Goal: Task Accomplishment & Management: Manage account settings

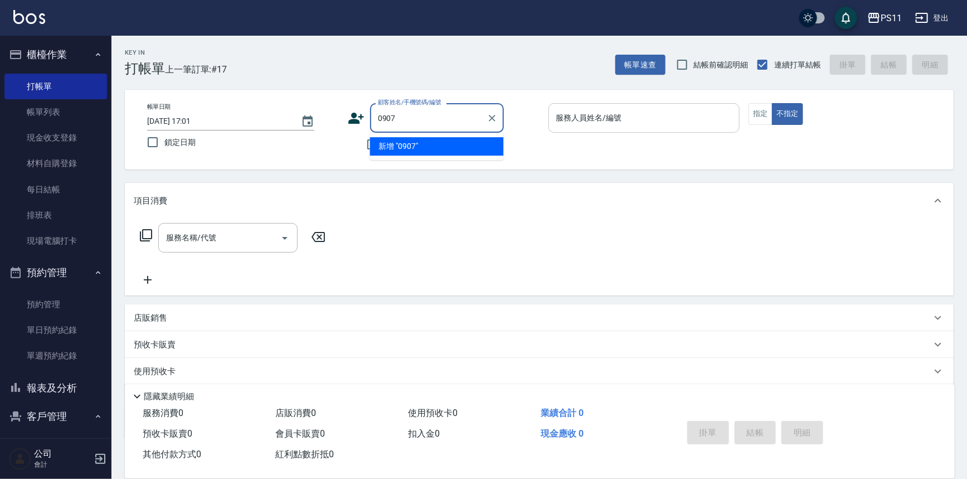
type input "0907"
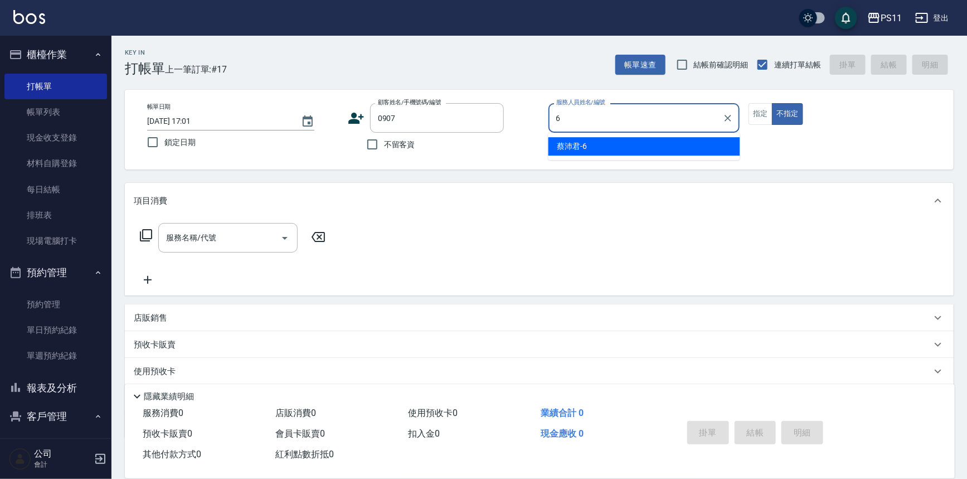
type input "[PERSON_NAME]6"
type button "false"
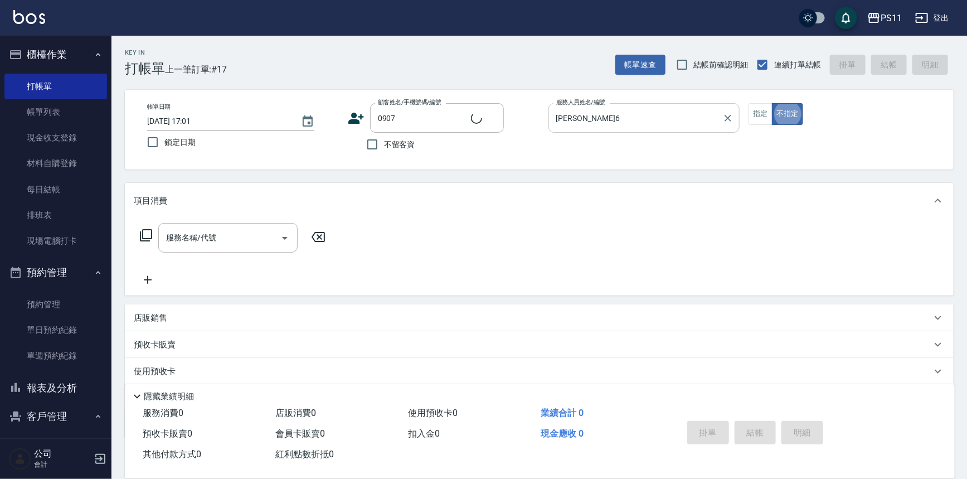
type input "[PERSON_NAME]/0939105032/0907"
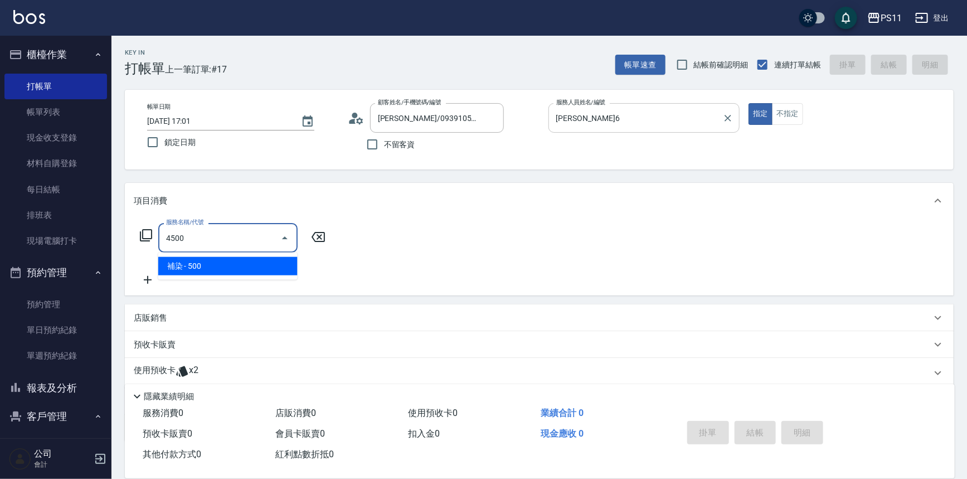
type input "補染(4500)"
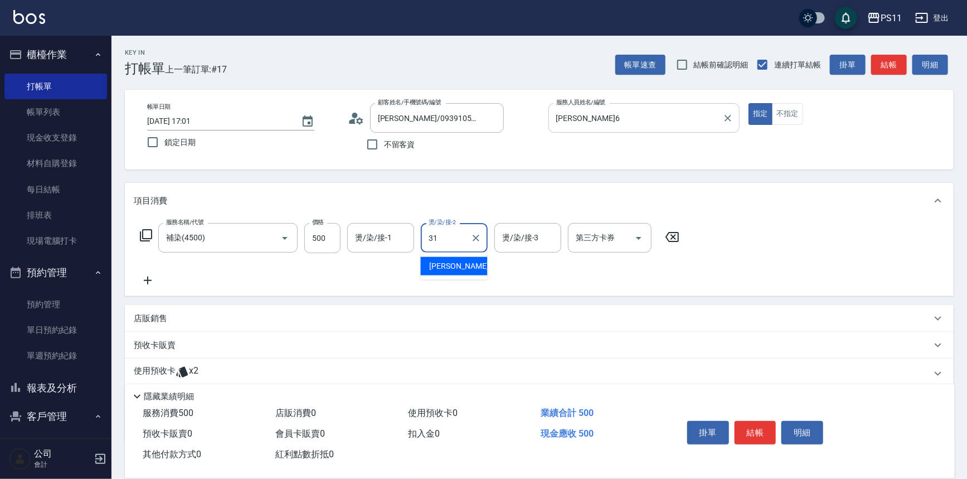
type input "[PERSON_NAME]-31"
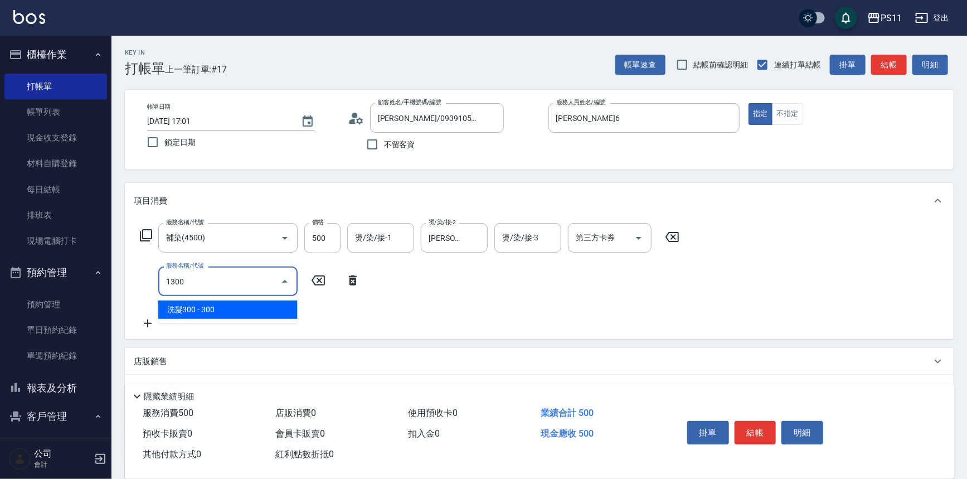
type input "洗髮300(1300)"
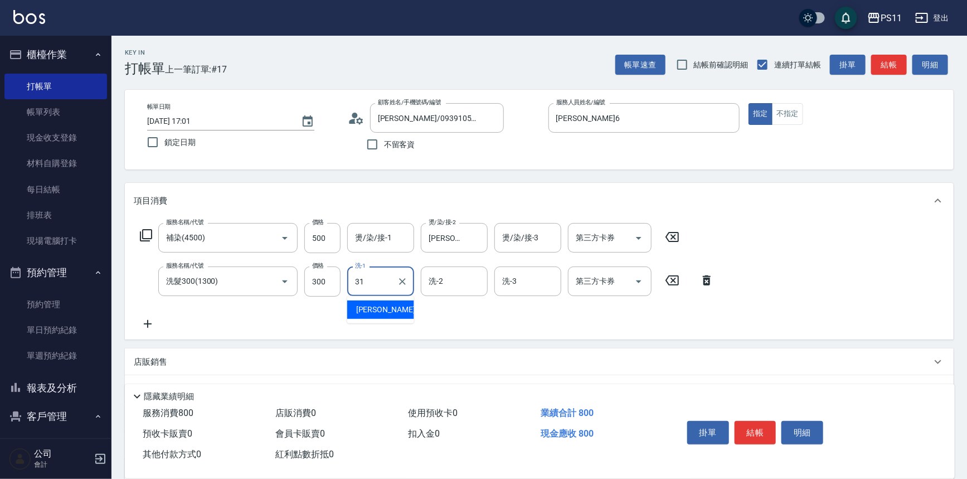
type input "[PERSON_NAME]-31"
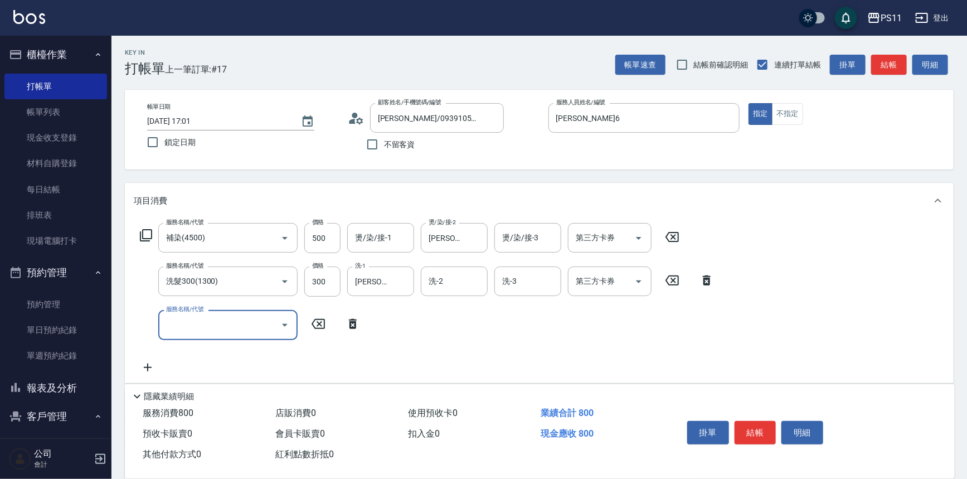
scroll to position [154, 0]
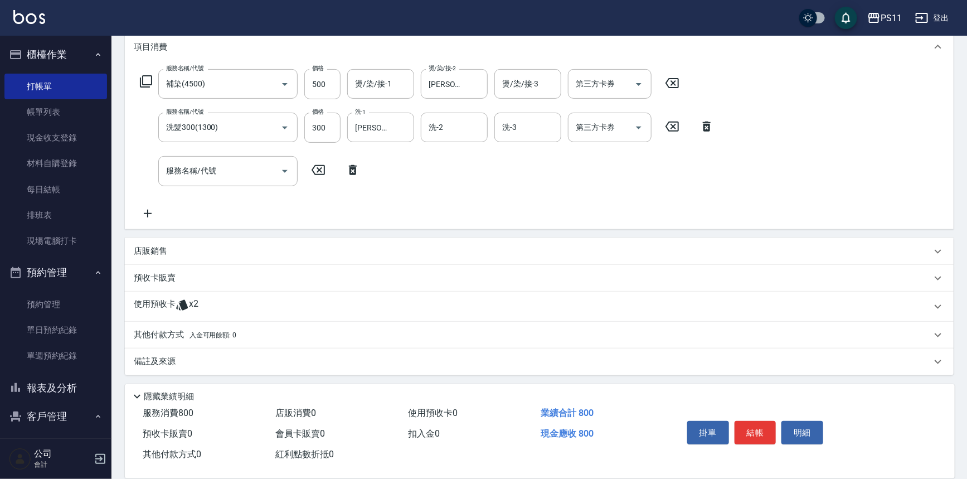
click at [163, 301] on p "使用預收卡" at bounding box center [155, 306] width 42 height 17
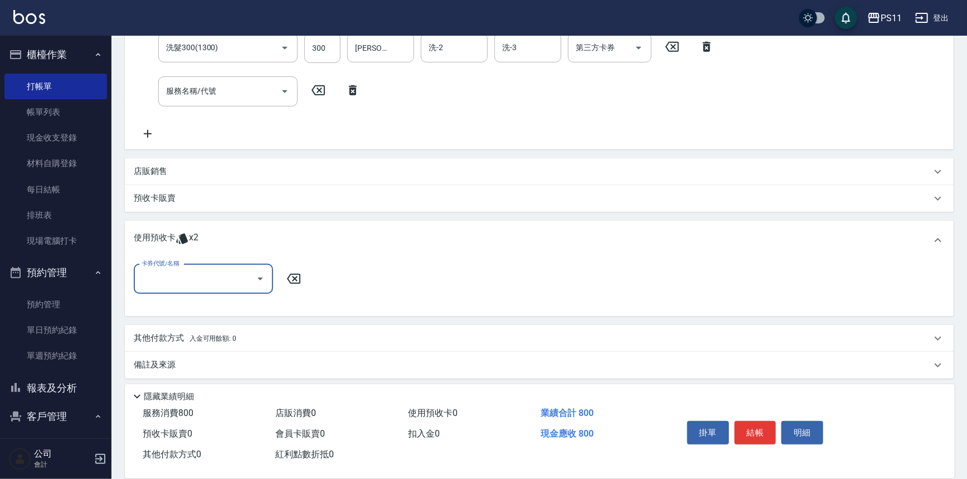
scroll to position [237, 0]
click at [212, 266] on input "卡券代號/名稱" at bounding box center [195, 276] width 113 height 20
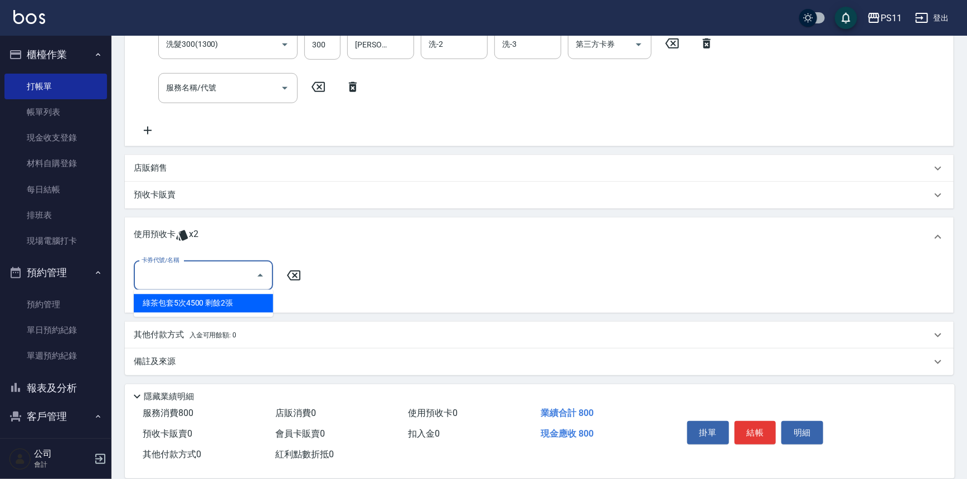
click at [202, 304] on div "綠茶包套5次4500 剩餘2張" at bounding box center [203, 303] width 139 height 18
type input "綠茶包套5次4500"
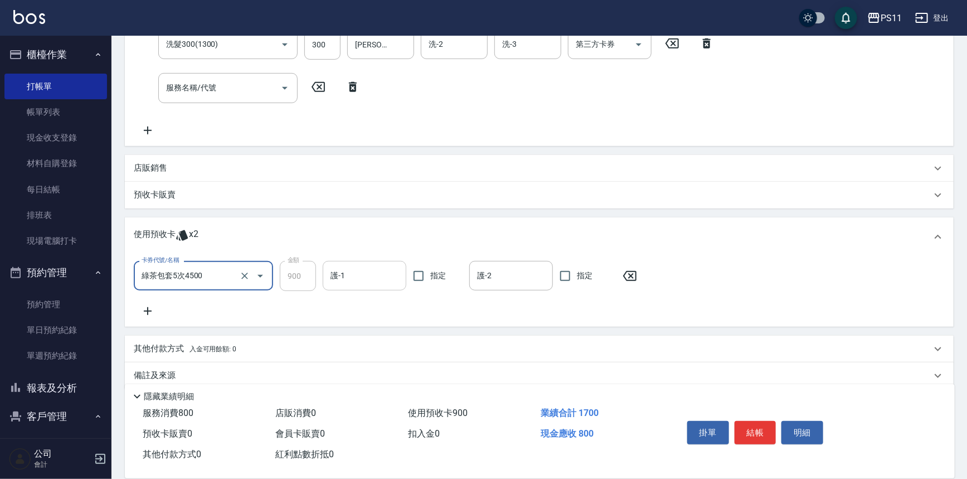
click at [377, 278] on input "護-1" at bounding box center [365, 276] width 74 height 20
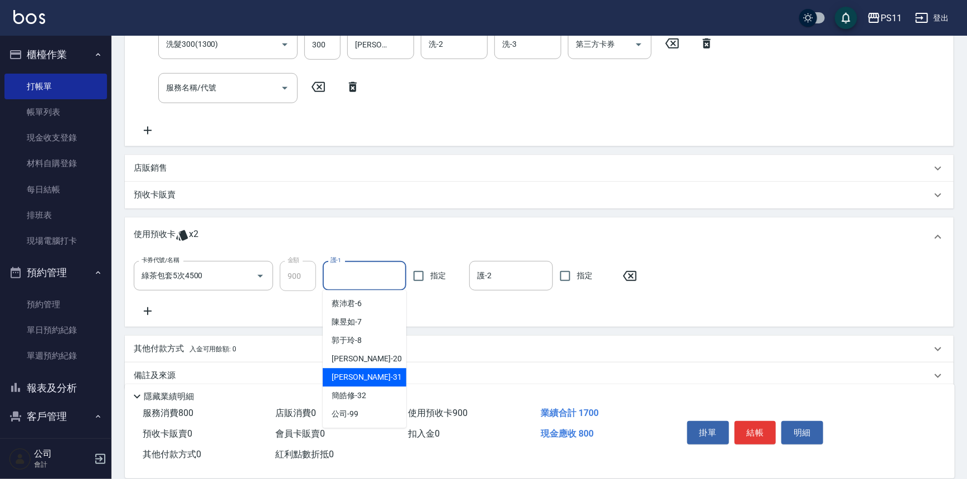
drag, startPoint x: 382, startPoint y: 368, endPoint x: 385, endPoint y: 361, distance: 8.3
click at [381, 368] on div "[PERSON_NAME]-31" at bounding box center [365, 377] width 84 height 18
type input "[PERSON_NAME]-31"
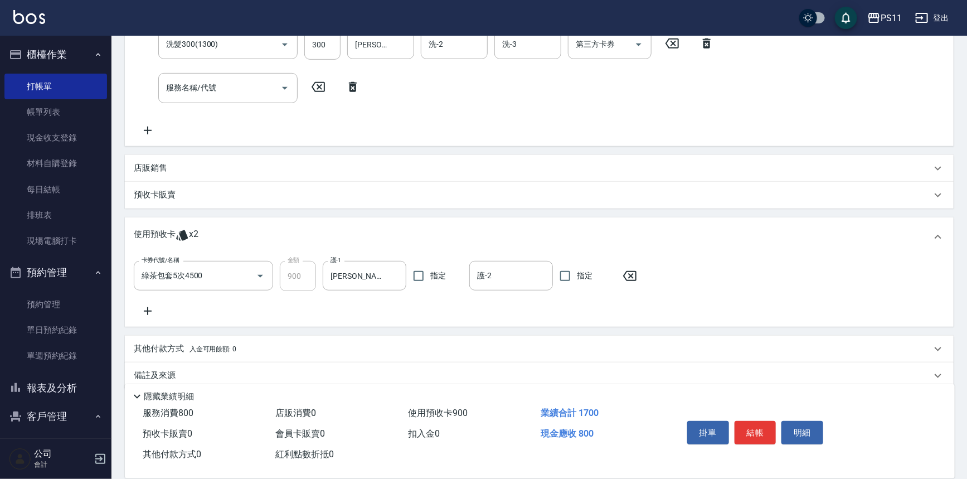
click at [143, 171] on p "店販銷售" at bounding box center [150, 168] width 33 height 12
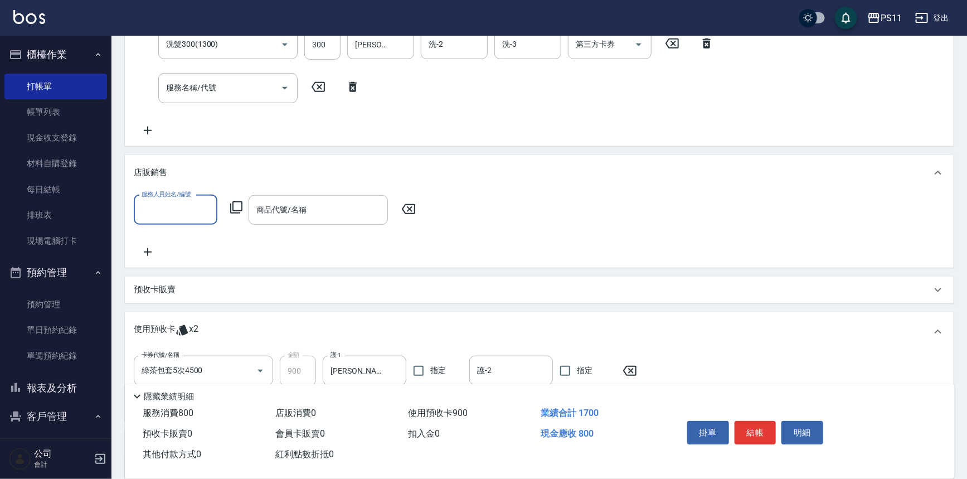
scroll to position [0, 0]
click at [162, 212] on input "服務人員姓名/編號" at bounding box center [176, 210] width 74 height 20
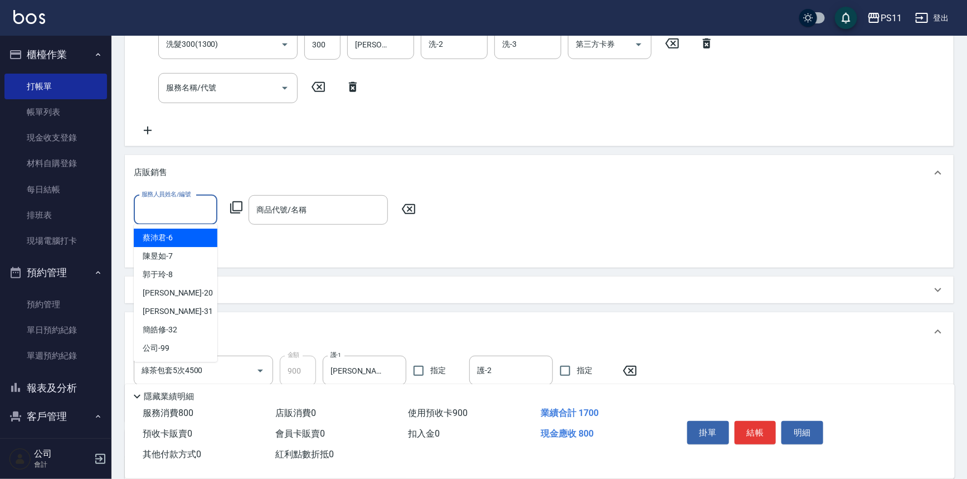
drag, startPoint x: 164, startPoint y: 232, endPoint x: 175, endPoint y: 220, distance: 16.6
click at [164, 232] on span "[PERSON_NAME]6" at bounding box center [158, 238] width 30 height 12
type input "[PERSON_NAME]6"
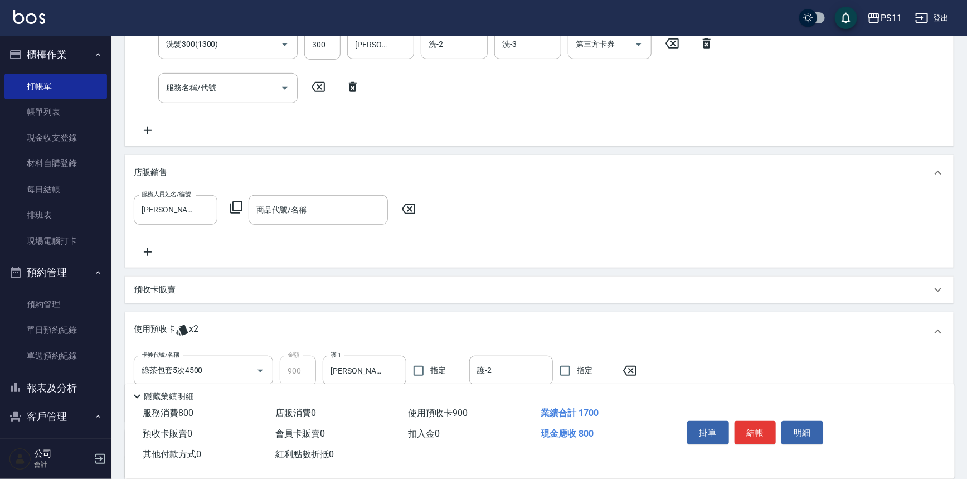
click at [239, 215] on div "服務人員姓名/編號 [PERSON_NAME]-6 服務人員姓名/編號 商品代號/名稱 商品代號/名稱" at bounding box center [278, 210] width 289 height 30
click at [238, 211] on icon at bounding box center [236, 207] width 13 height 13
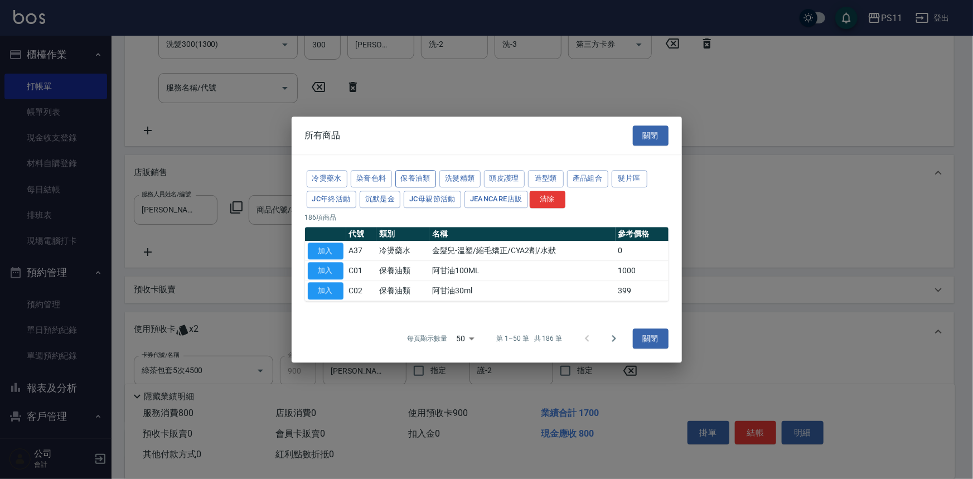
click at [424, 174] on button "保養油類" at bounding box center [415, 178] width 41 height 17
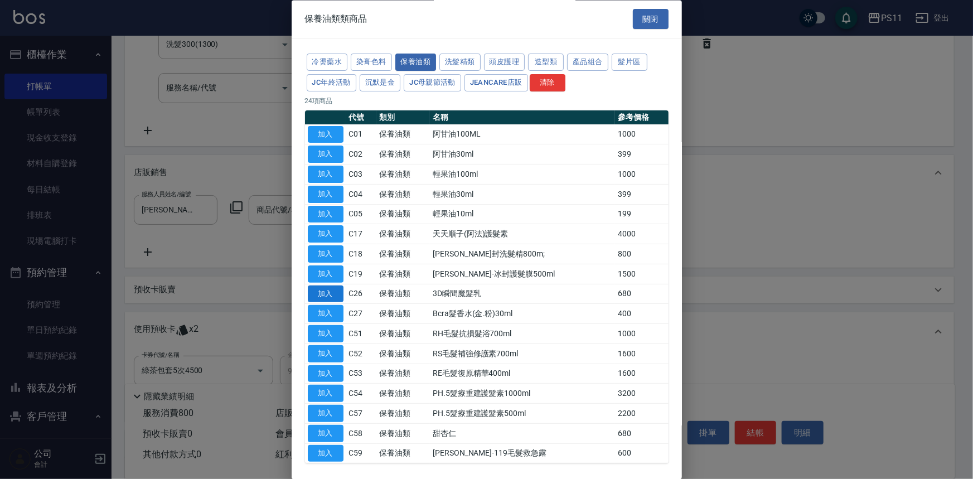
click at [333, 291] on button "加入" at bounding box center [326, 293] width 36 height 17
type input "3D瞬間魔髮乳"
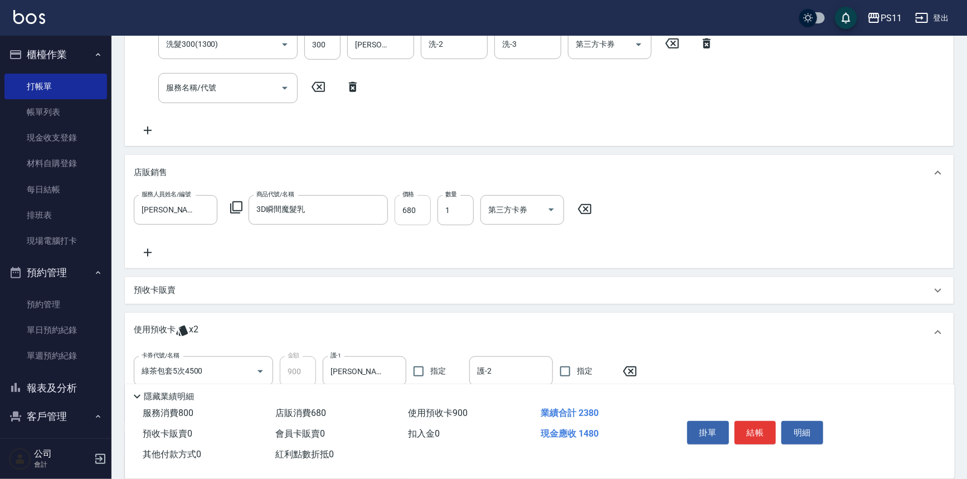
click at [423, 213] on input "680" at bounding box center [413, 210] width 36 height 30
type input "578"
type input "[DATE] 18:07"
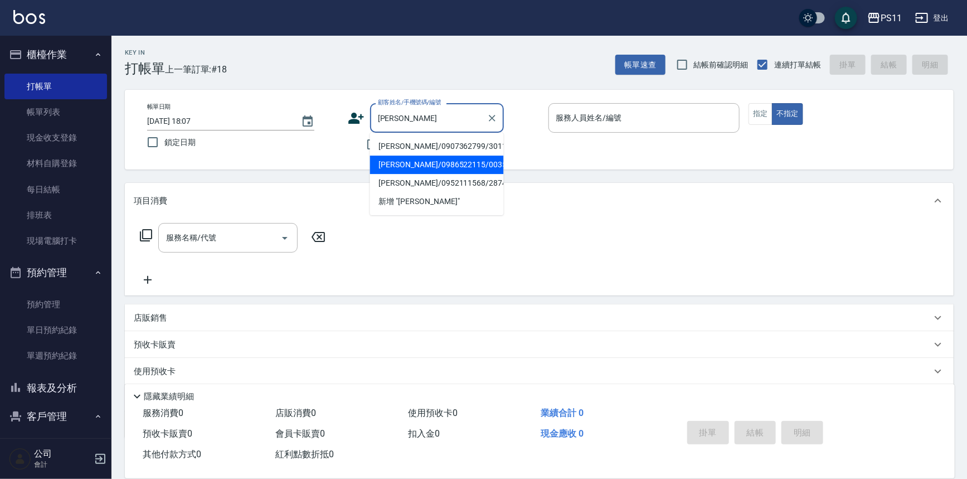
click at [445, 162] on li "[PERSON_NAME]/0986522115/0035" at bounding box center [437, 164] width 134 height 18
type input "[PERSON_NAME]/0986522115/0035"
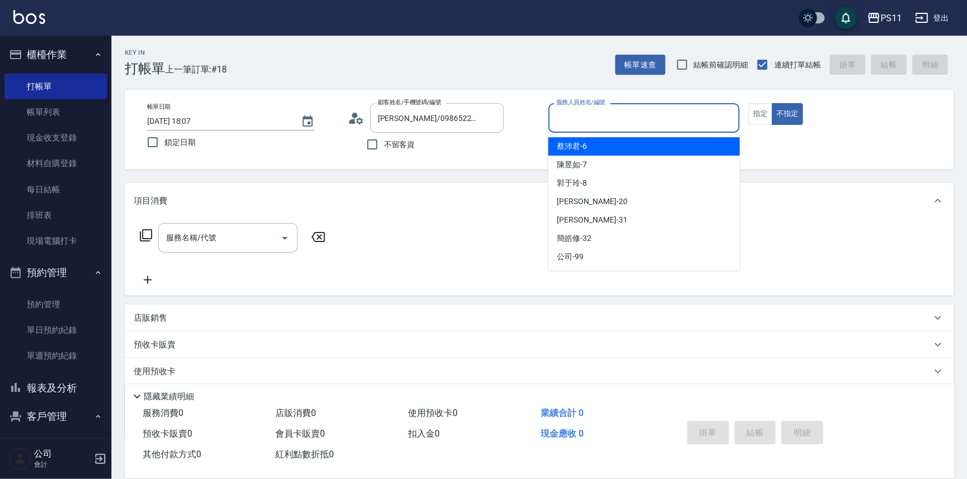
click at [618, 120] on input "服務人員姓名/編號" at bounding box center [644, 118] width 182 height 20
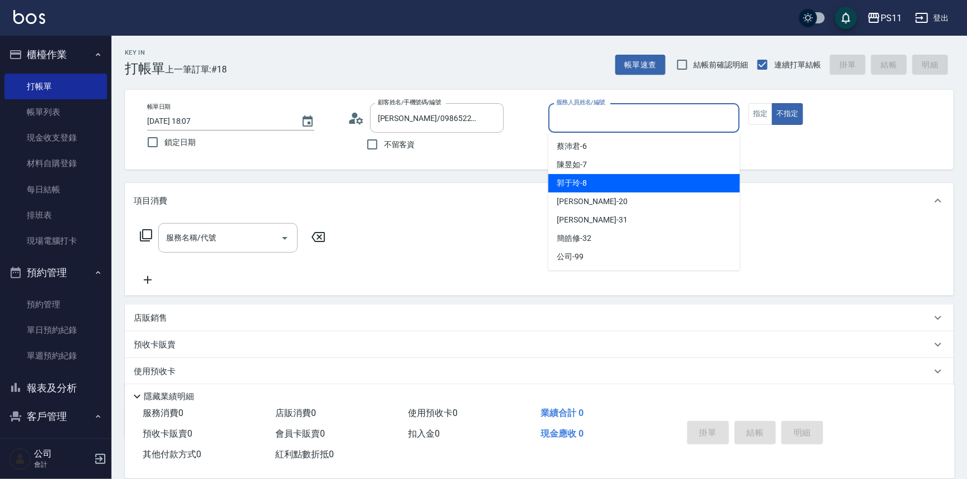
click at [619, 182] on div "[PERSON_NAME]-8" at bounding box center [644, 183] width 192 height 18
type input "[PERSON_NAME]-8"
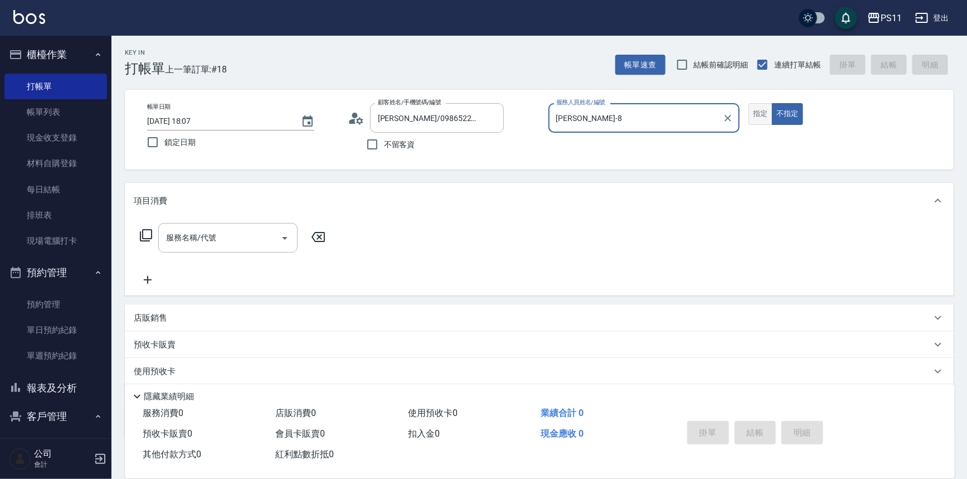
click at [757, 110] on button "指定" at bounding box center [760, 114] width 24 height 22
drag, startPoint x: 145, startPoint y: 235, endPoint x: 153, endPoint y: 235, distance: 7.2
click at [153, 235] on div "服務名稱/代號 服務名稱/代號" at bounding box center [233, 238] width 198 height 30
click at [150, 237] on icon at bounding box center [145, 235] width 13 height 13
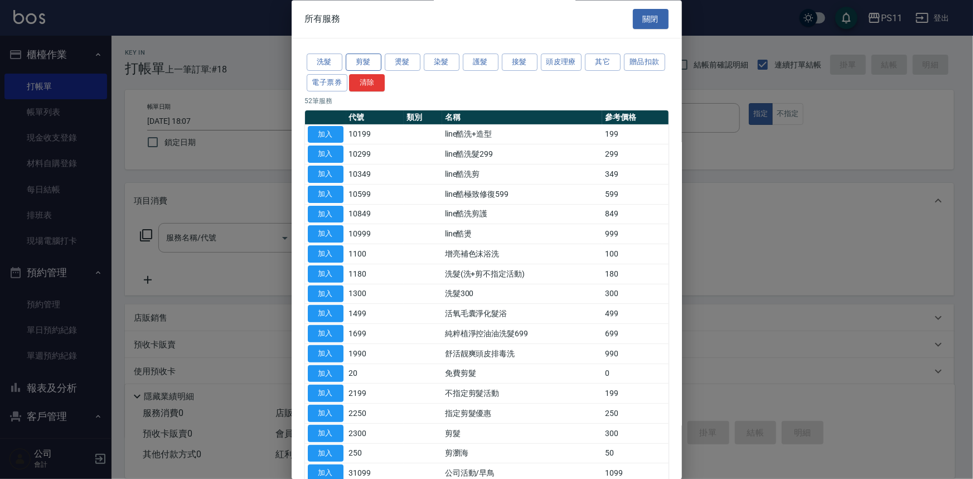
click at [371, 64] on button "剪髮" at bounding box center [364, 62] width 36 height 17
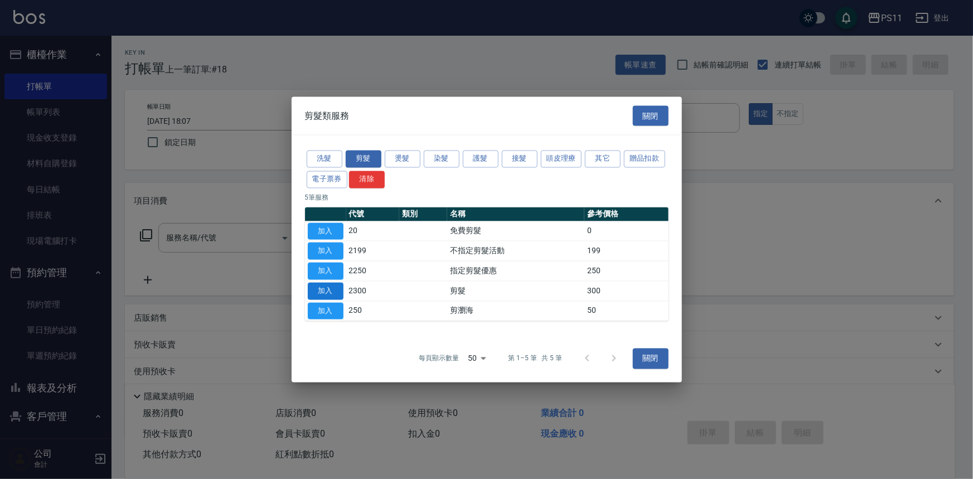
click at [327, 286] on button "加入" at bounding box center [326, 290] width 36 height 17
type input "剪髮(2300)"
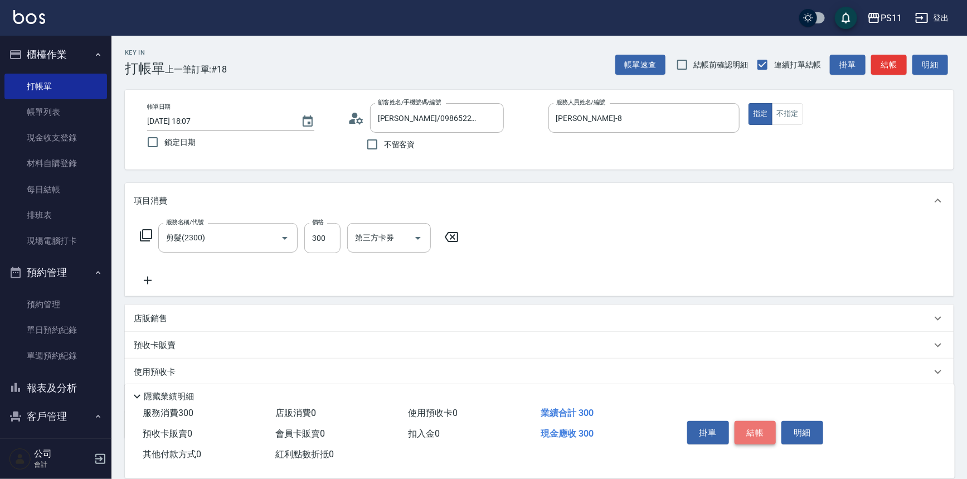
click at [761, 432] on button "結帳" at bounding box center [756, 432] width 42 height 23
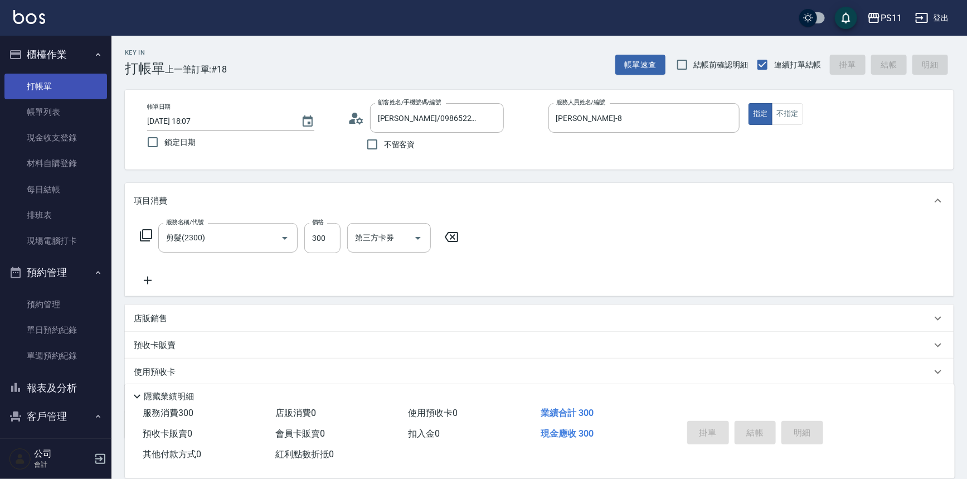
type input "[DATE] 18:20"
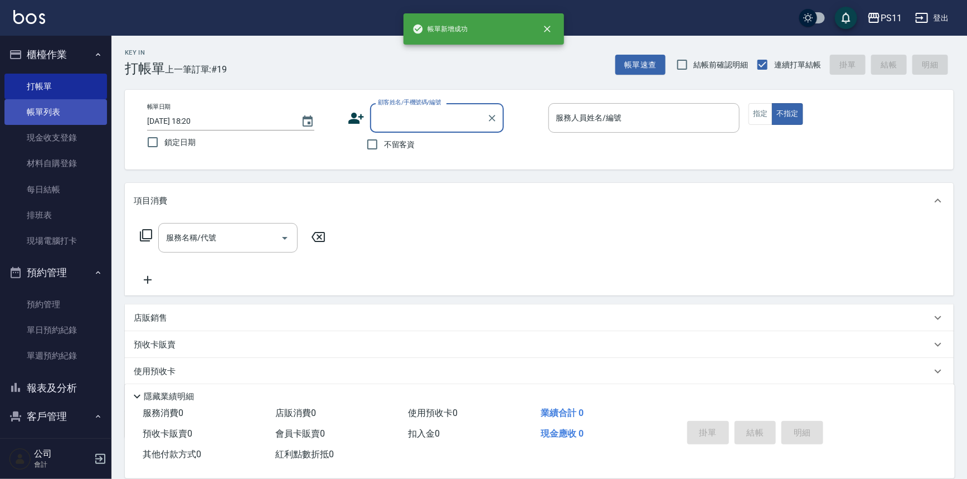
click at [67, 115] on link "帳單列表" at bounding box center [55, 112] width 103 height 26
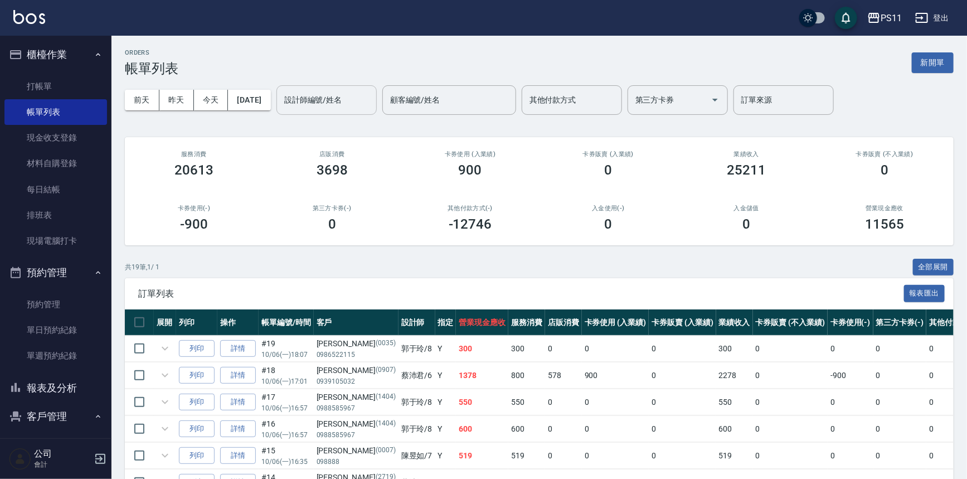
click at [343, 104] on input "設計師編號/姓名" at bounding box center [326, 100] width 90 height 20
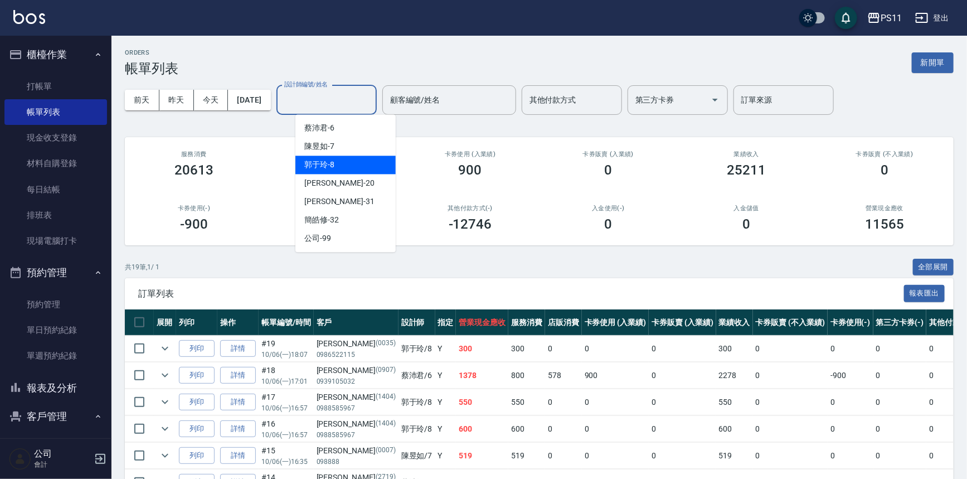
click at [334, 161] on div "[PERSON_NAME]-8" at bounding box center [345, 164] width 100 height 18
type input "[PERSON_NAME]-8"
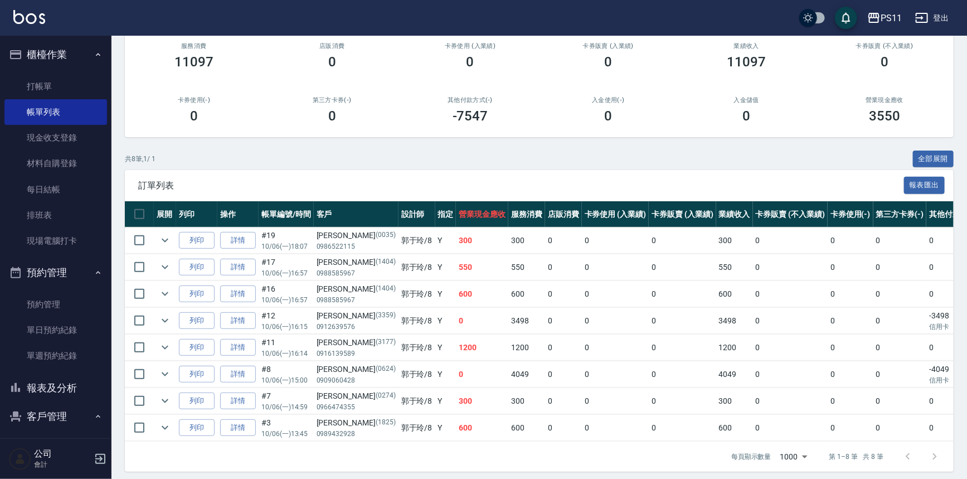
scroll to position [120, 0]
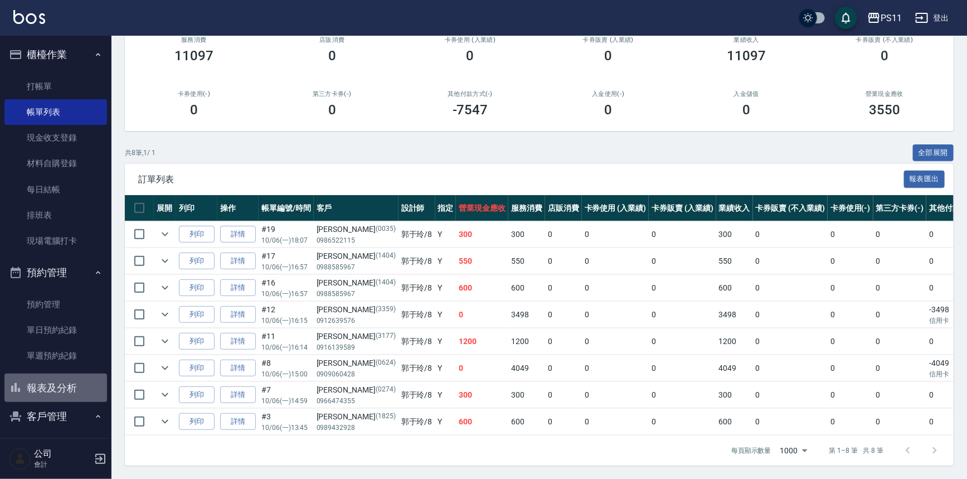
click at [57, 380] on button "報表及分析" at bounding box center [55, 387] width 103 height 29
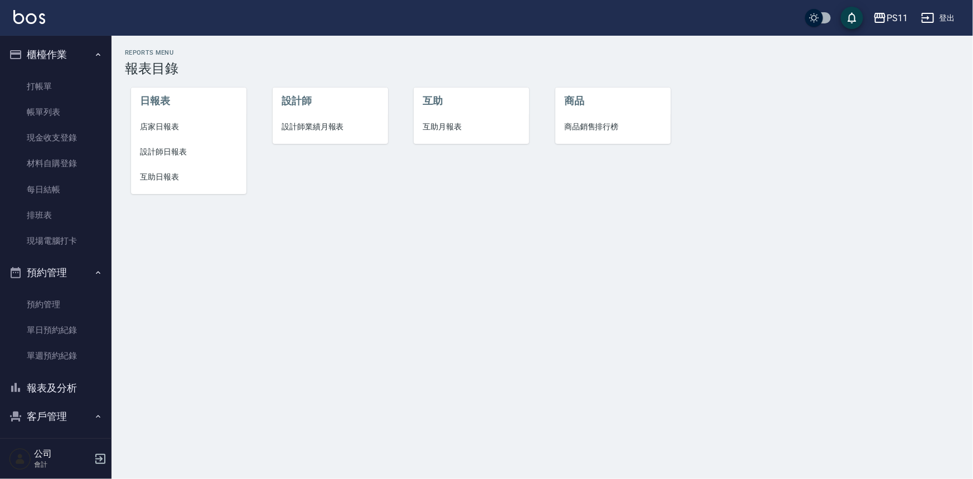
click at [169, 172] on span "互助日報表" at bounding box center [189, 177] width 98 height 12
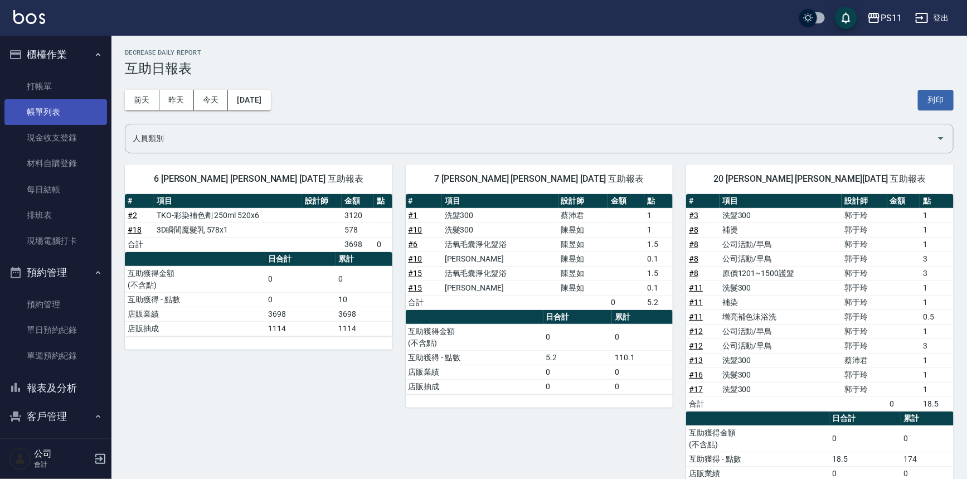
click at [60, 110] on link "帳單列表" at bounding box center [55, 112] width 103 height 26
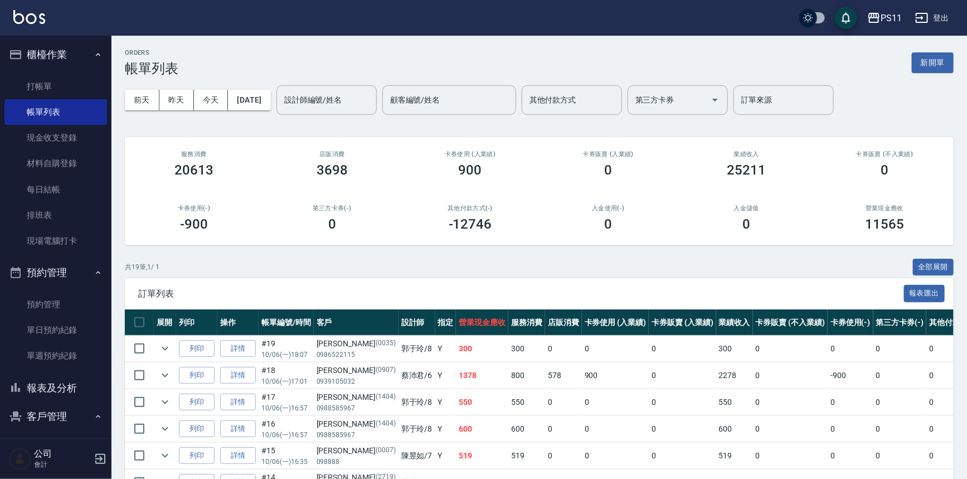
click at [37, 69] on ul "打帳單 帳單列表 現金收支登錄 材料自購登錄 每日結帳 排班表 現場電腦打卡" at bounding box center [55, 163] width 103 height 189
click at [37, 82] on link "打帳單" at bounding box center [55, 87] width 103 height 26
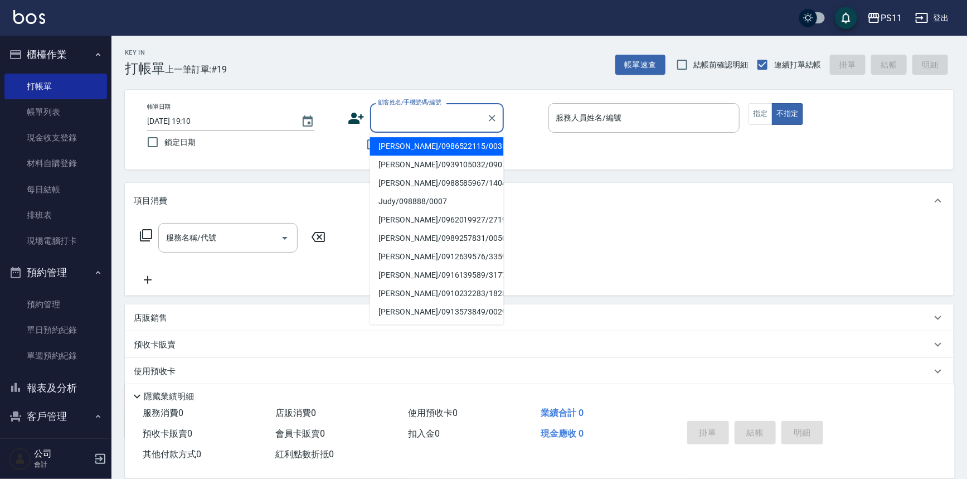
click at [399, 121] on input "顧客姓名/手機號碼/編號" at bounding box center [428, 118] width 107 height 20
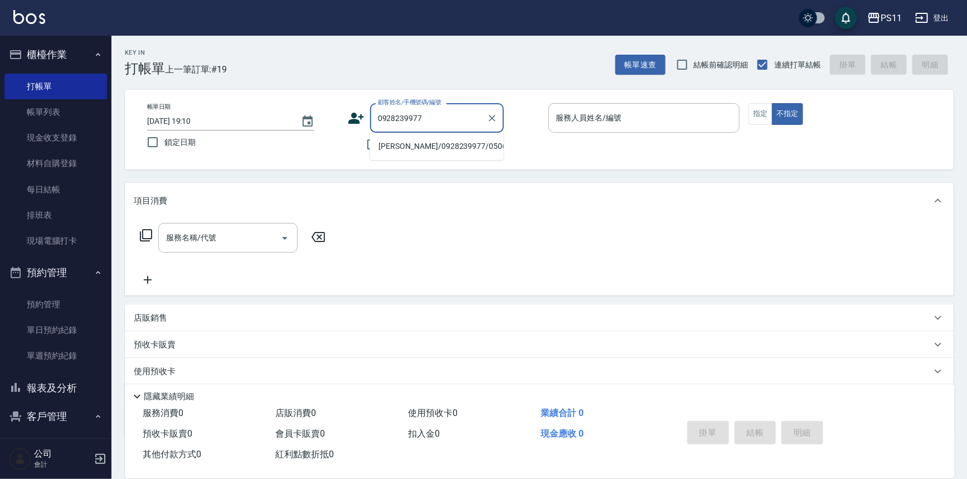
type input "[PERSON_NAME]/0928239977/0506"
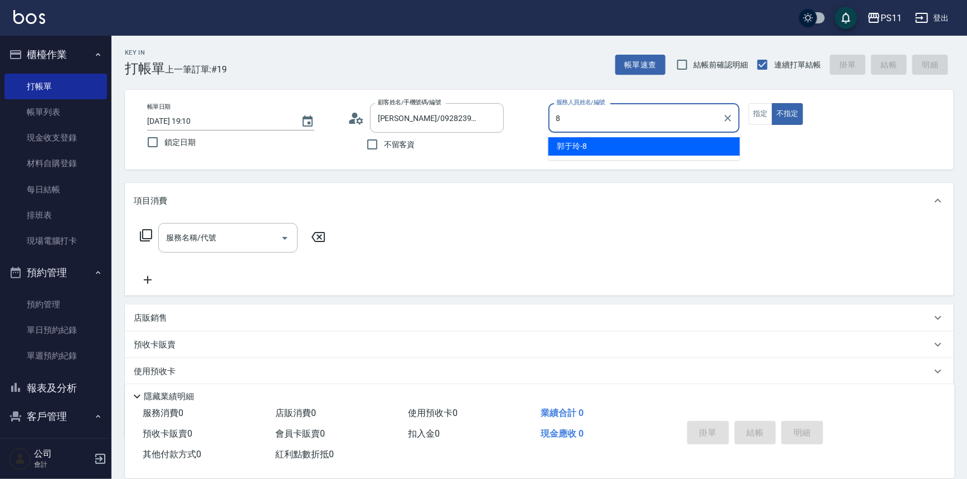
type input "[PERSON_NAME]-8"
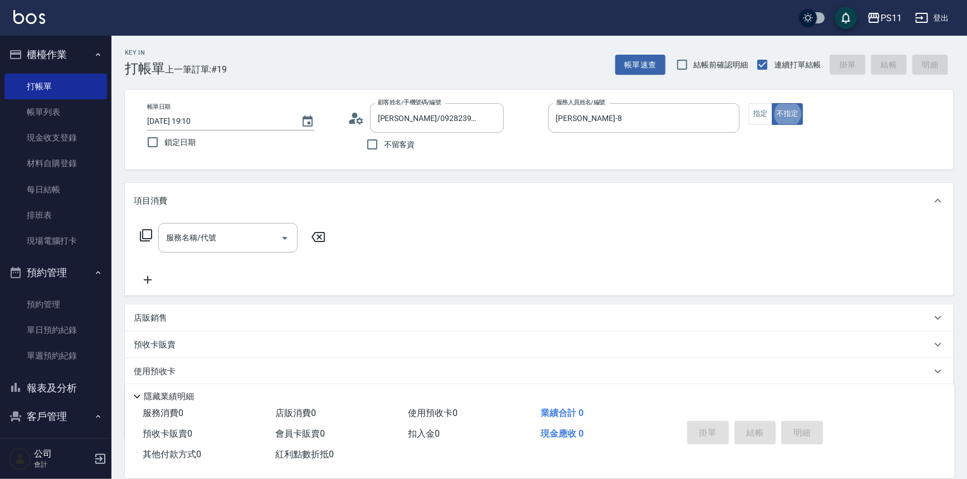
type button "false"
click at [285, 241] on icon "Open" at bounding box center [284, 237] width 13 height 13
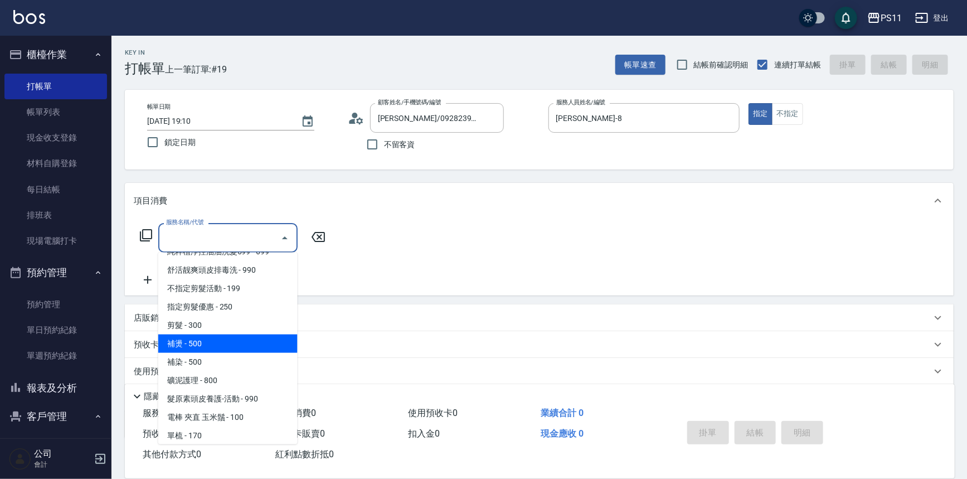
scroll to position [202, 0]
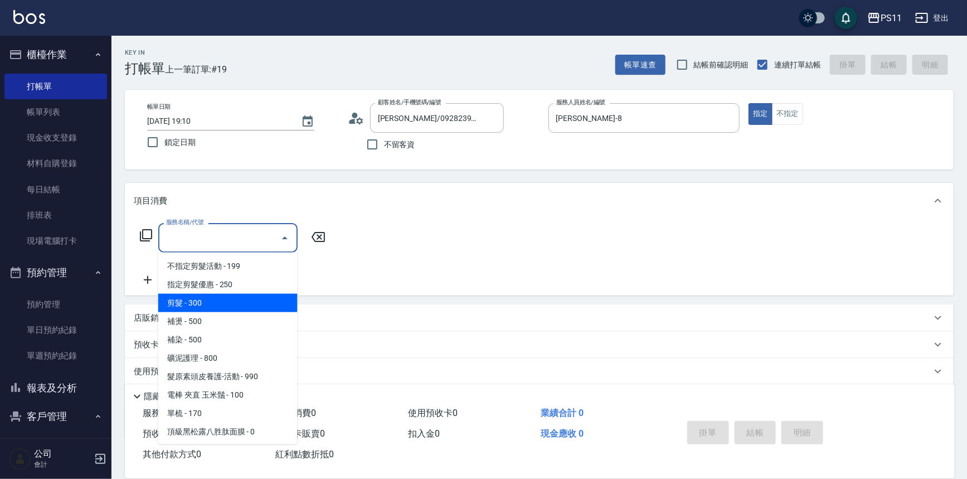
click at [267, 296] on span "剪髮 - 300" at bounding box center [227, 303] width 139 height 18
type input "剪髮(2300)"
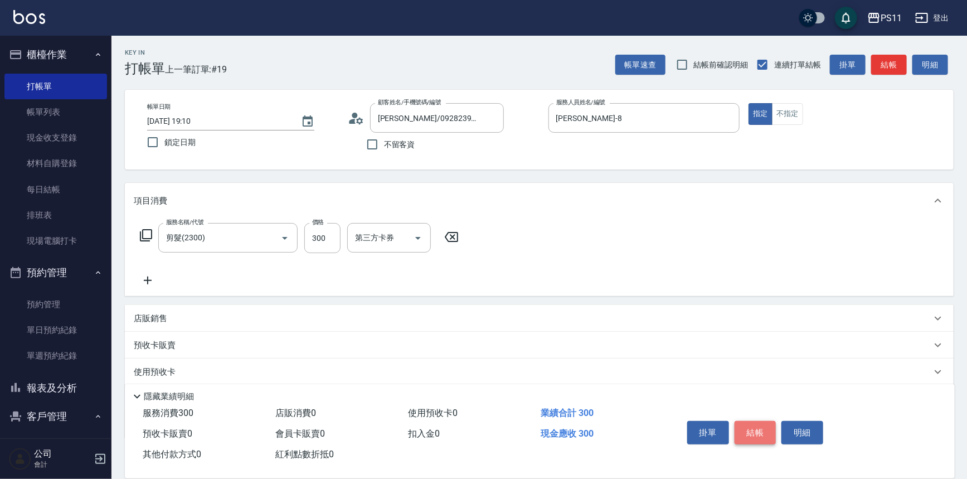
click at [743, 426] on button "結帳" at bounding box center [756, 432] width 42 height 23
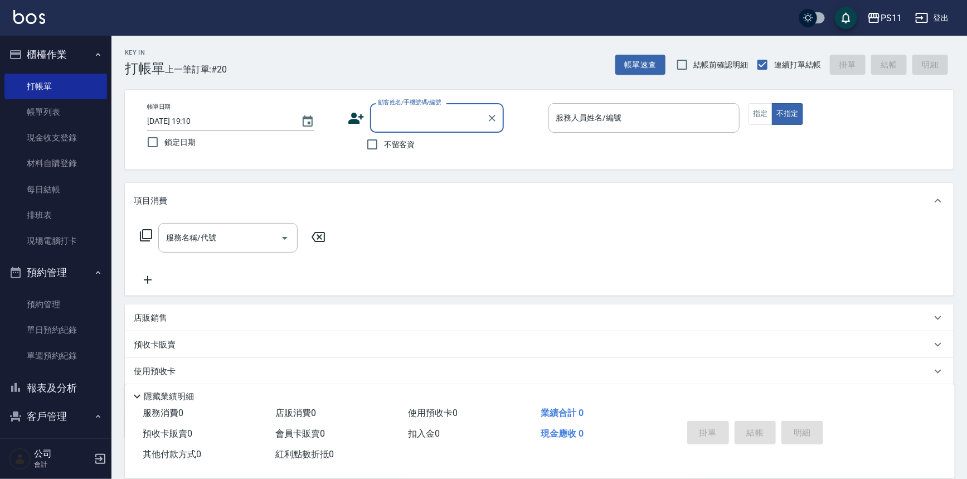
click at [48, 390] on button "報表及分析" at bounding box center [55, 387] width 103 height 29
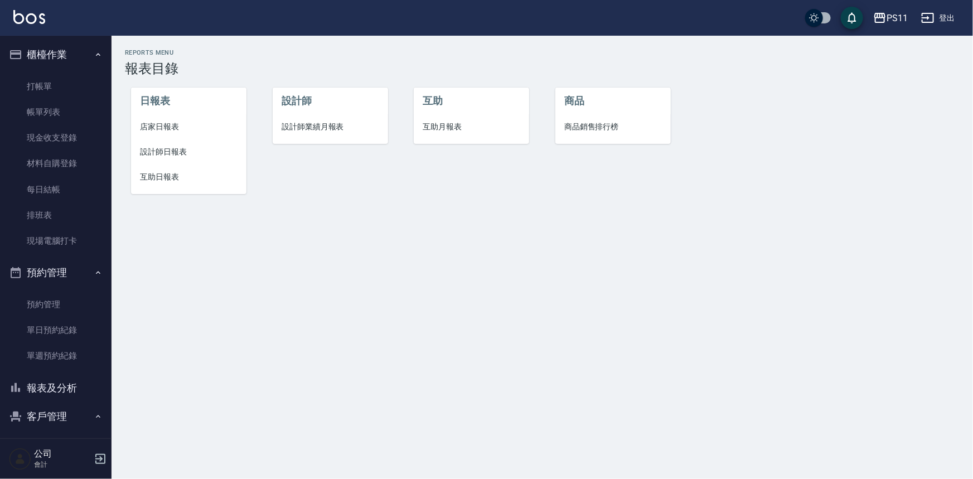
click at [172, 169] on li "互助日報表" at bounding box center [188, 176] width 115 height 25
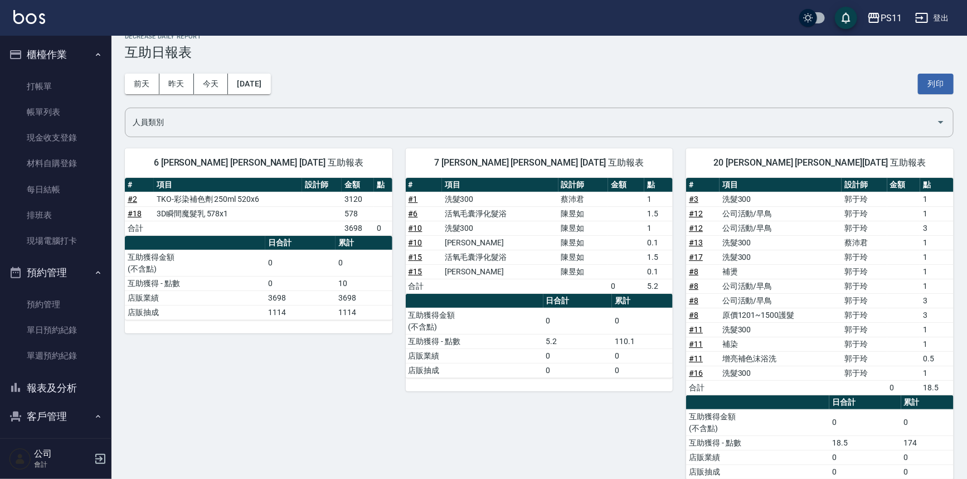
scroll to position [14, 0]
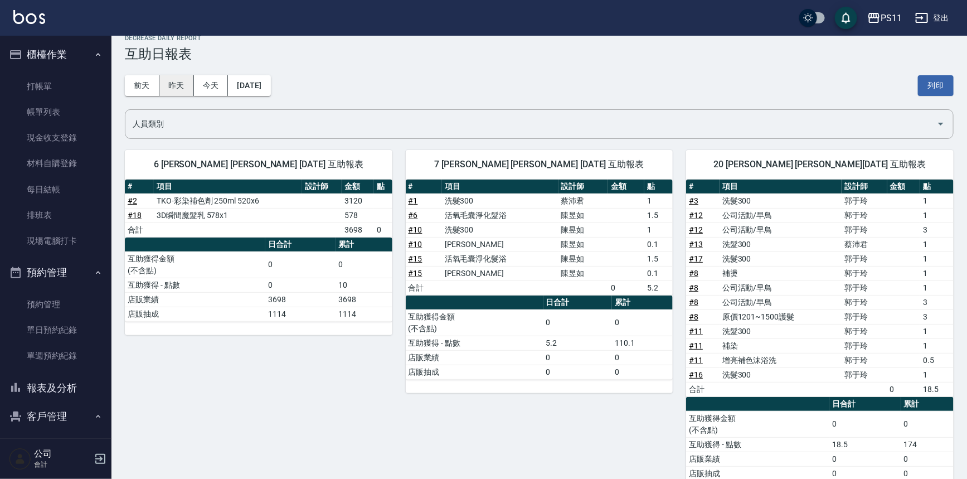
drag, startPoint x: 186, startPoint y: 85, endPoint x: 171, endPoint y: 77, distance: 16.5
click at [186, 84] on button "昨天" at bounding box center [176, 85] width 35 height 21
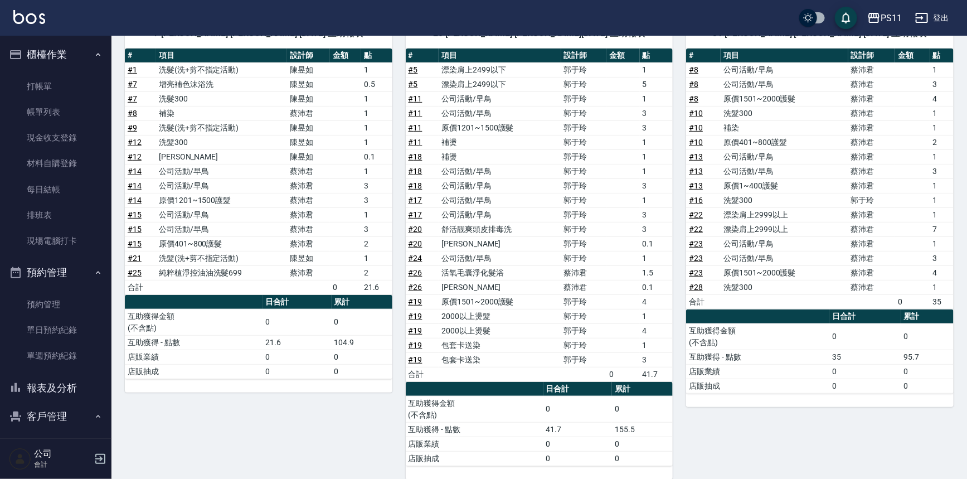
scroll to position [157, 0]
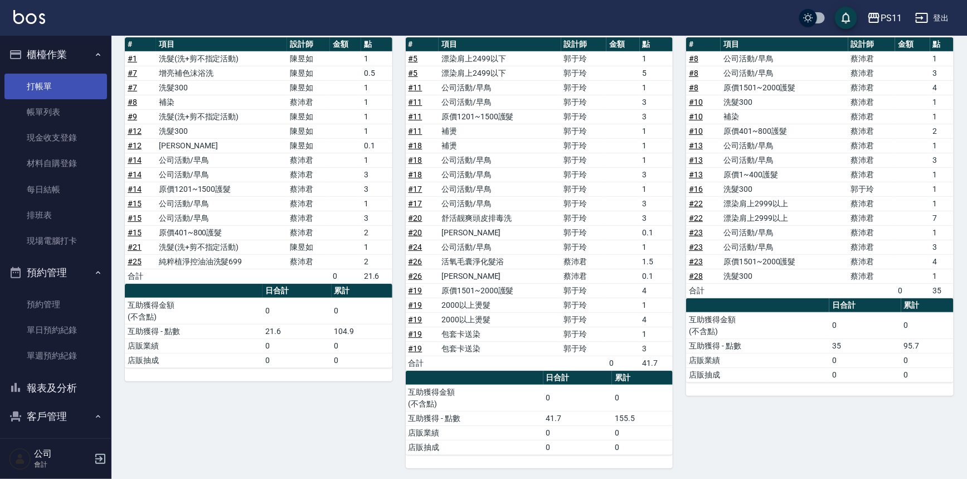
click at [66, 89] on link "打帳單" at bounding box center [55, 87] width 103 height 26
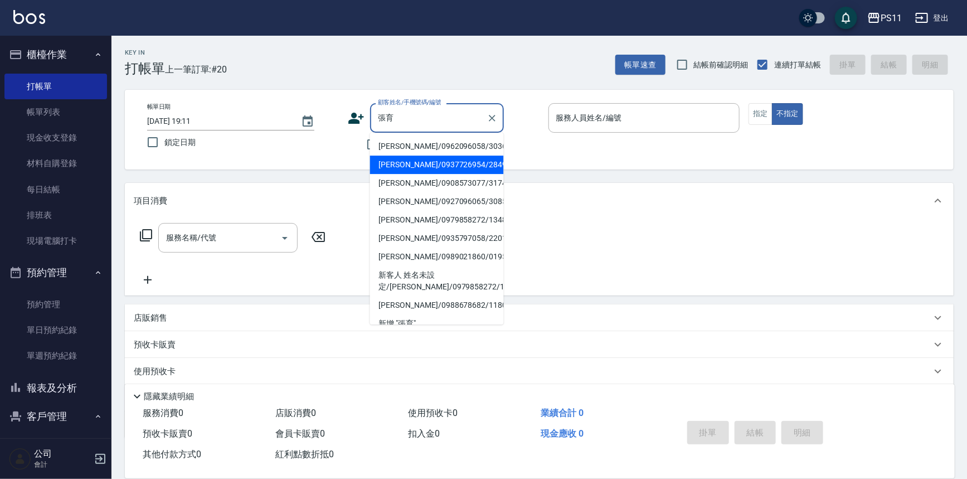
click at [428, 158] on li "[PERSON_NAME]/0937726954/2849" at bounding box center [437, 164] width 134 height 18
type input "[PERSON_NAME]/0937726954/2849"
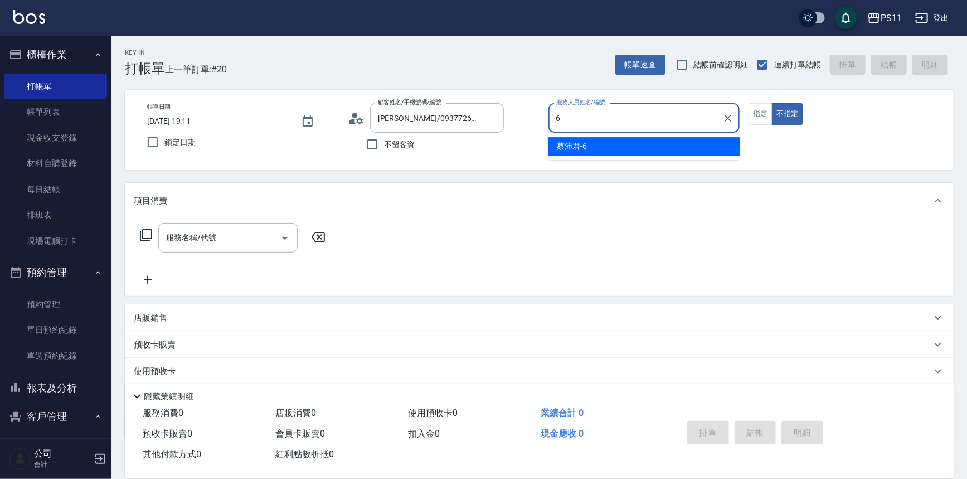
type input "[PERSON_NAME]6"
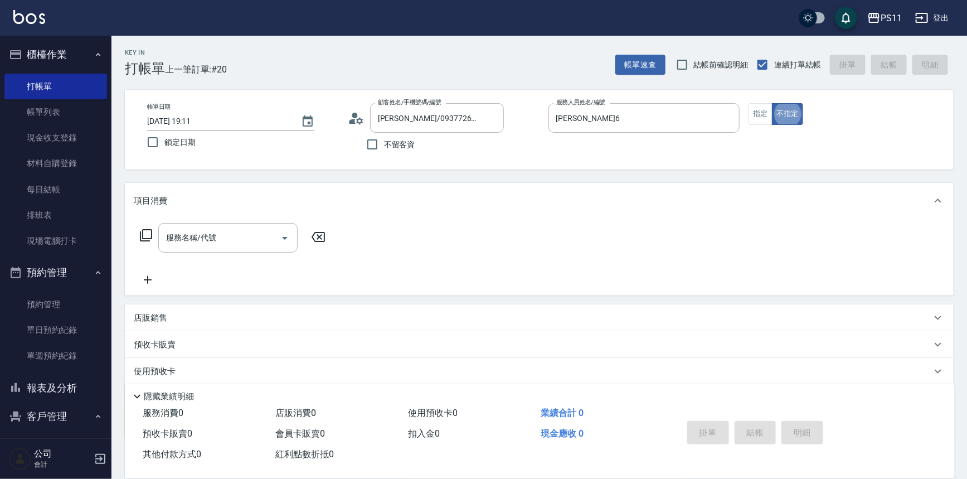
type button "false"
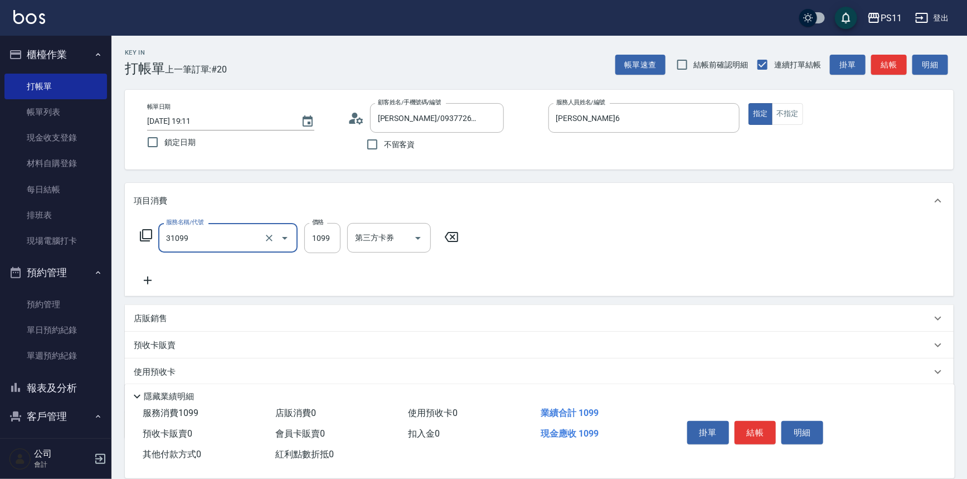
type input "公司活動/早鳥(31099)"
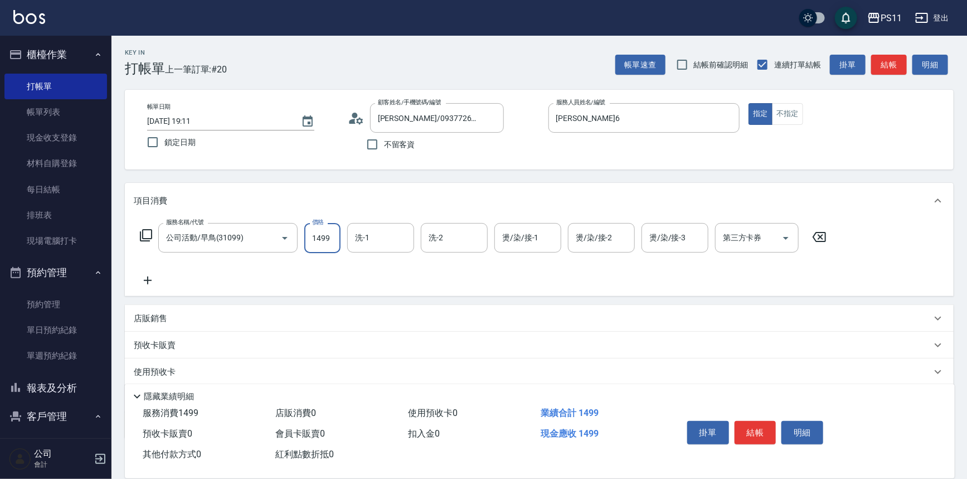
type input "1499"
type input "[PERSON_NAME]-31"
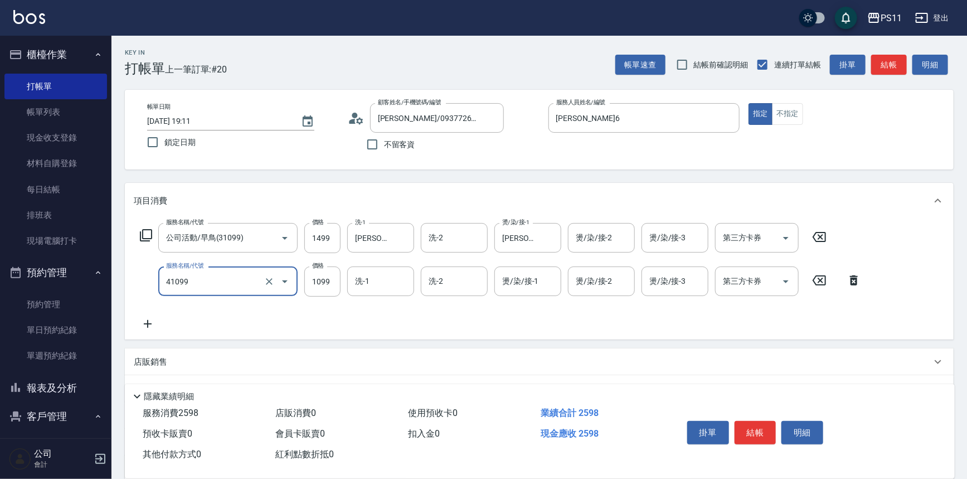
type input "公司活動/早鳥(41099)"
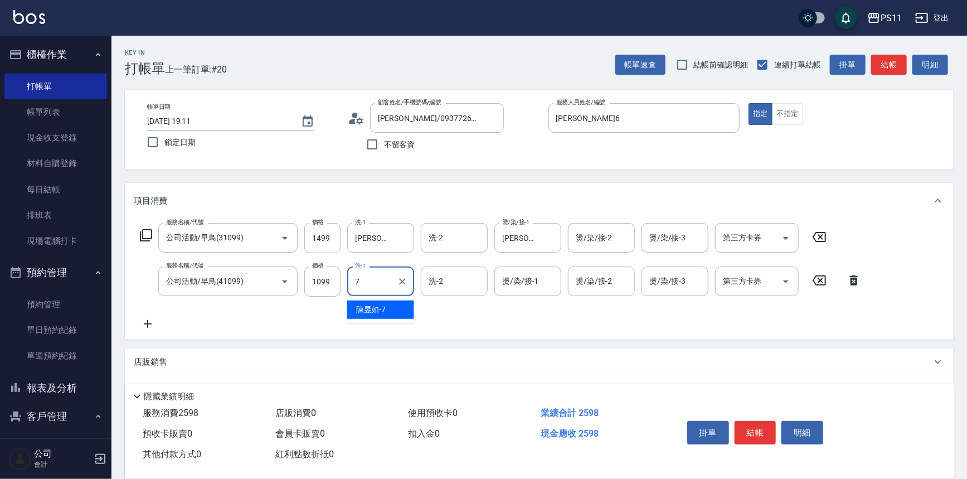
type input "[PERSON_NAME]-7"
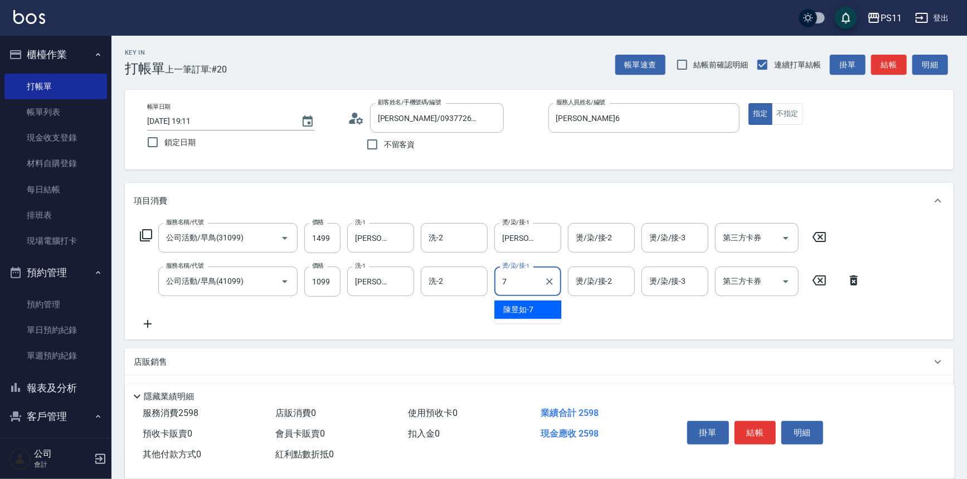
type input "[PERSON_NAME]-7"
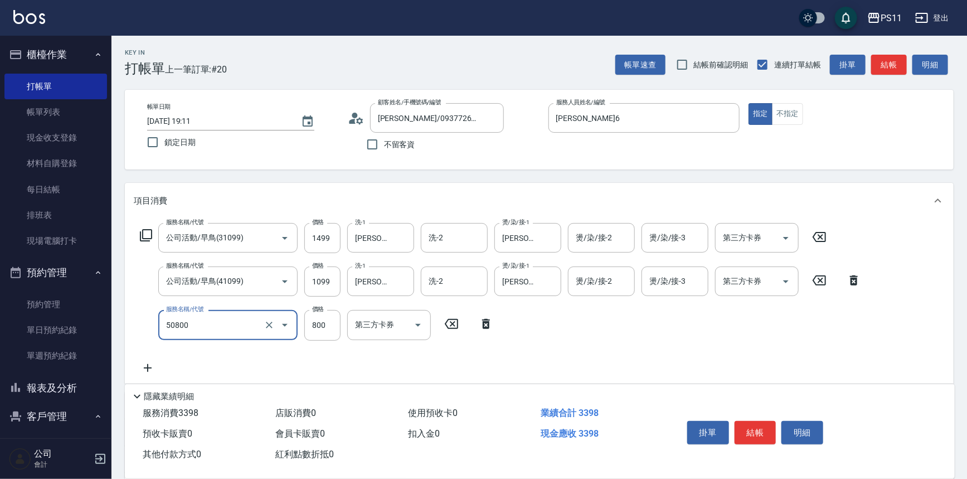
type input "原價401~800護髮(50800)"
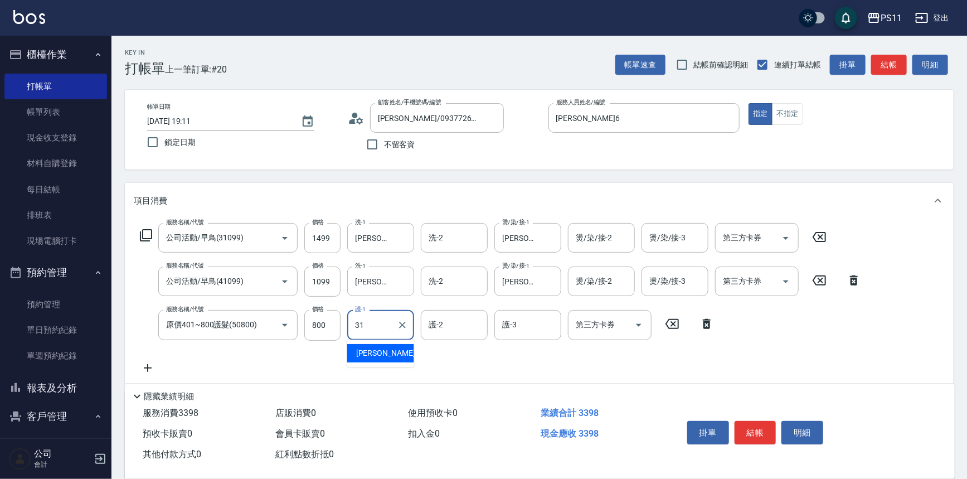
type input "[PERSON_NAME]-31"
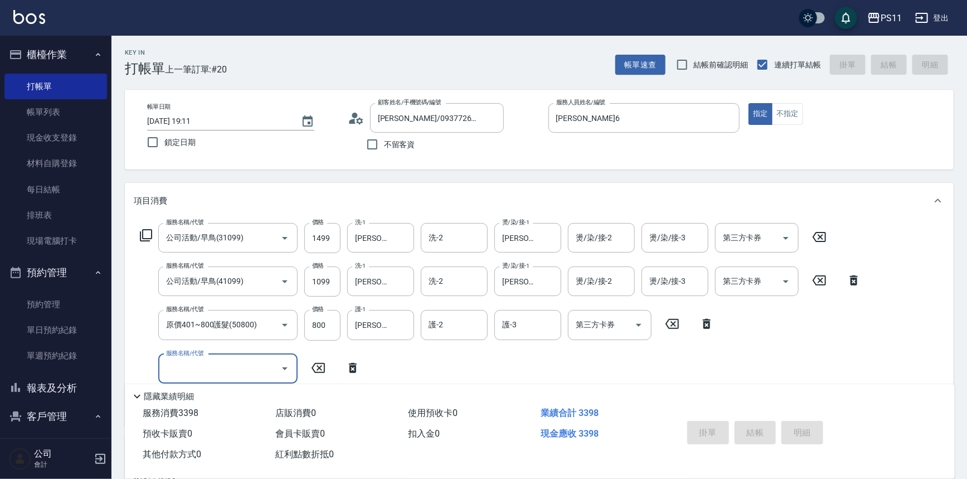
type input "[DATE] 19:20"
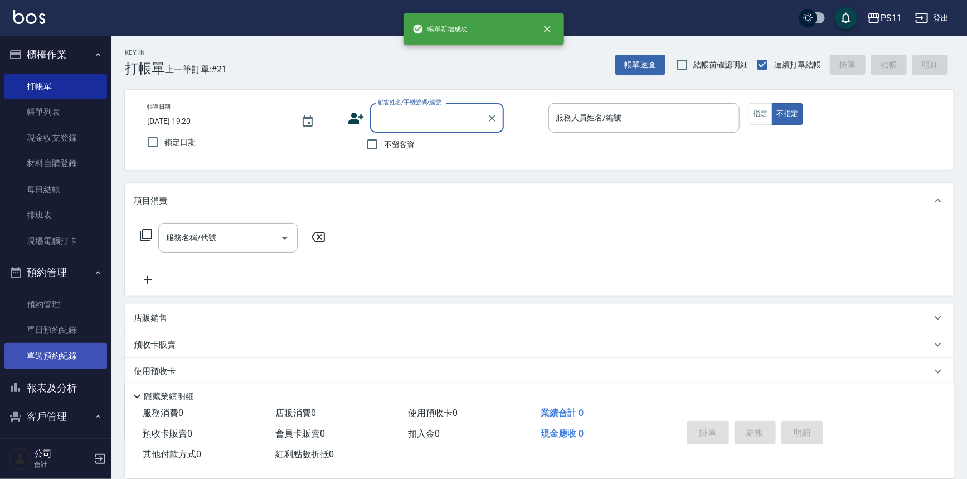
drag, startPoint x: 56, startPoint y: 381, endPoint x: 61, endPoint y: 368, distance: 14.0
click at [56, 381] on button "報表及分析" at bounding box center [55, 387] width 103 height 29
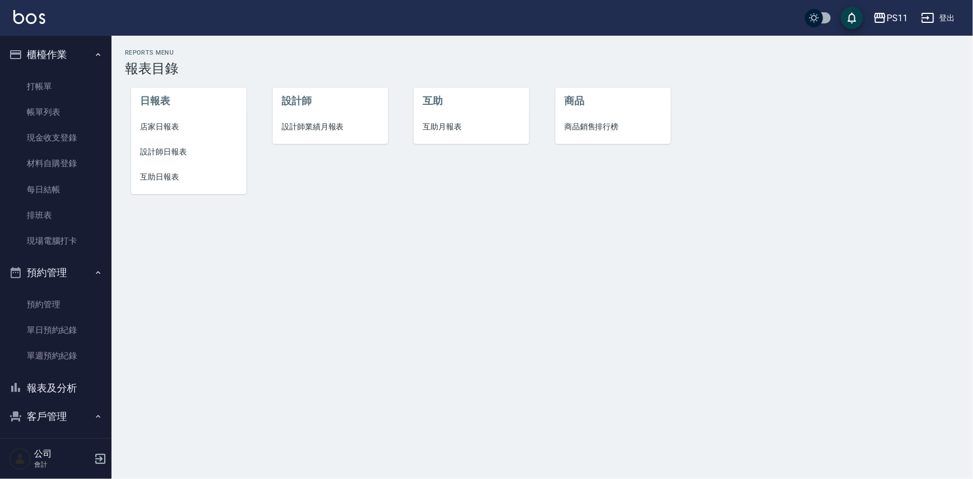
click at [150, 156] on span "設計師日報表" at bounding box center [189, 152] width 98 height 12
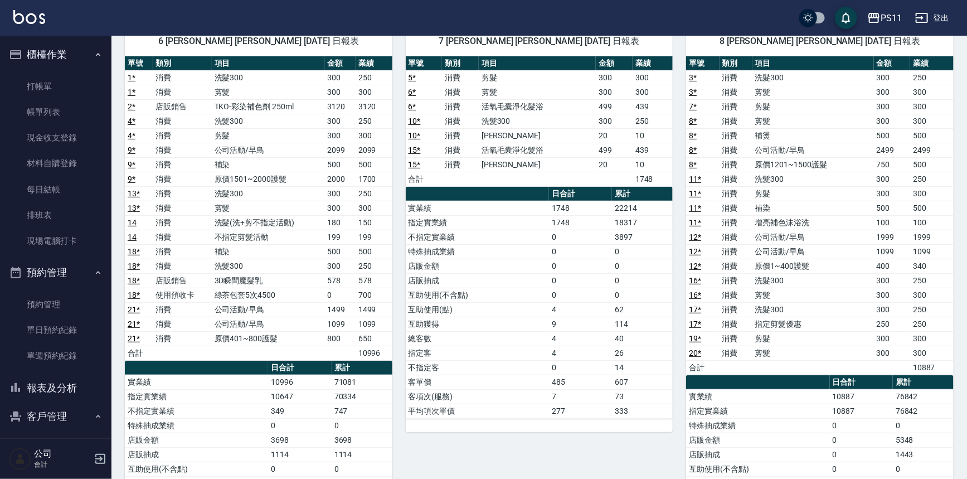
scroll to position [101, 0]
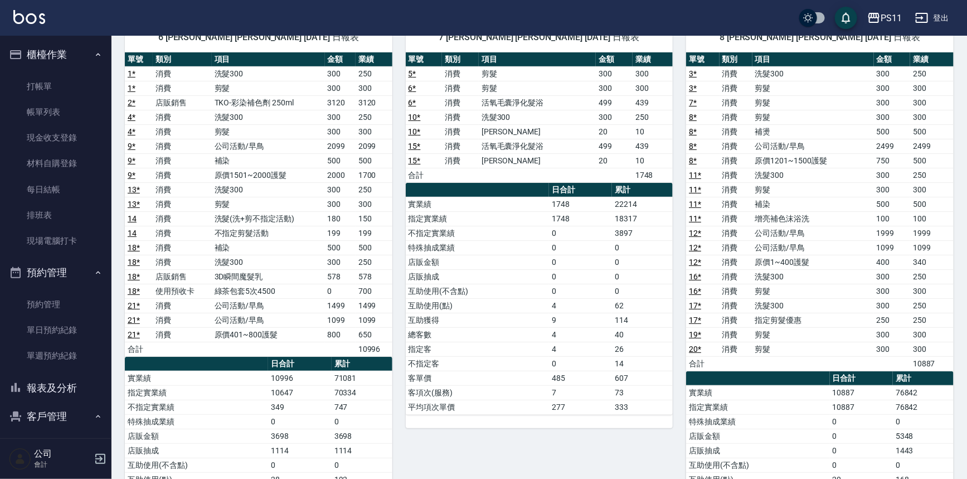
click at [61, 396] on button "報表及分析" at bounding box center [55, 387] width 103 height 29
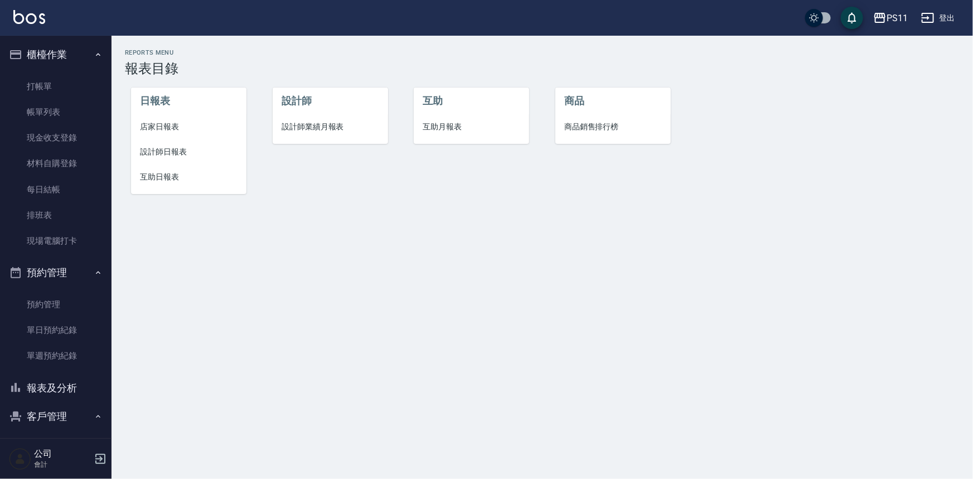
click at [162, 175] on span "互助日報表" at bounding box center [189, 177] width 98 height 12
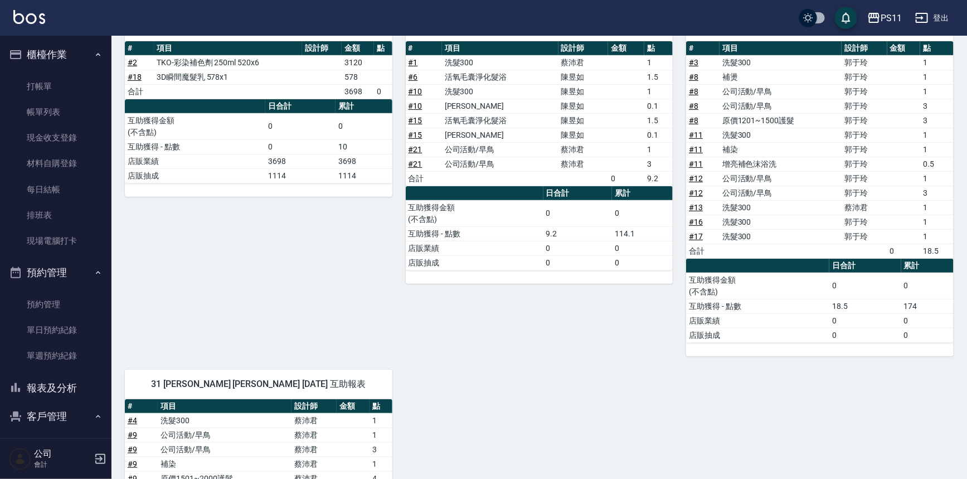
scroll to position [50, 0]
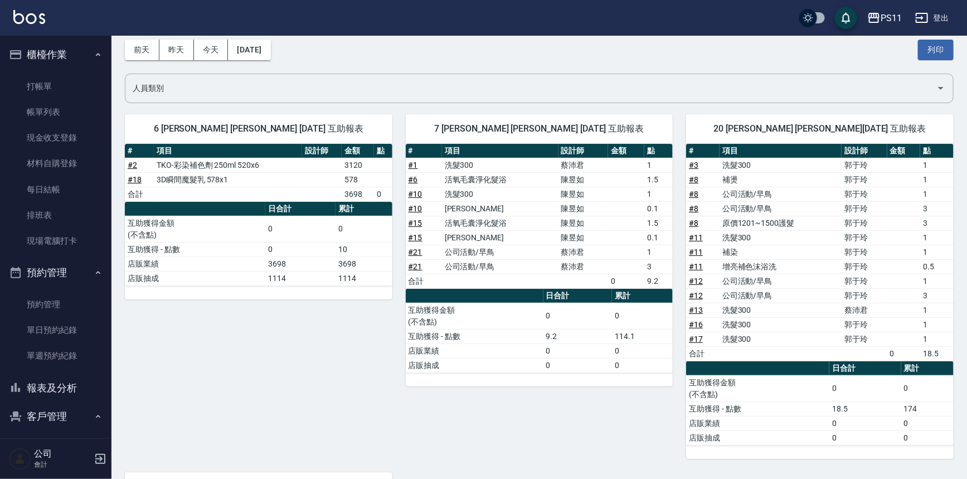
drag, startPoint x: 79, startPoint y: 387, endPoint x: 85, endPoint y: 376, distance: 13.0
click at [80, 387] on button "報表及分析" at bounding box center [55, 387] width 103 height 29
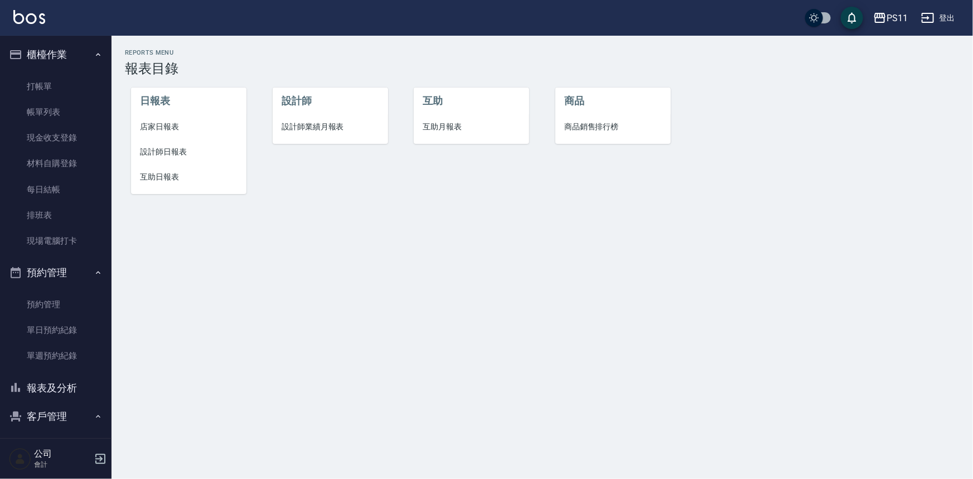
click at [168, 157] on span "設計師日報表" at bounding box center [189, 152] width 98 height 12
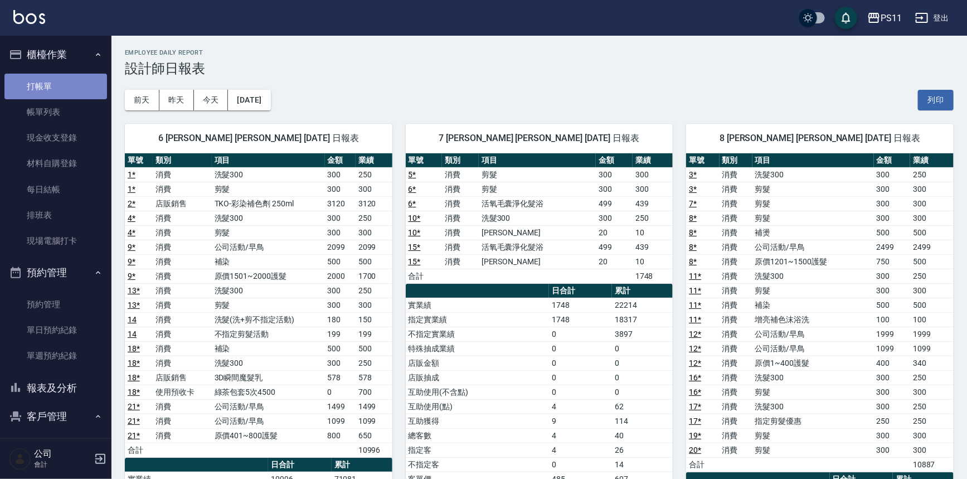
click at [96, 85] on link "打帳單" at bounding box center [55, 87] width 103 height 26
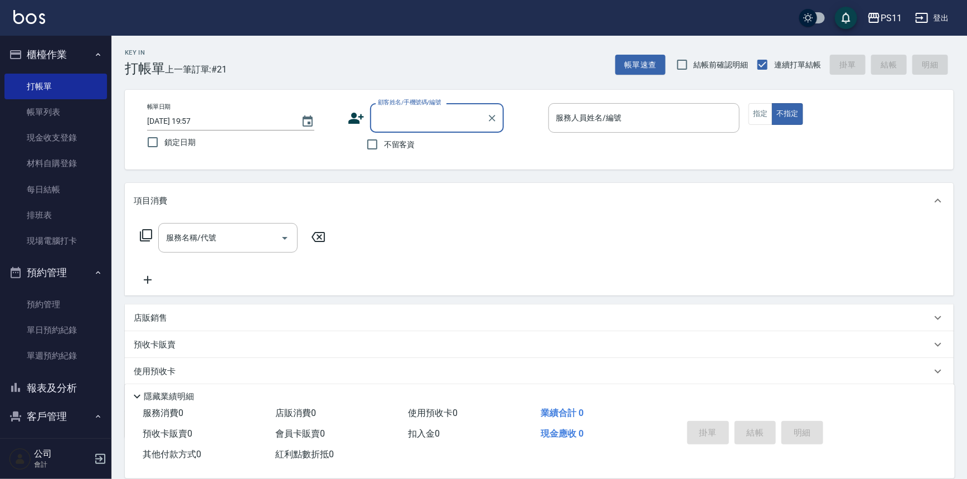
click at [66, 412] on button "客戶管理" at bounding box center [55, 416] width 103 height 29
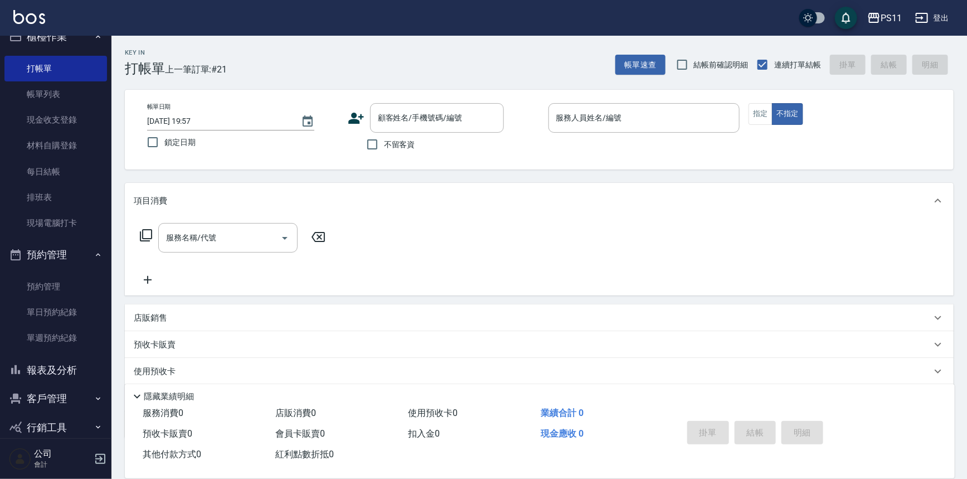
scroll to position [34, 0]
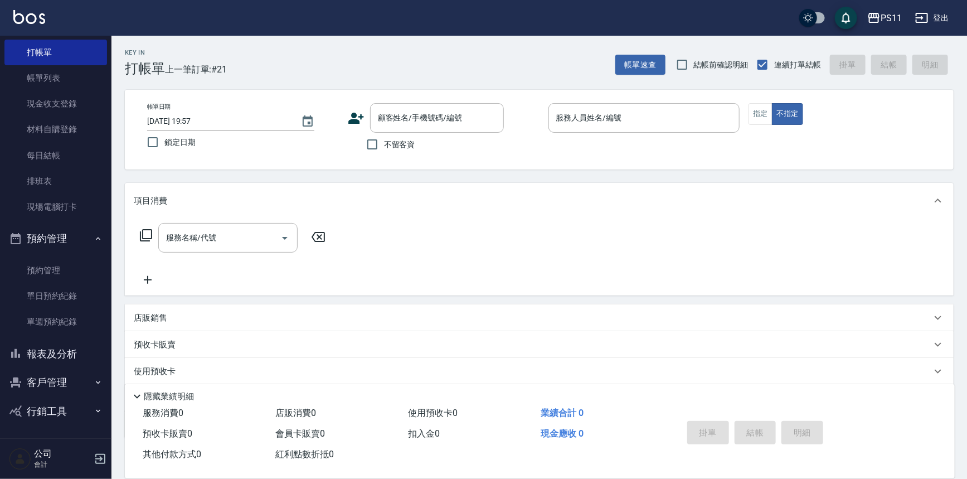
click at [78, 379] on button "客戶管理" at bounding box center [55, 382] width 103 height 29
click at [82, 407] on link "客戶列表" at bounding box center [55, 414] width 103 height 26
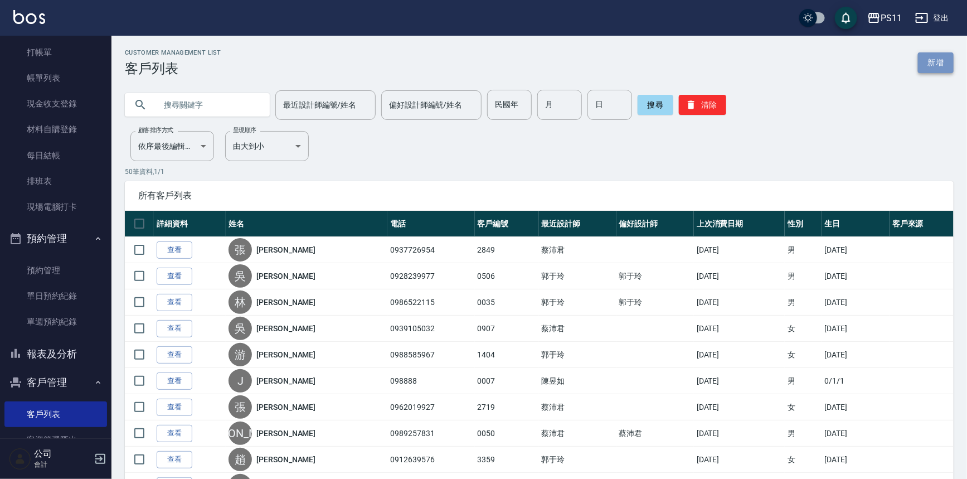
click at [931, 66] on link "新增" at bounding box center [936, 62] width 36 height 21
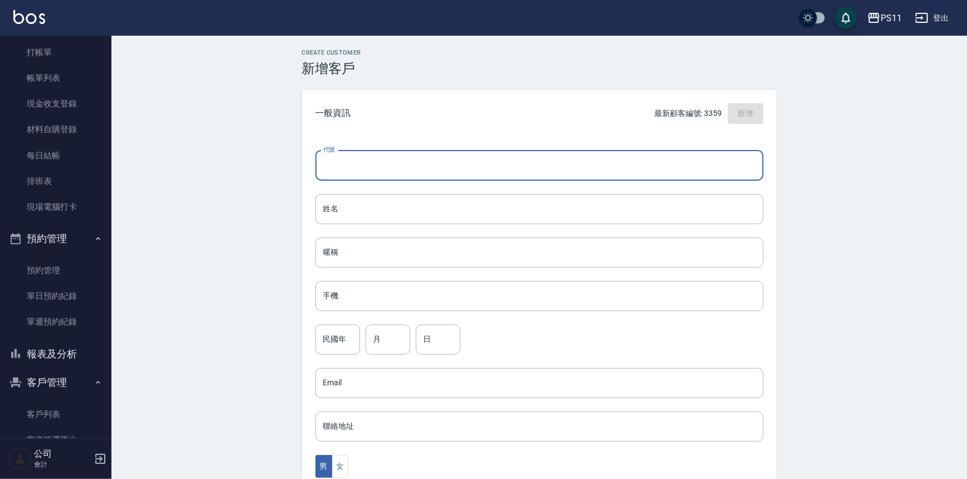
click at [519, 179] on input "代號" at bounding box center [539, 165] width 448 height 30
type input "3362"
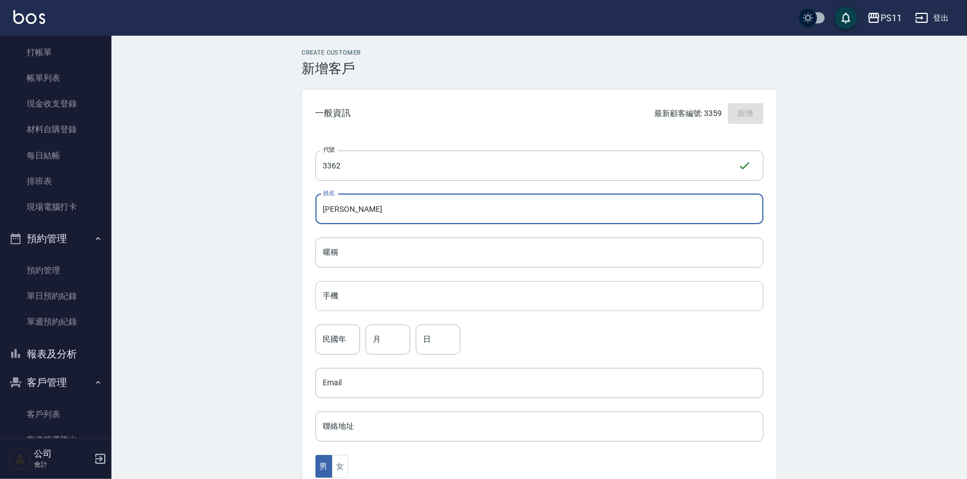
type input "[PERSON_NAME]"
drag, startPoint x: 598, startPoint y: 293, endPoint x: 607, endPoint y: 294, distance: 9.5
click at [597, 294] on input "手機" at bounding box center [539, 296] width 448 height 30
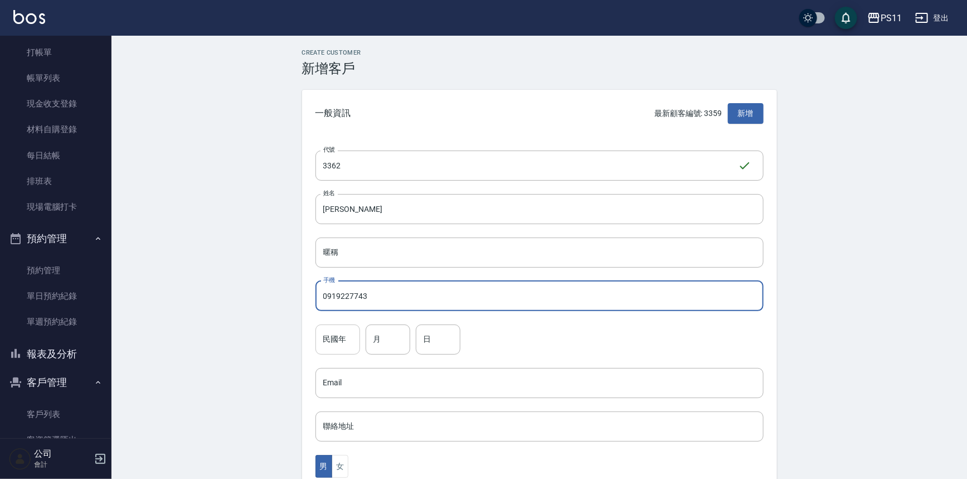
type input "0919227743"
click at [323, 337] on input "民國年" at bounding box center [337, 339] width 45 height 30
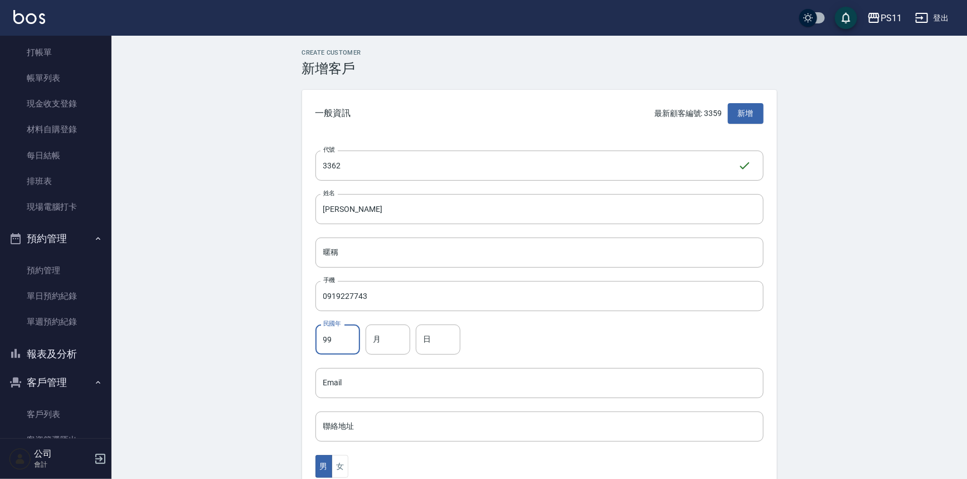
type input "99"
type input "6"
type input "18"
click at [346, 463] on button "女" at bounding box center [340, 466] width 17 height 23
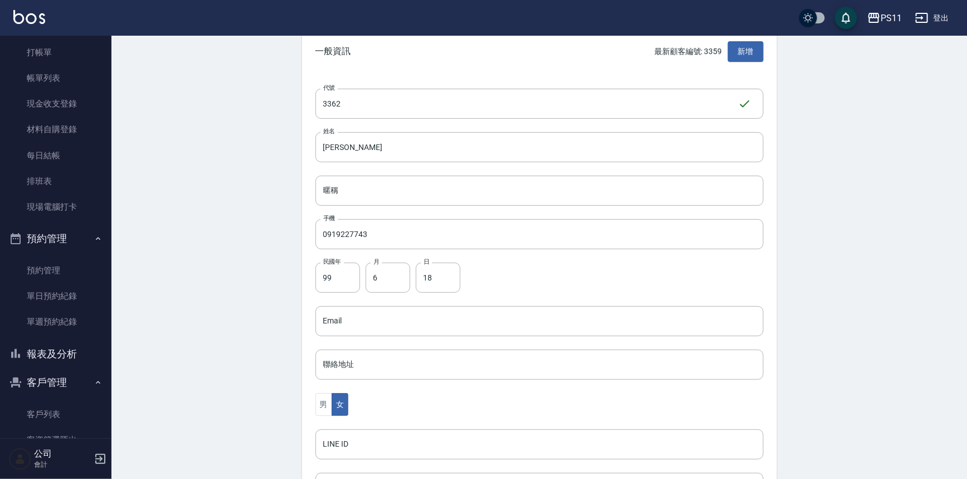
scroll to position [246, 0]
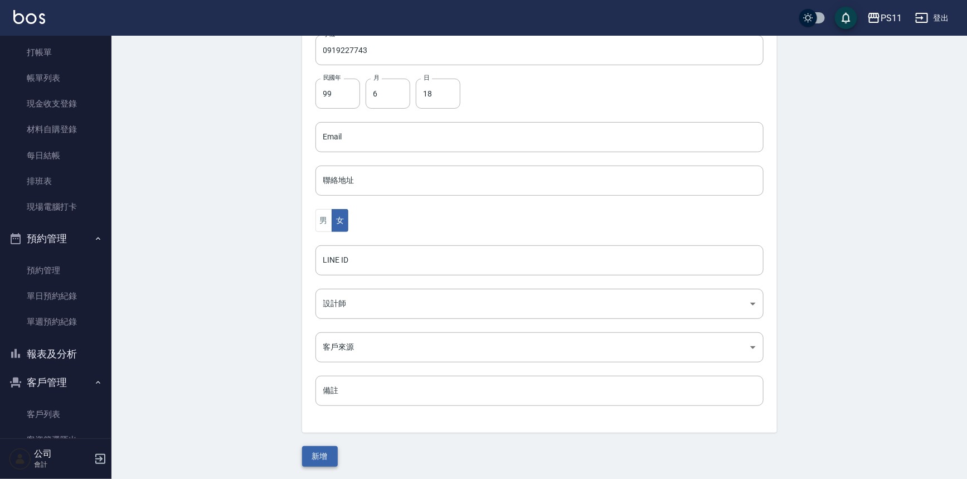
click at [314, 453] on button "新增" at bounding box center [320, 456] width 36 height 21
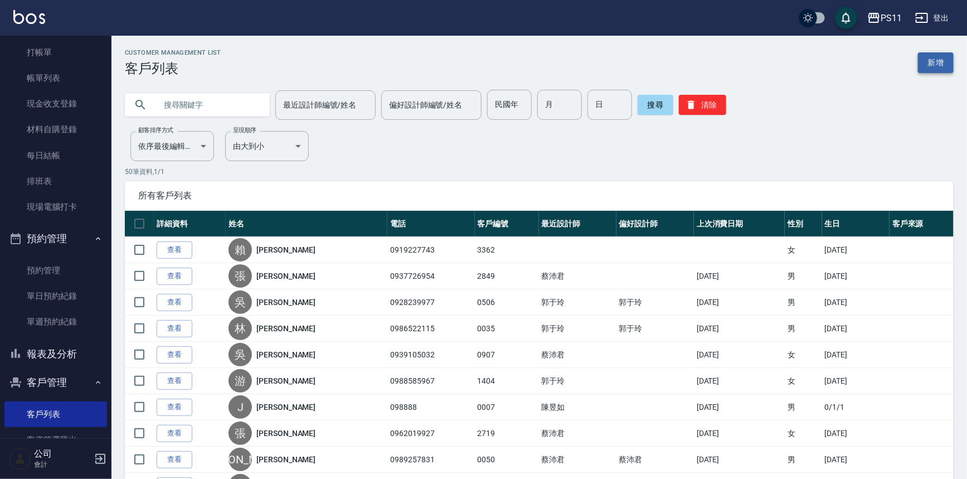
click at [937, 60] on link "新增" at bounding box center [936, 62] width 36 height 21
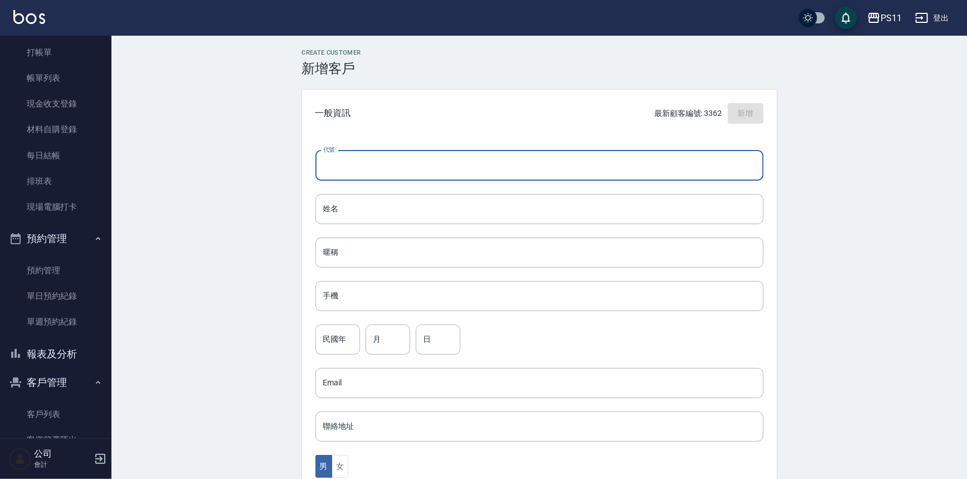
drag, startPoint x: 705, startPoint y: 161, endPoint x: 689, endPoint y: 160, distance: 16.2
click at [702, 161] on input "代號" at bounding box center [539, 165] width 448 height 30
type input "3361"
click at [660, 208] on input "姓名" at bounding box center [539, 209] width 448 height 30
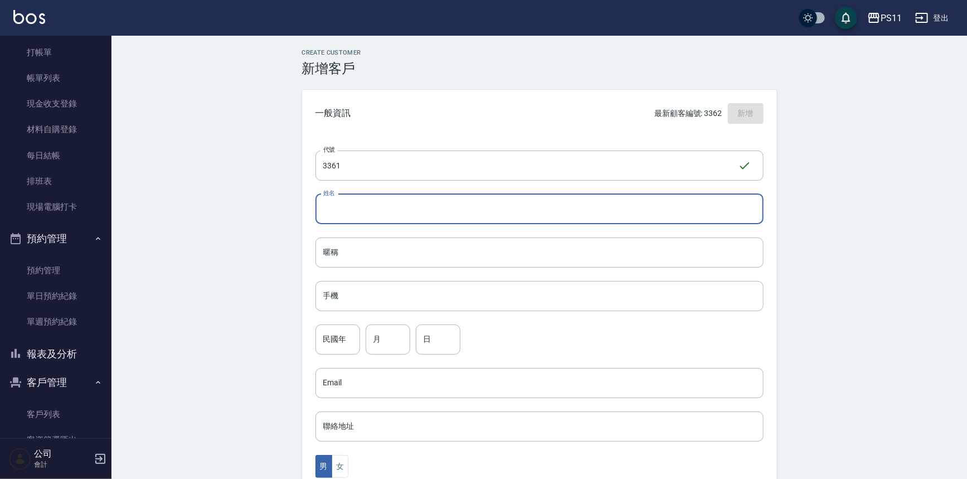
type input "ㄍ"
type input "譎"
type input "噘"
type input "ㄍ"
type input "[PERSON_NAME]"
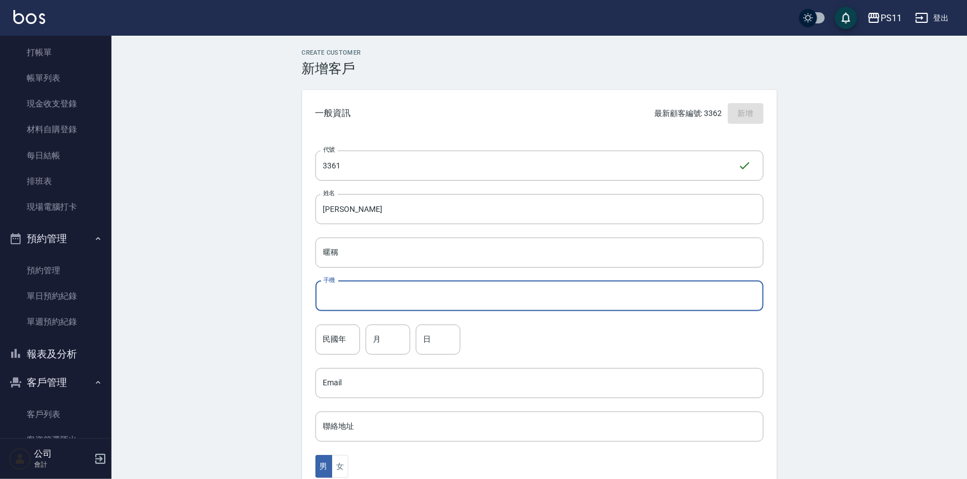
click at [391, 293] on input "手機" at bounding box center [539, 296] width 448 height 30
type input "0926872856"
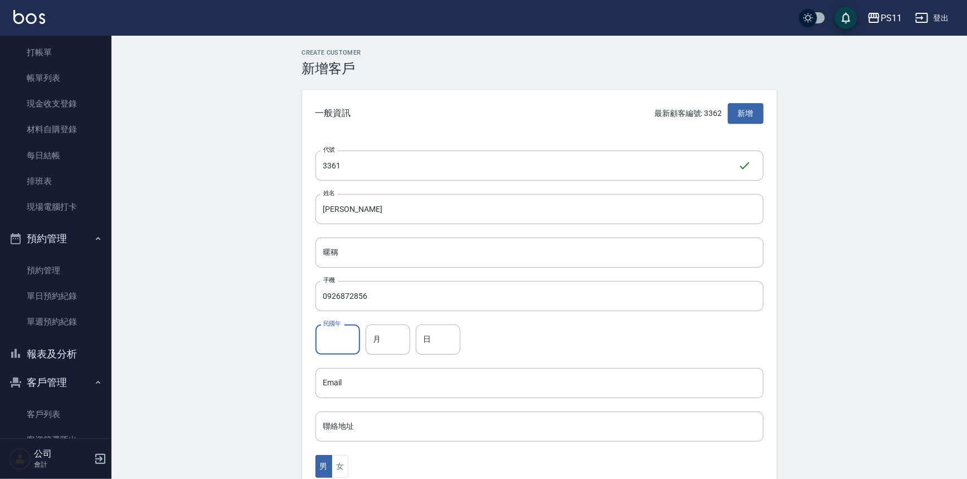
click at [346, 330] on input "民國年" at bounding box center [337, 339] width 45 height 30
type input "78"
type input "11"
type input "22"
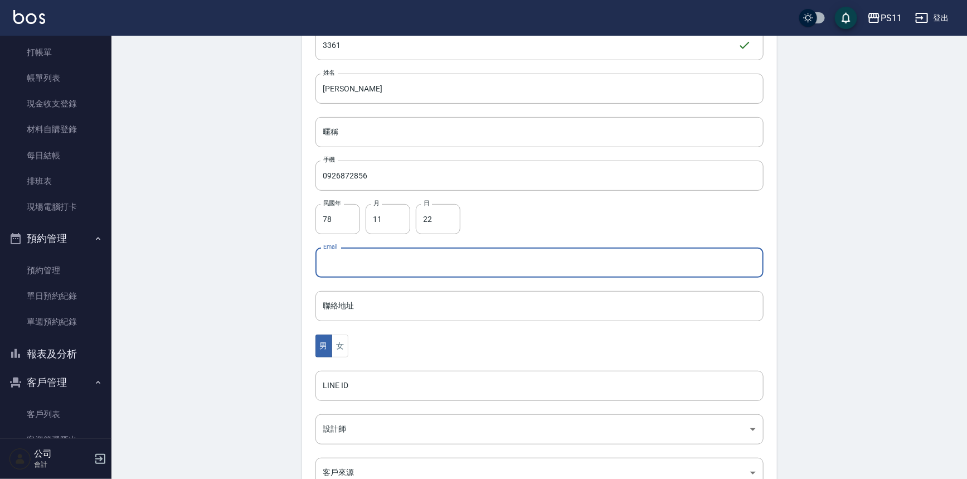
scroll to position [246, 0]
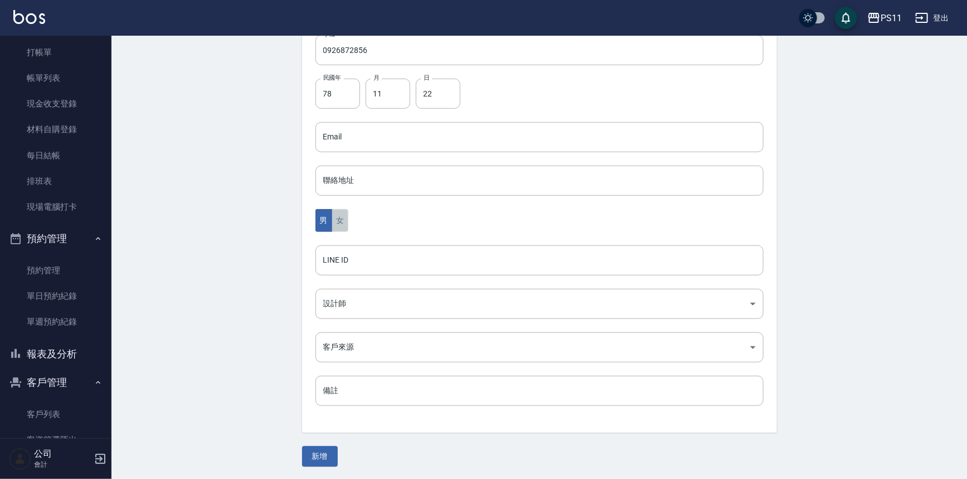
click at [341, 217] on button "女" at bounding box center [340, 220] width 17 height 23
click at [327, 454] on button "新增" at bounding box center [320, 456] width 36 height 21
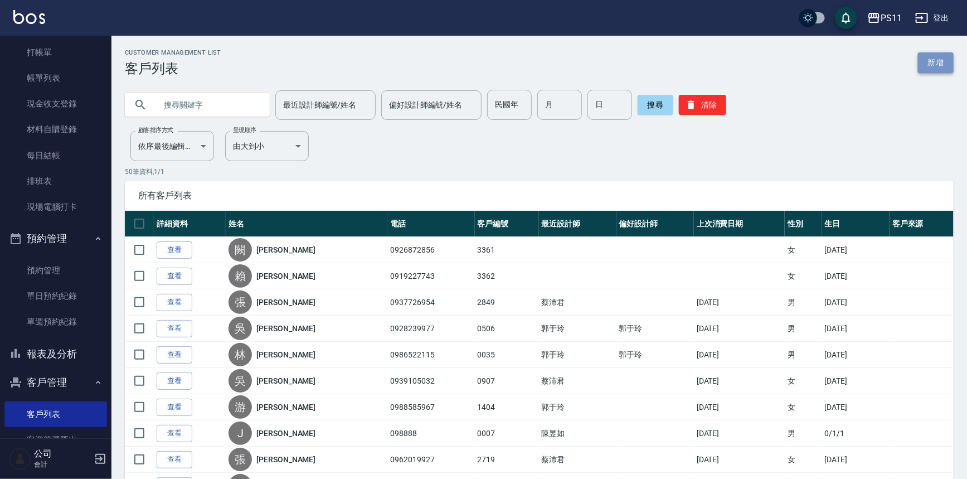
click at [930, 57] on link "新增" at bounding box center [936, 62] width 36 height 21
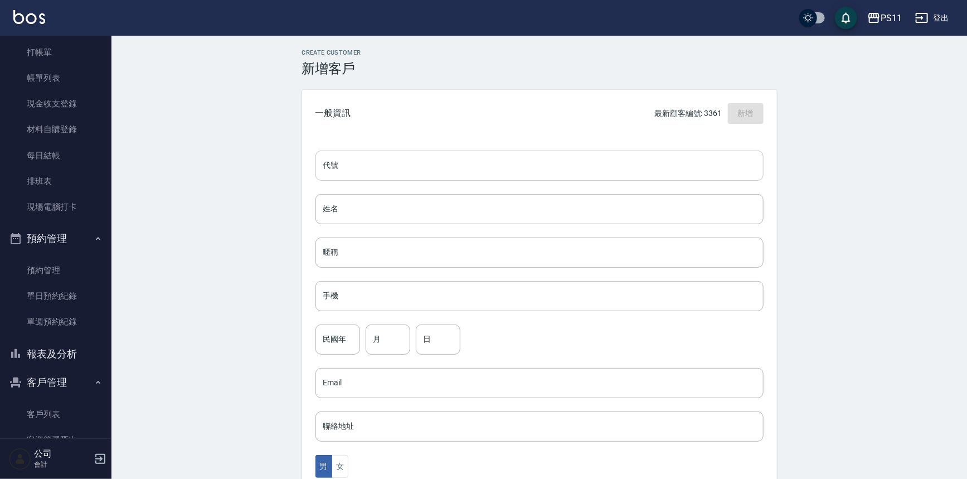
click at [691, 163] on input "代號" at bounding box center [539, 165] width 448 height 30
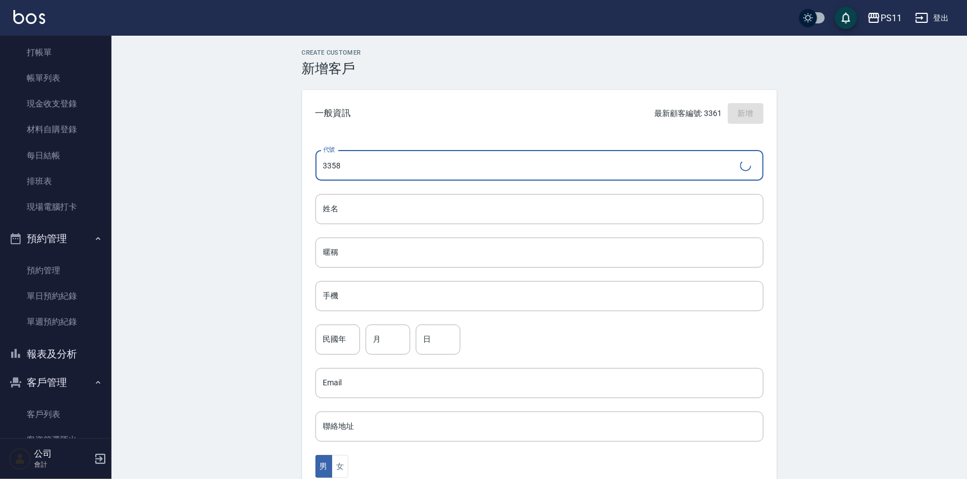
type input "3358"
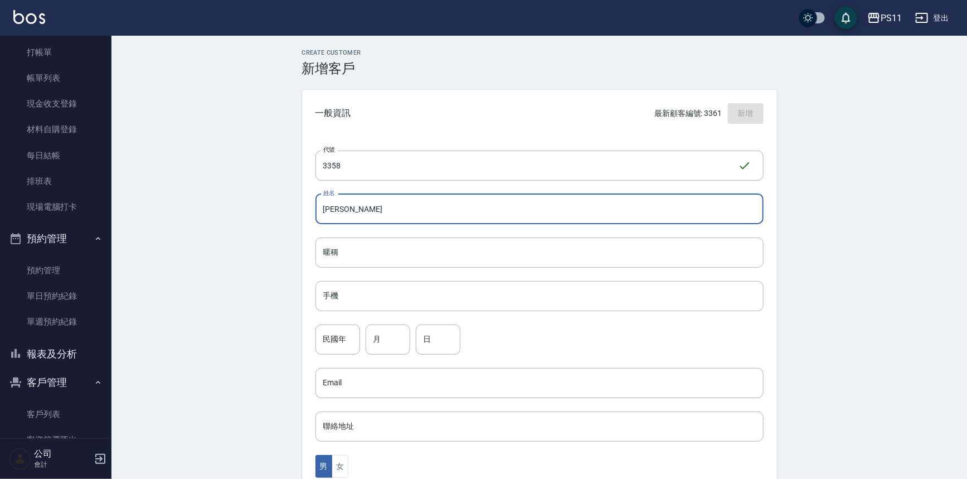
type input "[PERSON_NAME]"
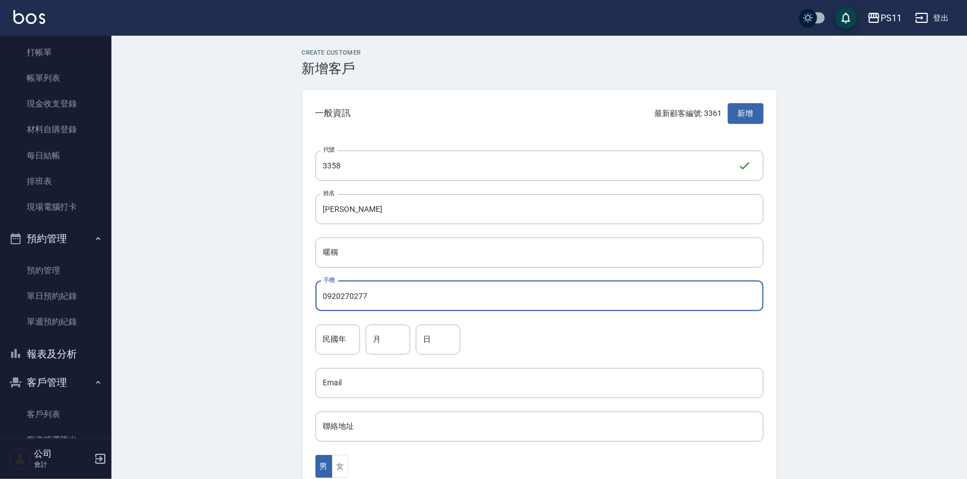
type input "0920270277"
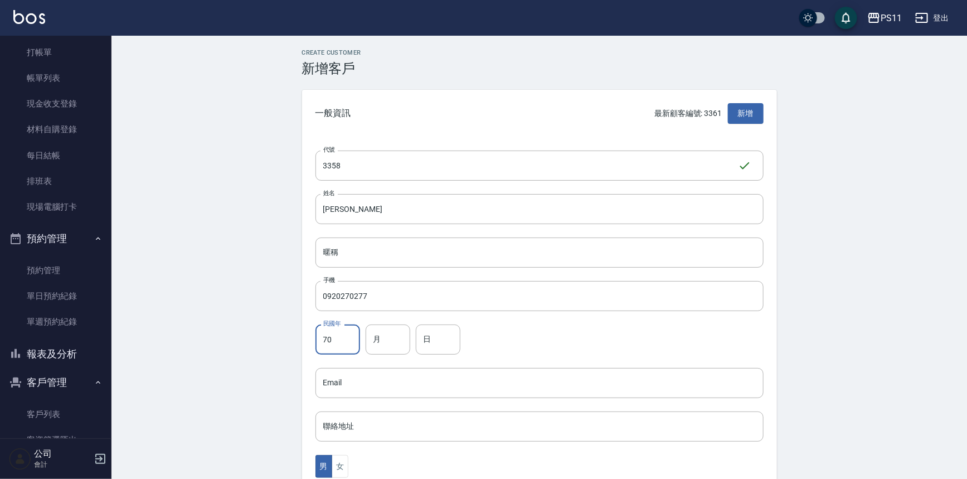
type input "70"
type input "11"
type input "18"
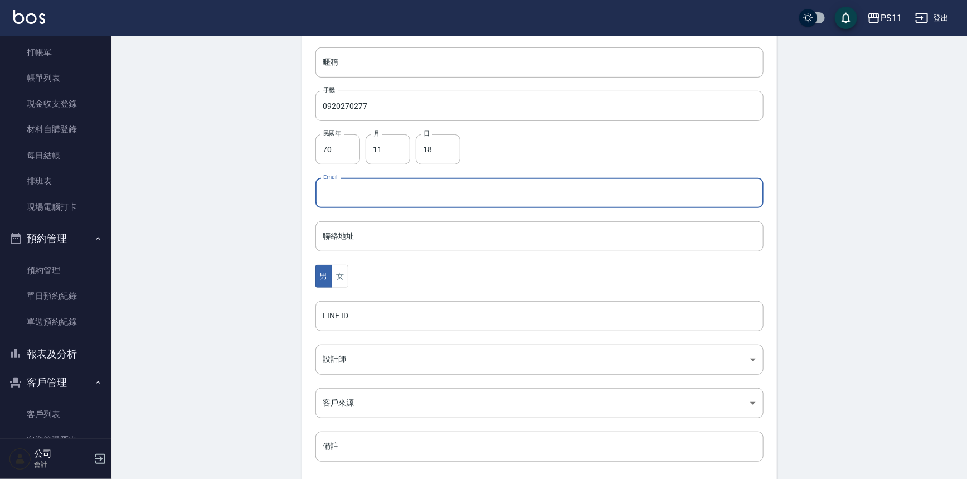
scroll to position [246, 0]
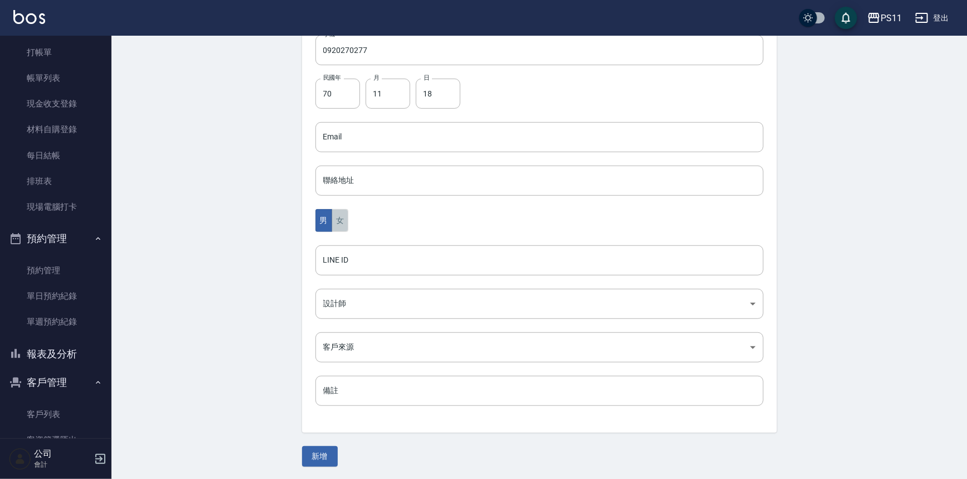
click at [341, 224] on button "女" at bounding box center [340, 220] width 17 height 23
click at [317, 461] on button "新增" at bounding box center [320, 456] width 36 height 21
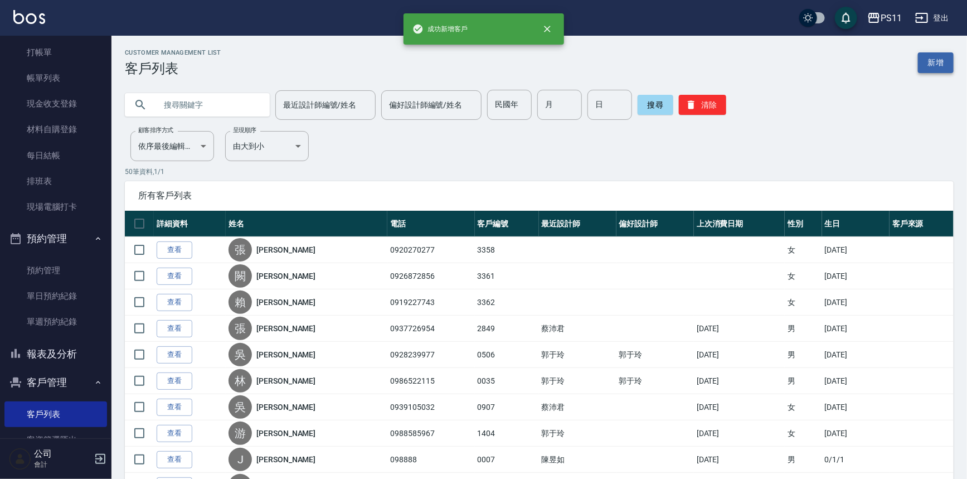
click at [930, 61] on link "新增" at bounding box center [936, 62] width 36 height 21
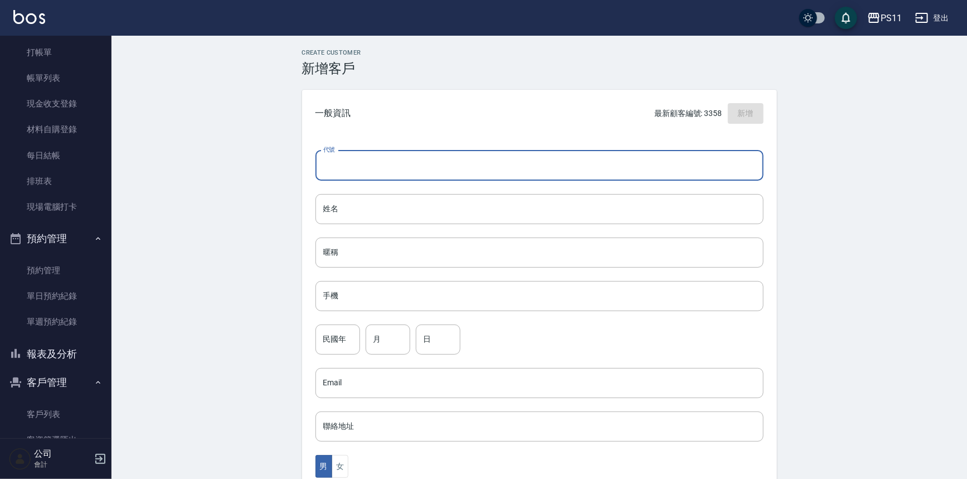
click at [595, 173] on input "代號" at bounding box center [539, 165] width 448 height 30
type input "3360"
click at [339, 205] on input "姓名" at bounding box center [539, 209] width 448 height 30
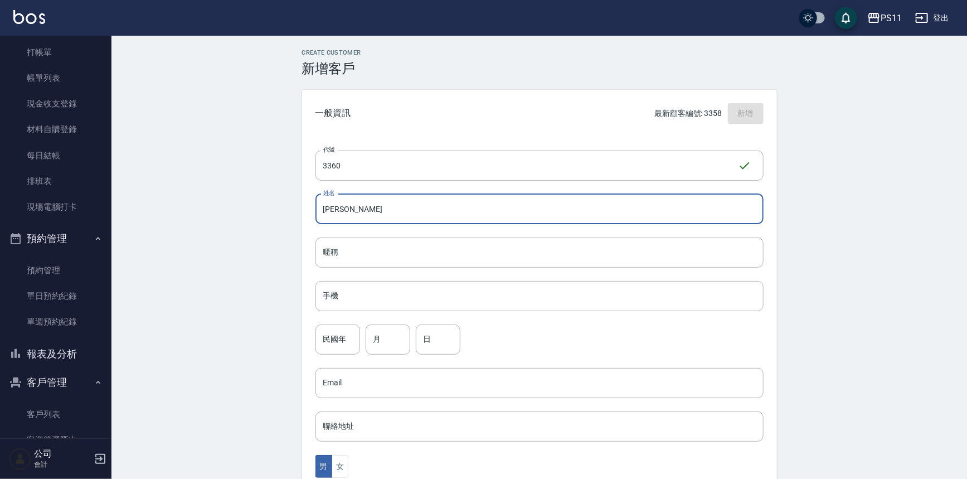
type input "[PERSON_NAME]"
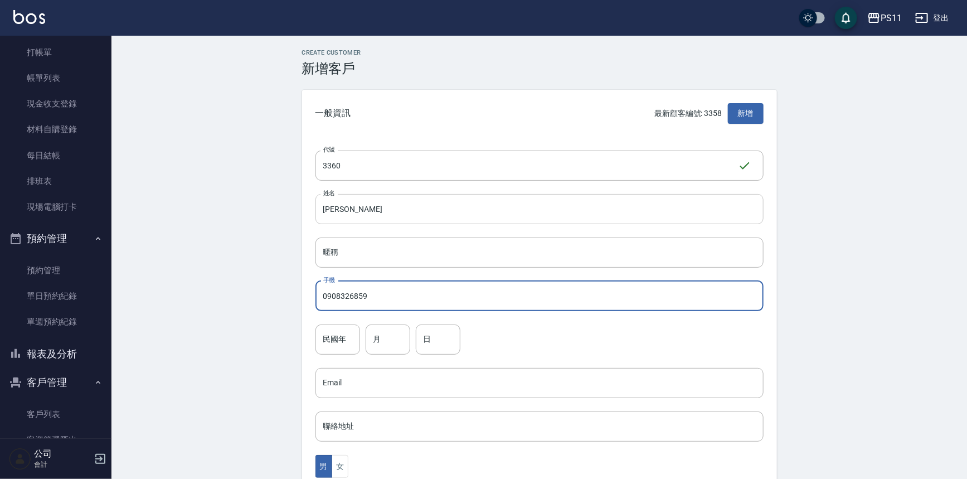
type input "0908326859"
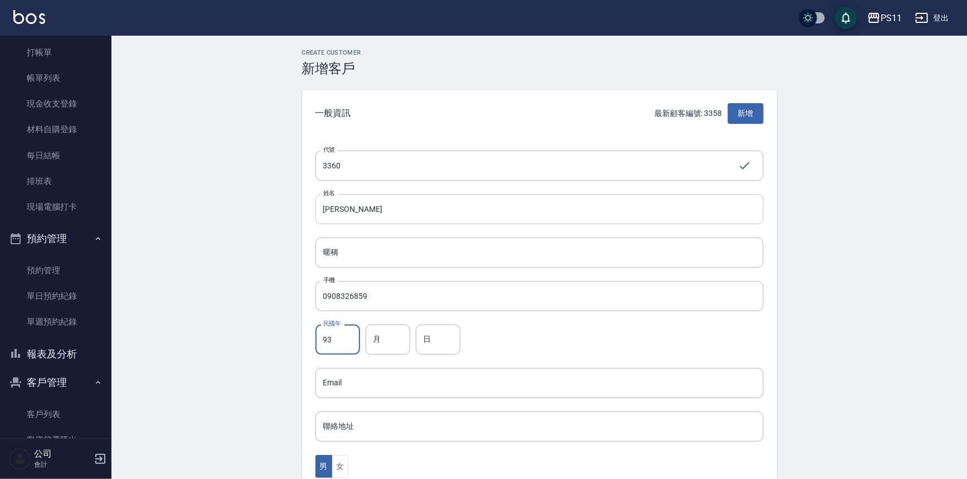
type input "93"
type input "3"
type input "26"
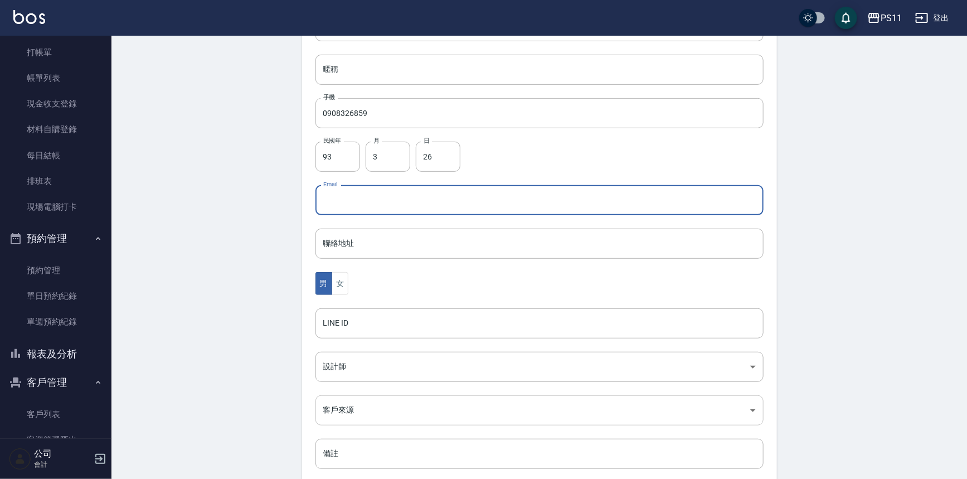
scroll to position [246, 0]
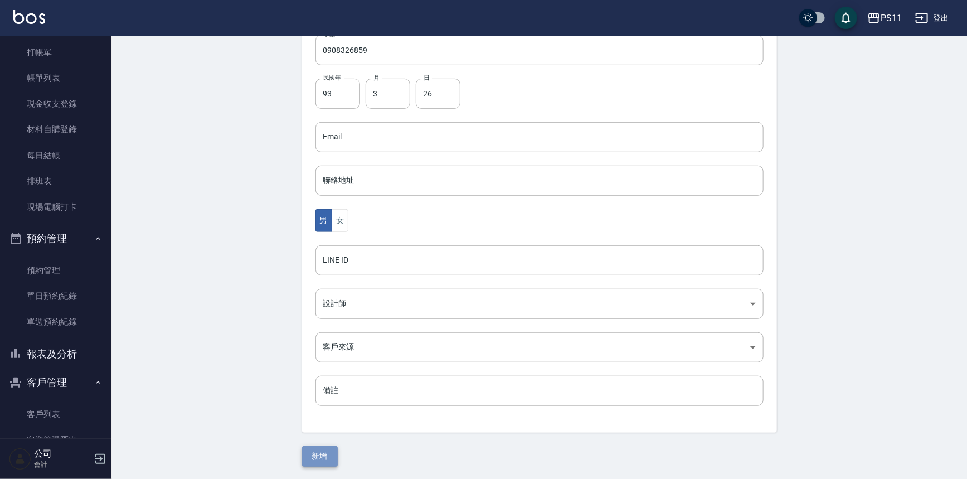
click at [313, 451] on button "新增" at bounding box center [320, 456] width 36 height 21
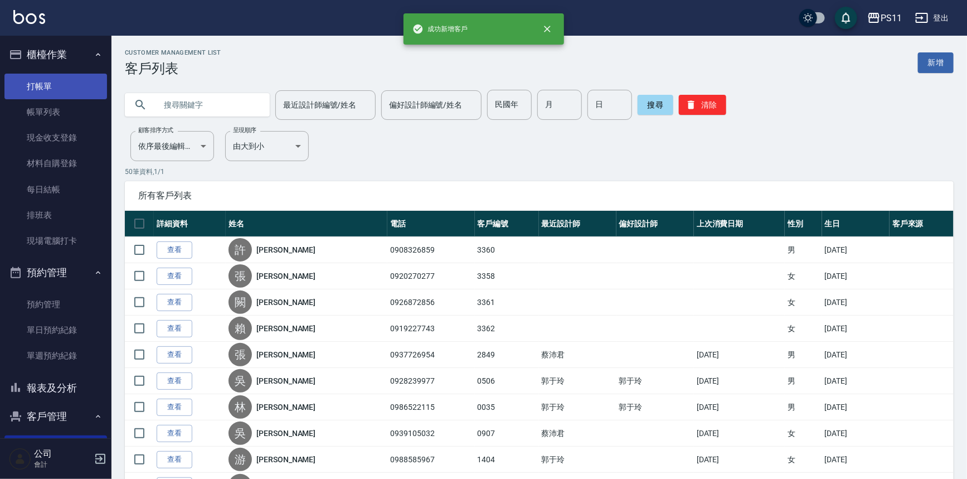
click at [62, 89] on link "打帳單" at bounding box center [55, 87] width 103 height 26
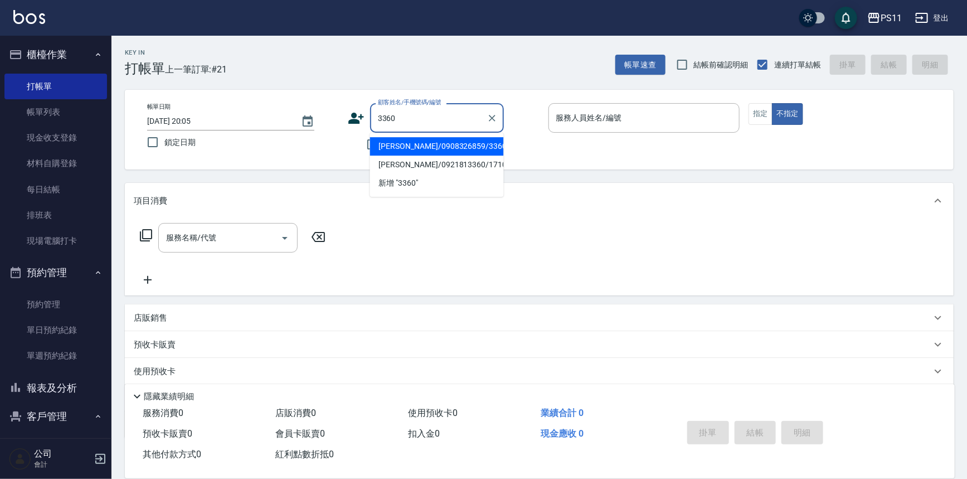
click at [425, 147] on li "[PERSON_NAME]/0908326859/3360" at bounding box center [437, 146] width 134 height 18
type input "[PERSON_NAME]/0908326859/3360"
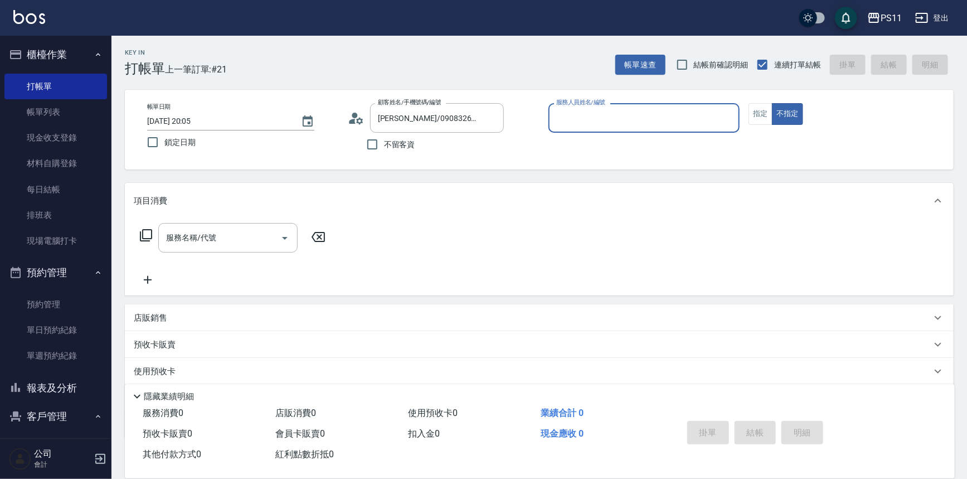
click at [639, 123] on input "服務人員姓名/編號" at bounding box center [644, 118] width 182 height 20
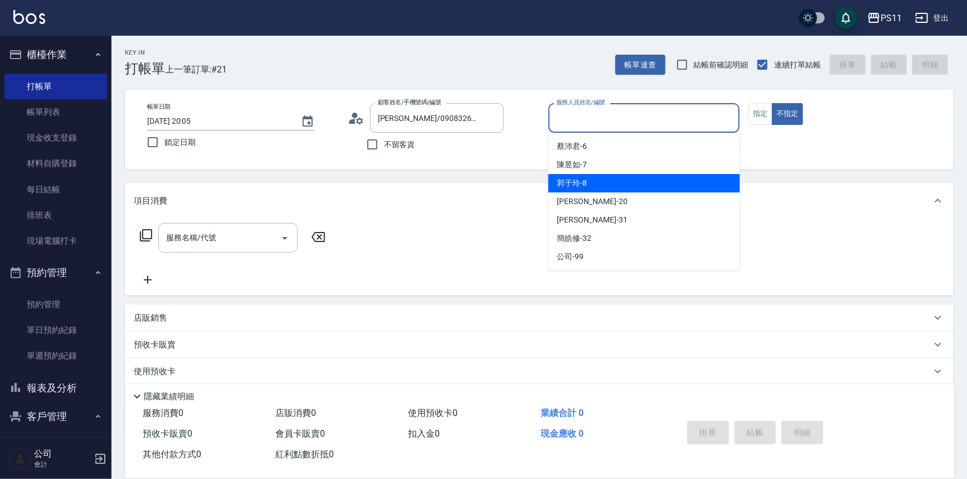
click at [661, 185] on div "[PERSON_NAME]-8" at bounding box center [644, 183] width 192 height 18
type input "[PERSON_NAME]-8"
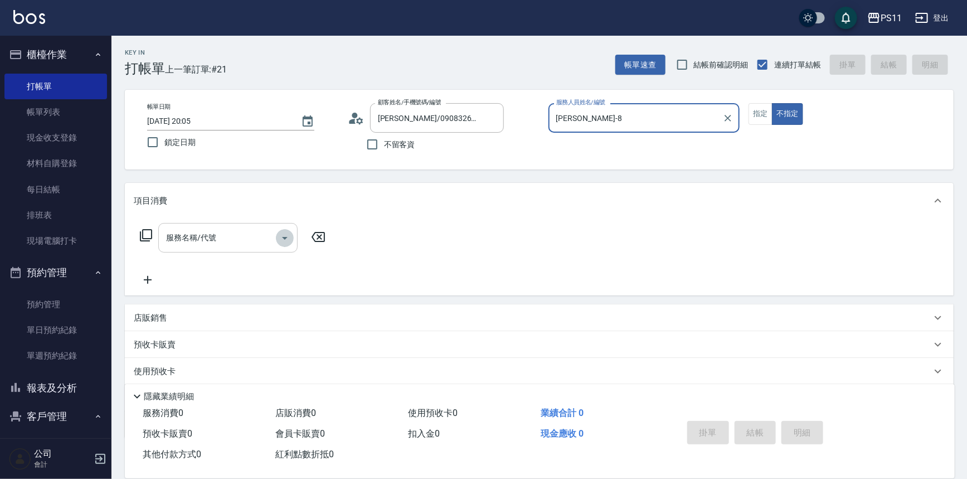
click at [290, 241] on icon "Open" at bounding box center [284, 237] width 13 height 13
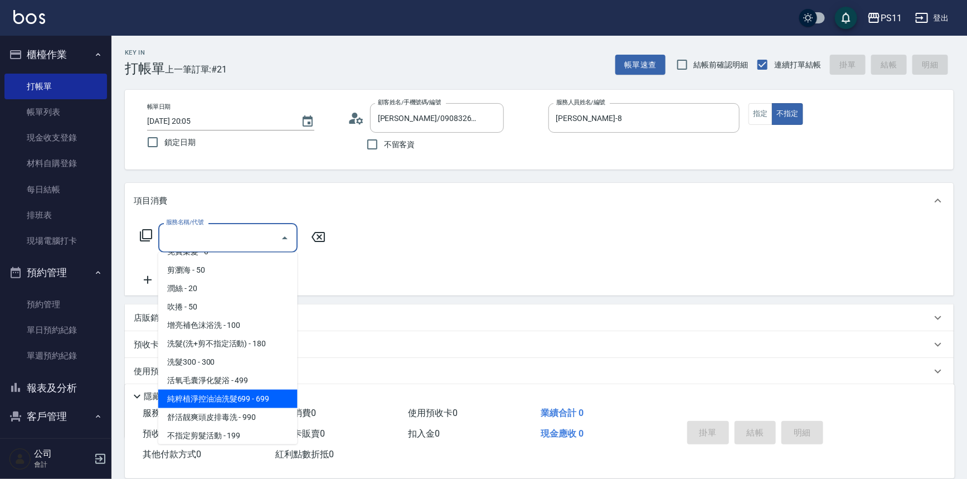
scroll to position [101, 0]
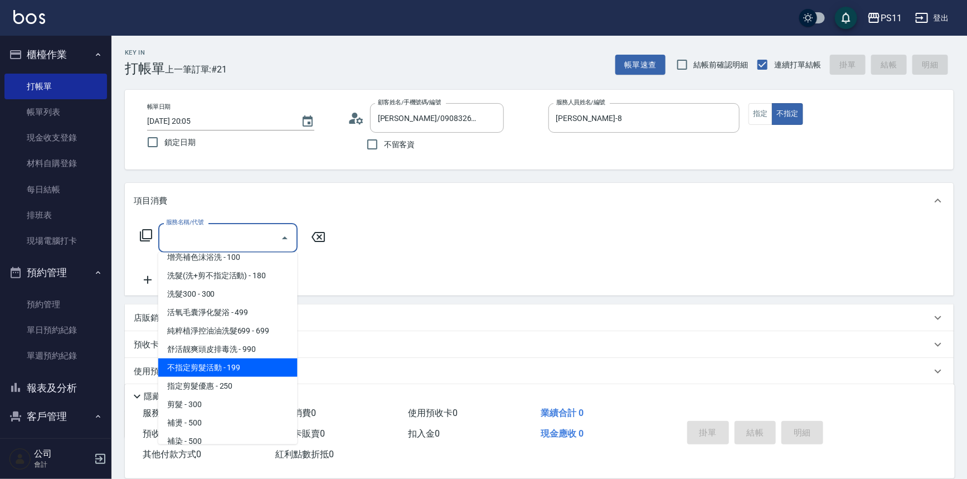
click at [240, 366] on span "不指定剪髮活動 - 199" at bounding box center [227, 367] width 139 height 18
type input "不指定剪髮活動(2199)"
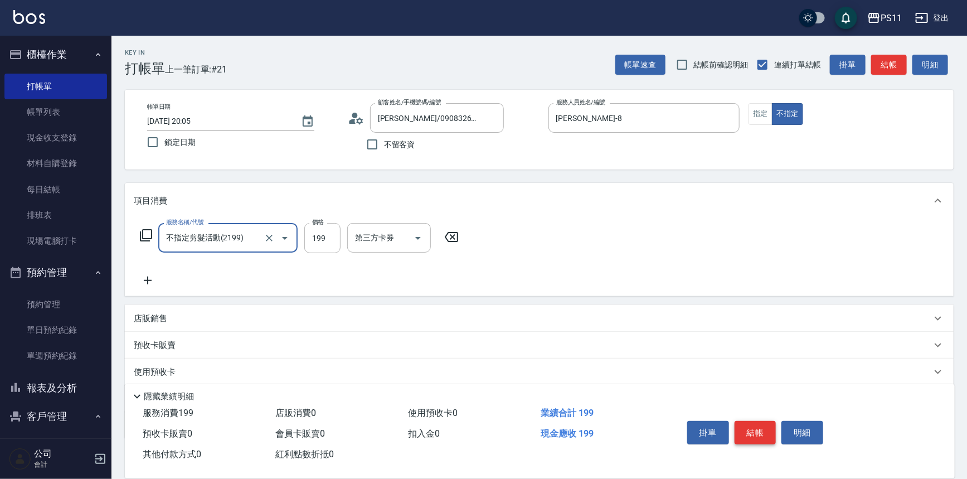
click at [757, 432] on button "結帳" at bounding box center [756, 432] width 42 height 23
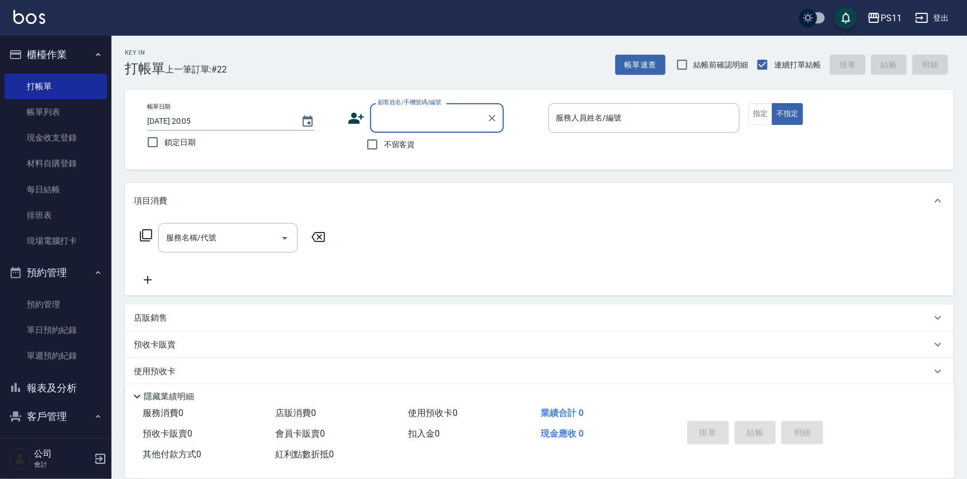
click at [447, 124] on input "顧客姓名/手機號碼/編號" at bounding box center [428, 118] width 107 height 20
click at [450, 145] on li "[PERSON_NAME]/0920270277/3358" at bounding box center [437, 146] width 134 height 18
type input "[PERSON_NAME]/0920270277/3358"
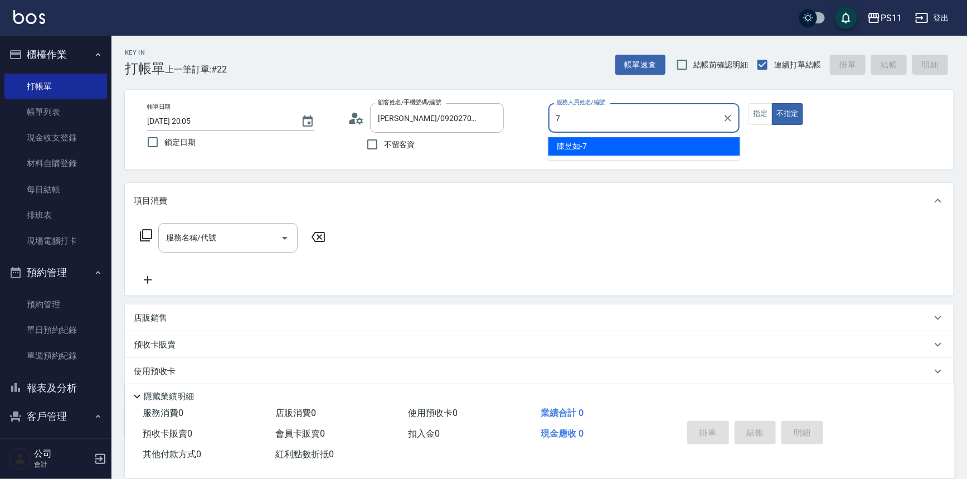
type input "[PERSON_NAME]-7"
type button "false"
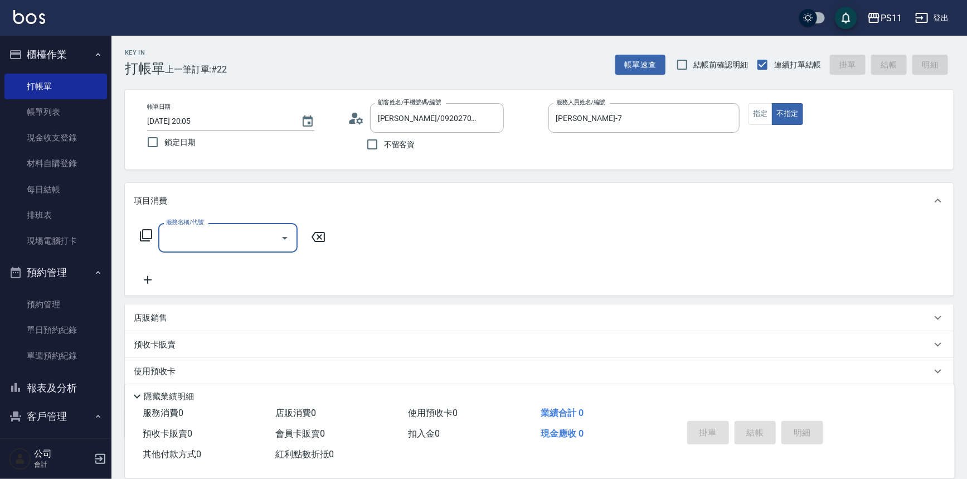
click at [288, 240] on icon "Open" at bounding box center [284, 237] width 13 height 13
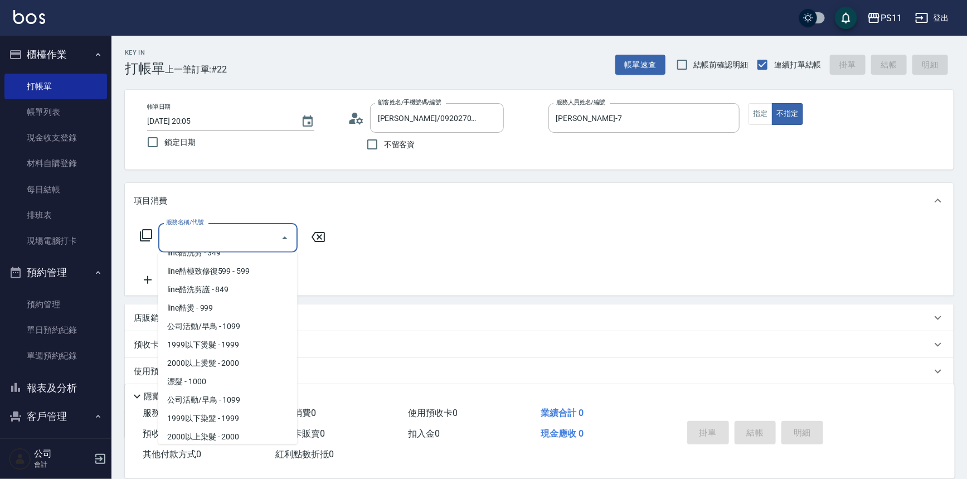
scroll to position [456, 0]
click at [271, 403] on span "公司活動/早鳥 - 1099" at bounding box center [227, 399] width 139 height 18
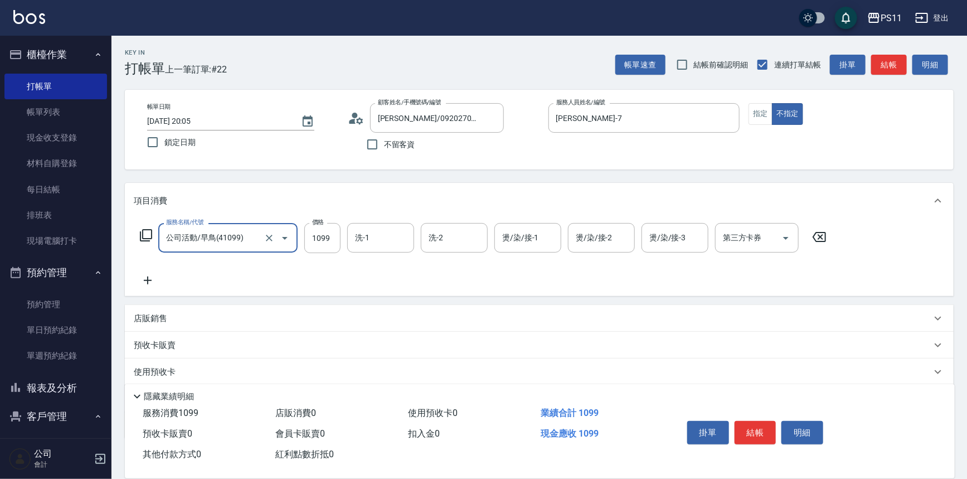
click at [282, 235] on icon "Open" at bounding box center [284, 237] width 13 height 13
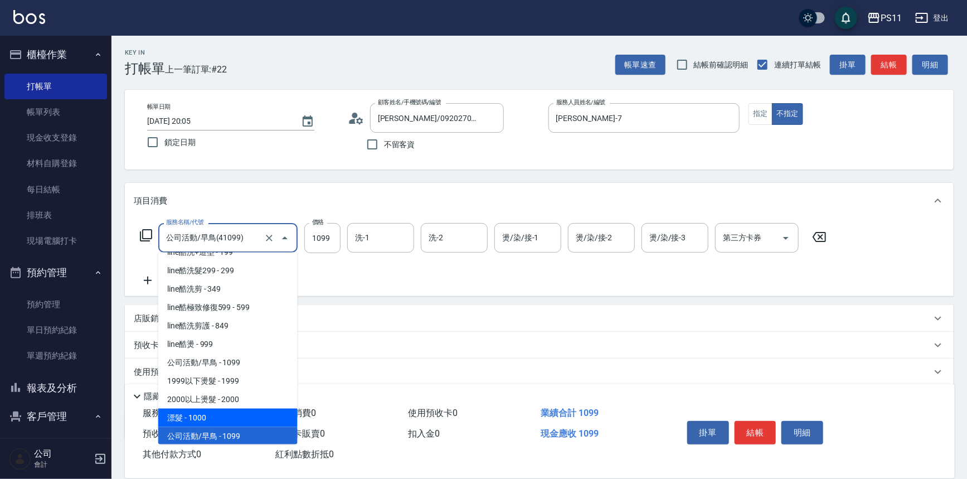
scroll to position [520, 0]
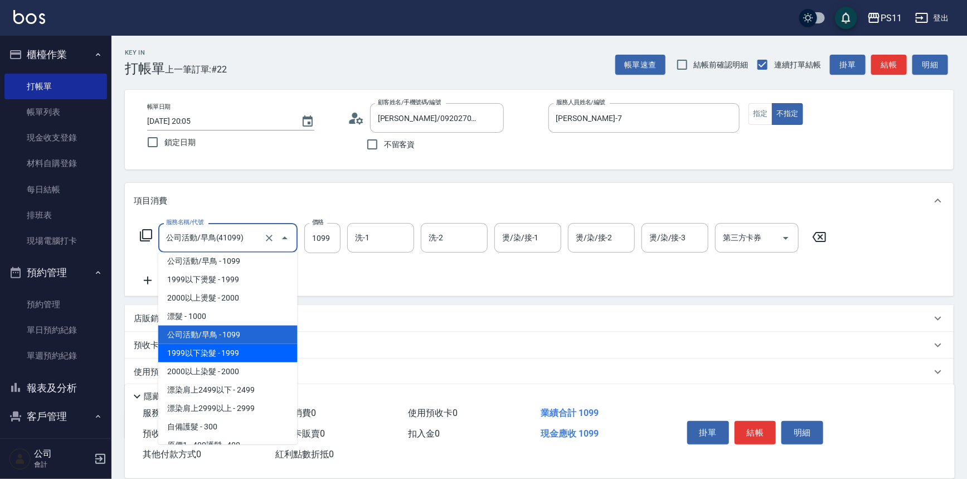
click at [261, 353] on span "1999以下染髮 - 1999" at bounding box center [227, 353] width 139 height 18
type input "1999以下染髮(41999)"
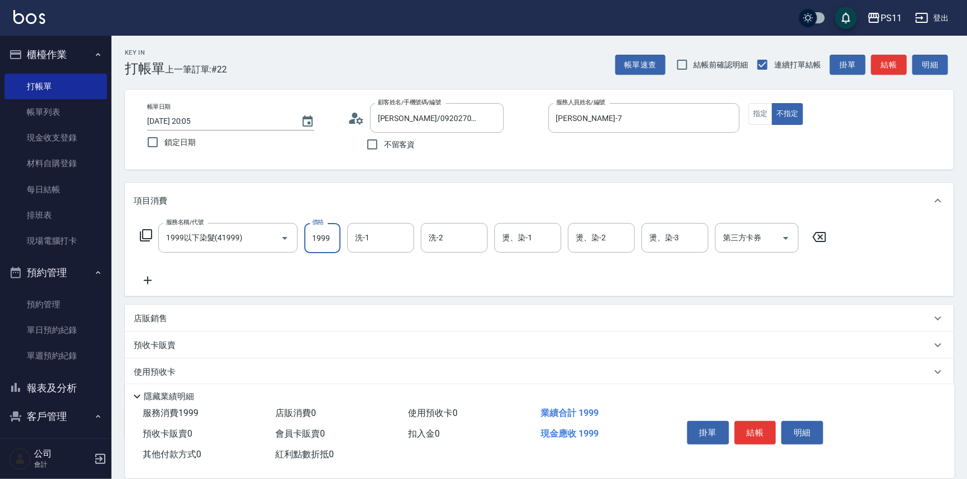
click at [329, 237] on input "1999" at bounding box center [322, 238] width 36 height 30
type input "1299"
click at [402, 243] on input "洗-1" at bounding box center [380, 238] width 57 height 20
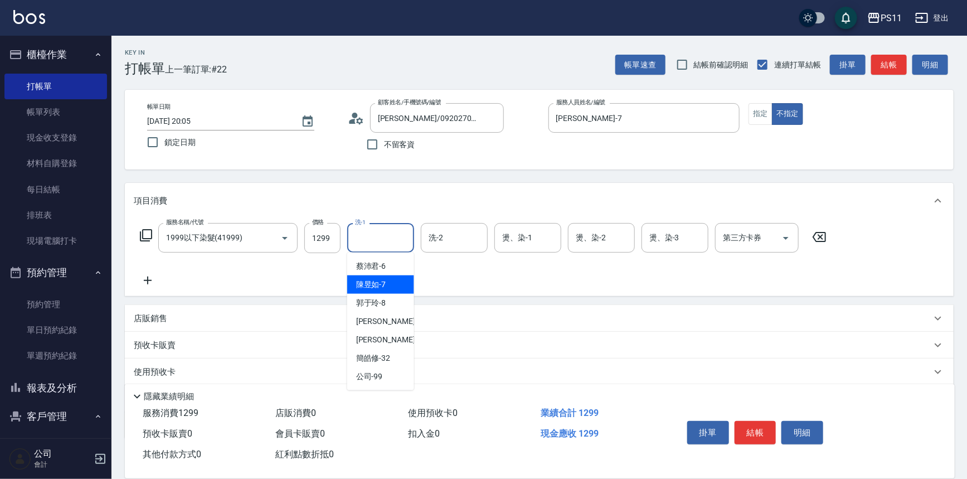
click at [401, 278] on div "[PERSON_NAME]-7" at bounding box center [380, 284] width 67 height 18
type input "[PERSON_NAME]-7"
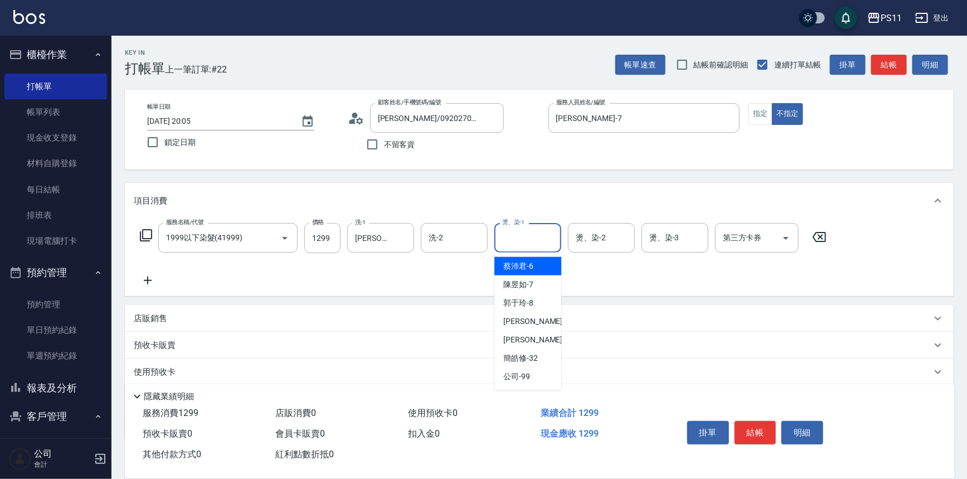
click at [528, 241] on input "燙、染-1" at bounding box center [527, 238] width 57 height 20
click at [546, 283] on div "[PERSON_NAME]-7" at bounding box center [527, 284] width 67 height 18
type input "[PERSON_NAME]-7"
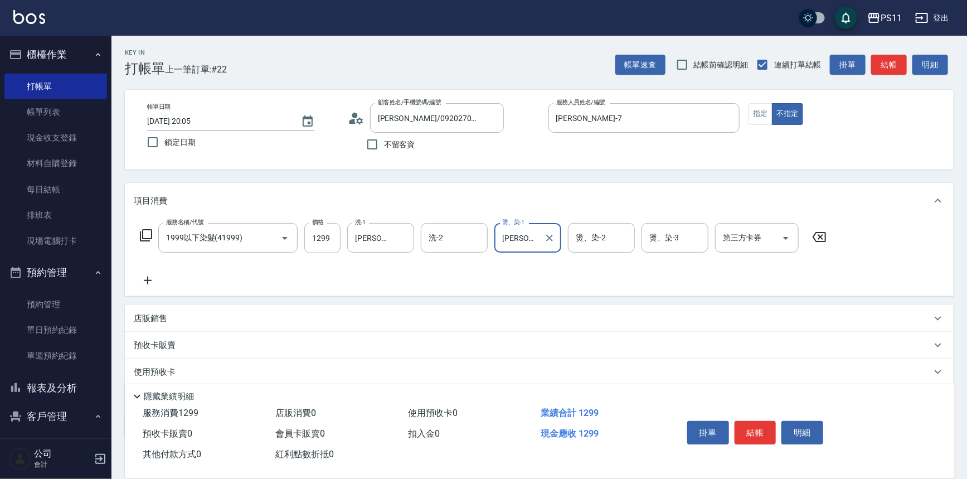
click at [144, 280] on icon at bounding box center [148, 280] width 8 height 8
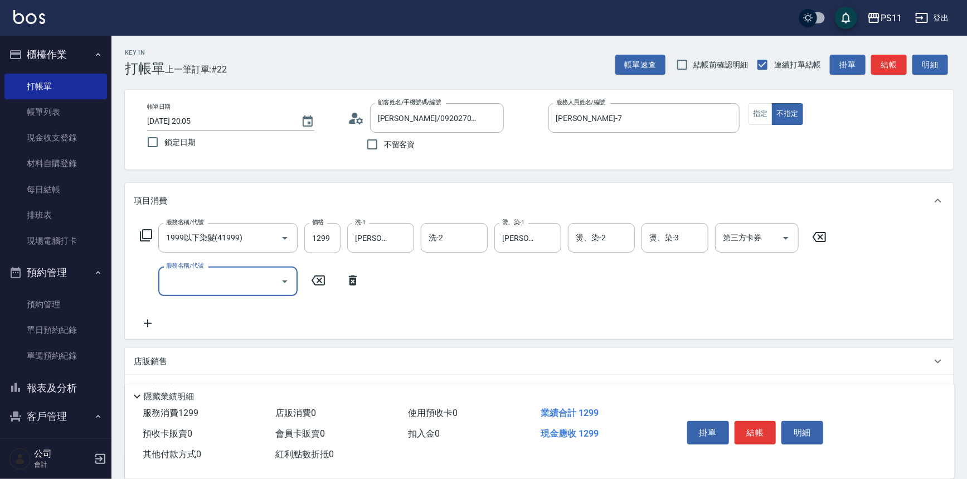
click at [286, 278] on icon "Open" at bounding box center [284, 281] width 13 height 13
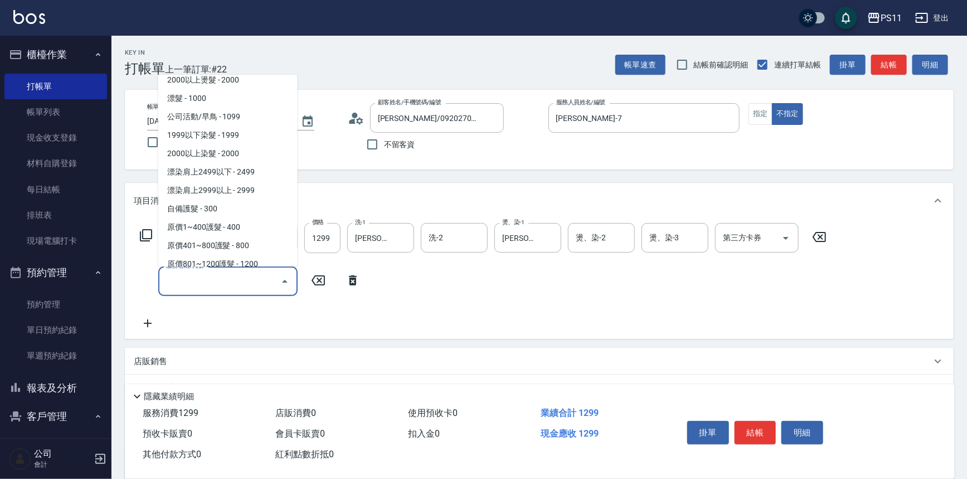
scroll to position [607, 0]
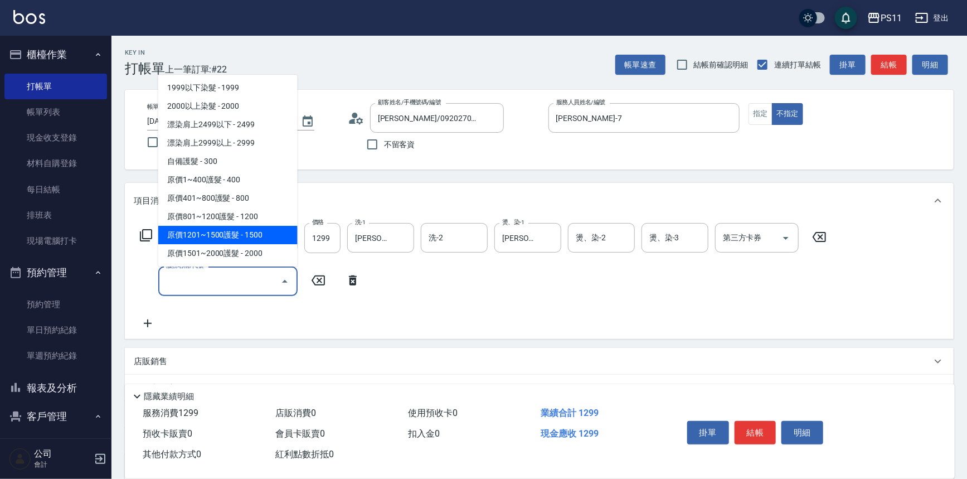
click at [277, 231] on span "原價1201~1500護髮 - 1500" at bounding box center [227, 235] width 139 height 18
type input "原價1201~1500護髮(51500)"
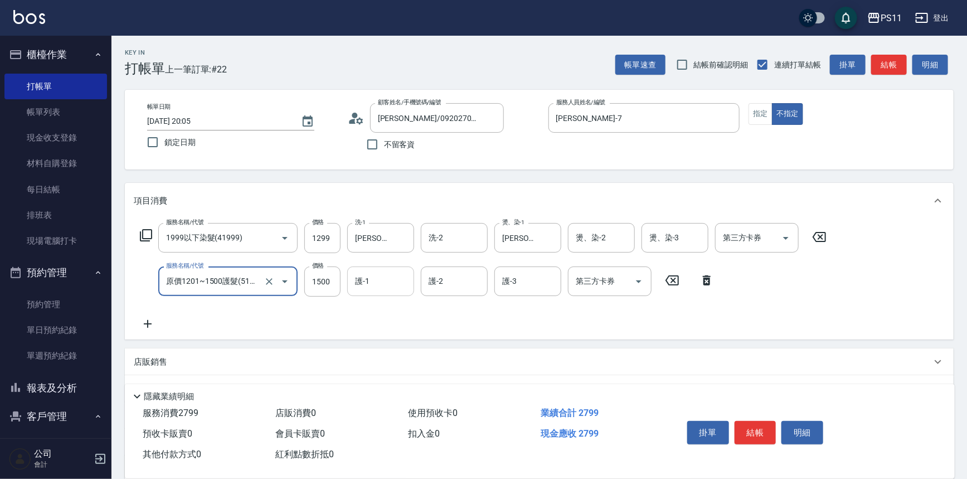
click at [378, 273] on input "護-1" at bounding box center [380, 281] width 57 height 20
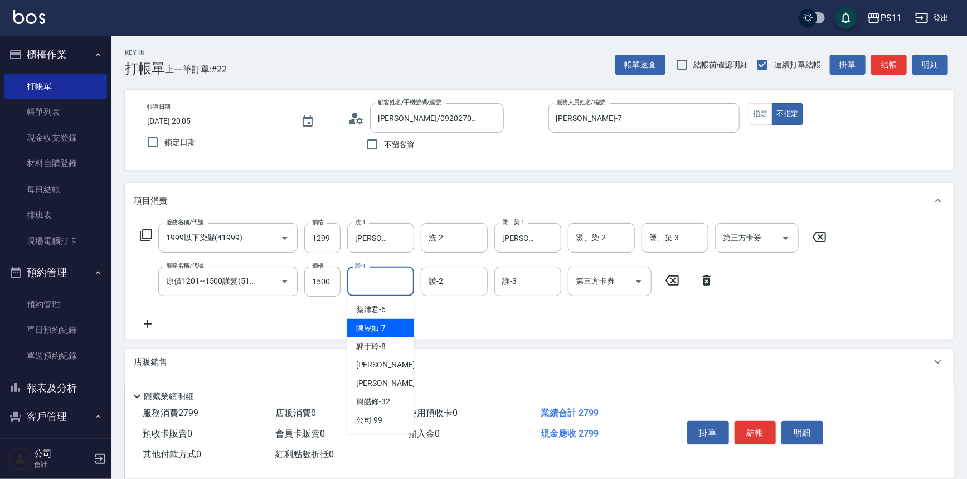
click at [401, 331] on div "[PERSON_NAME]-7" at bounding box center [380, 328] width 67 height 18
type input "[PERSON_NAME]-7"
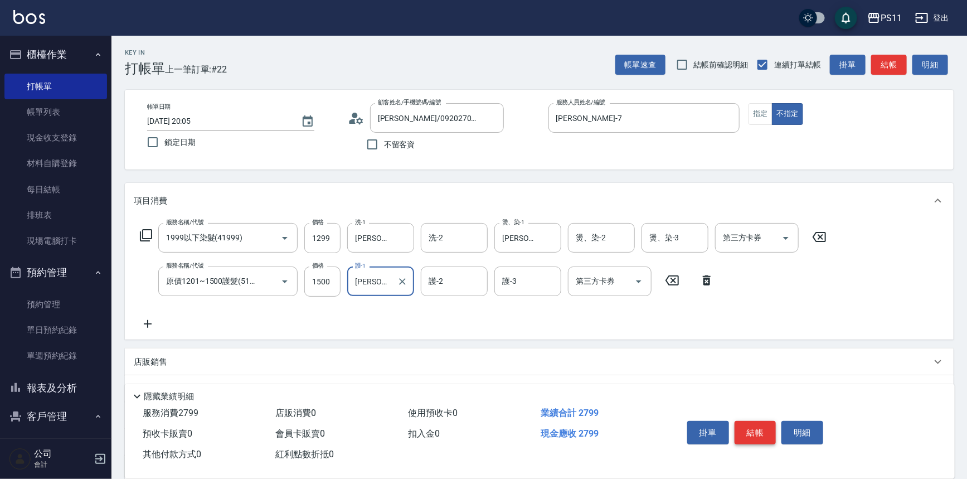
click at [752, 430] on button "結帳" at bounding box center [756, 432] width 42 height 23
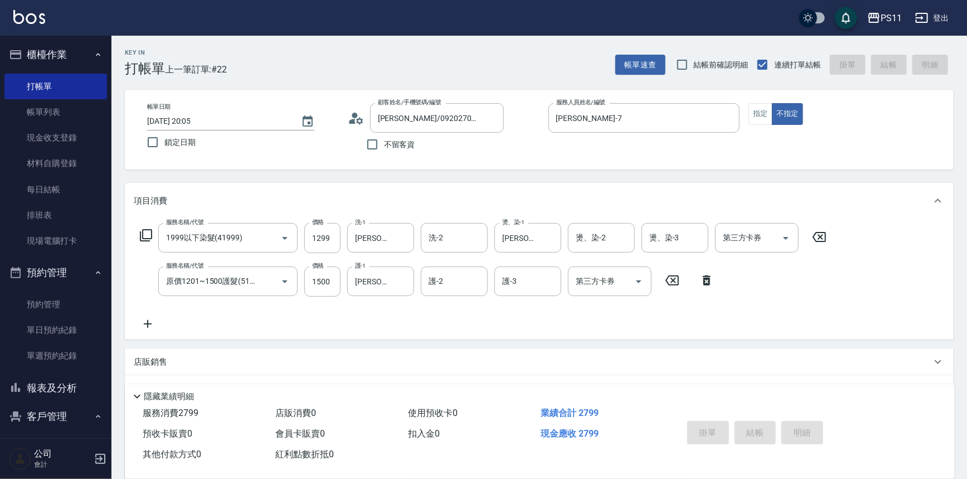
type input "[DATE] 20:07"
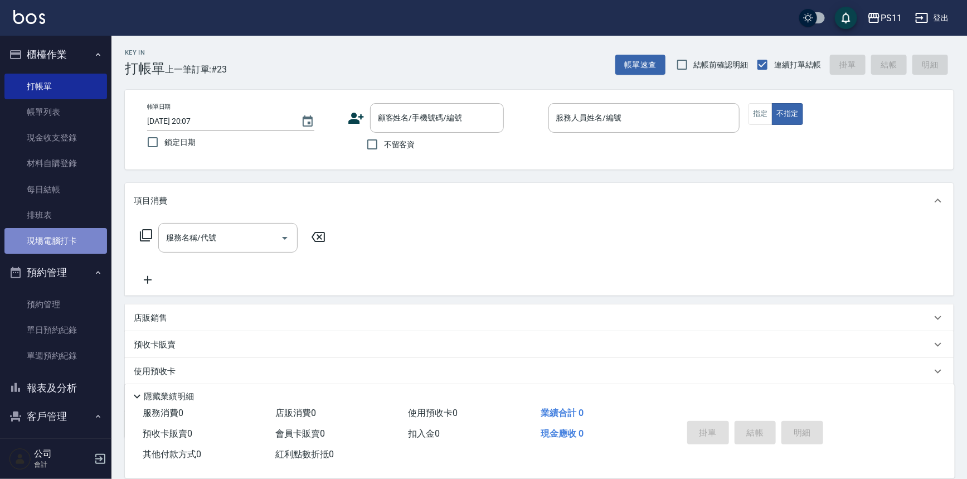
click at [70, 237] on link "現場電腦打卡" at bounding box center [55, 241] width 103 height 26
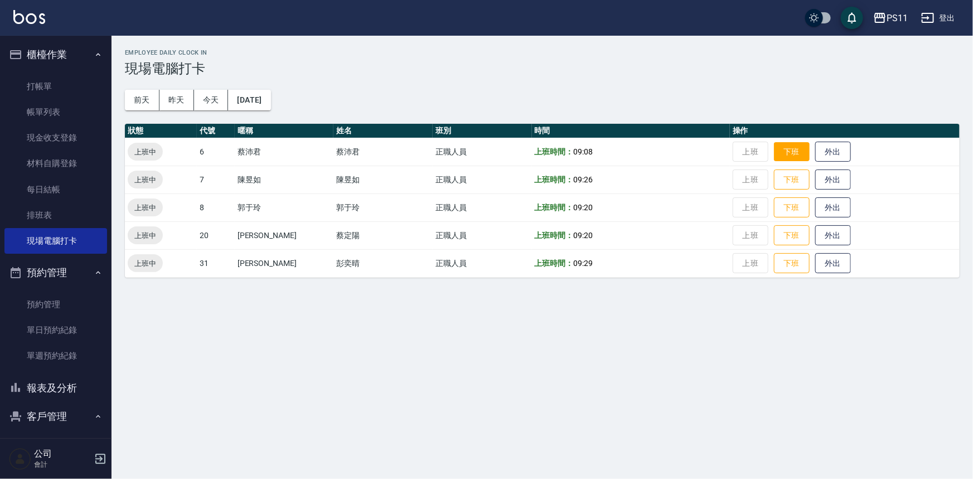
click at [779, 144] on button "下班" at bounding box center [792, 152] width 36 height 20
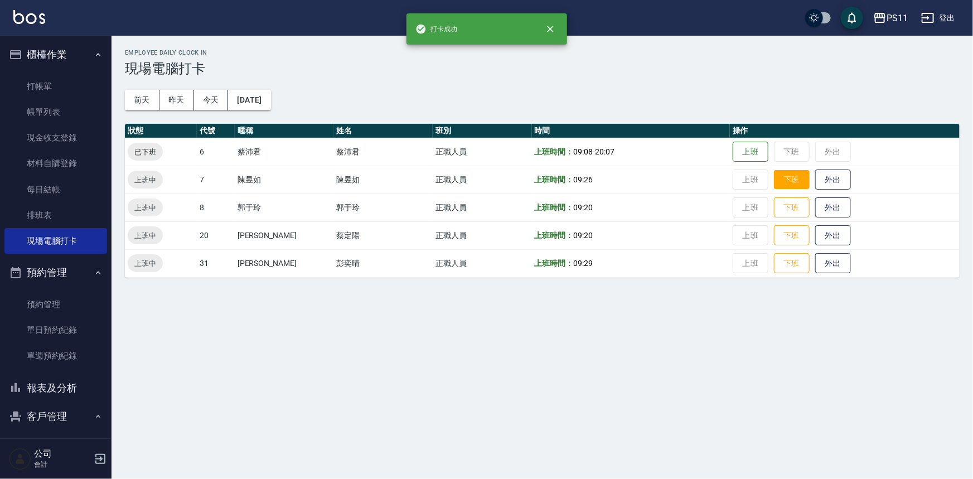
click at [780, 181] on button "下班" at bounding box center [792, 180] width 36 height 20
click at [777, 208] on button "下班" at bounding box center [792, 208] width 36 height 20
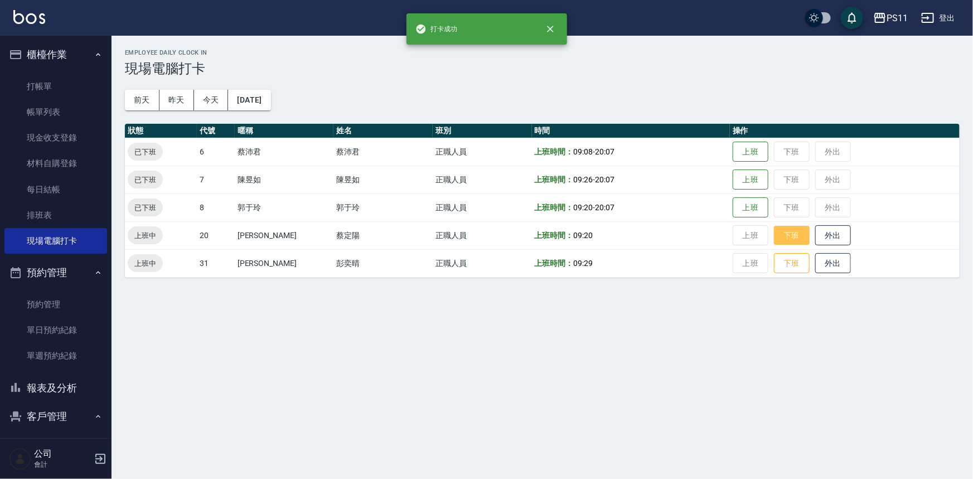
click at [780, 239] on button "下班" at bounding box center [792, 236] width 36 height 20
click at [779, 260] on button "下班" at bounding box center [792, 264] width 36 height 20
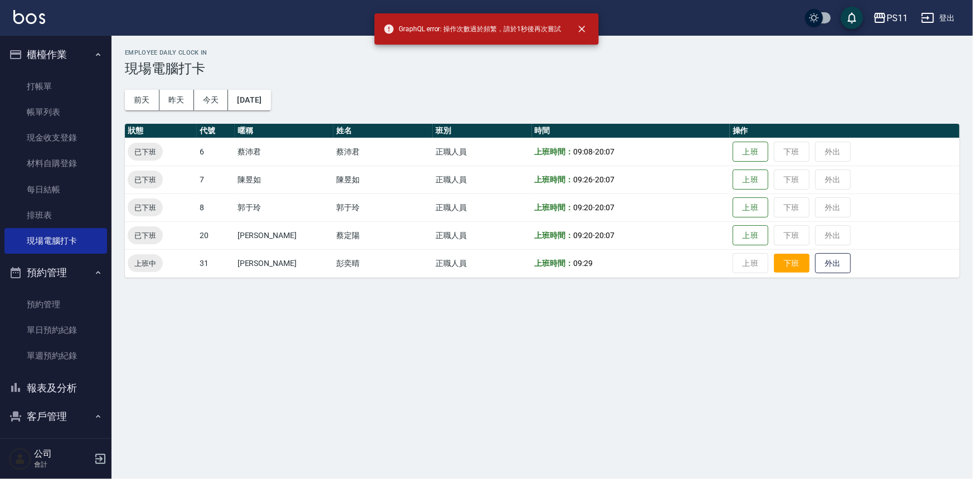
click at [774, 261] on button "下班" at bounding box center [792, 264] width 36 height 20
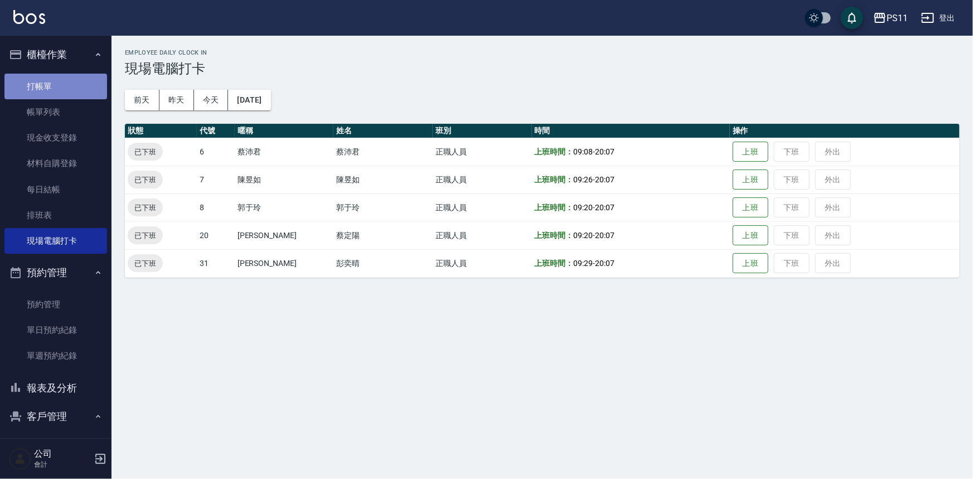
click at [82, 93] on link "打帳單" at bounding box center [55, 87] width 103 height 26
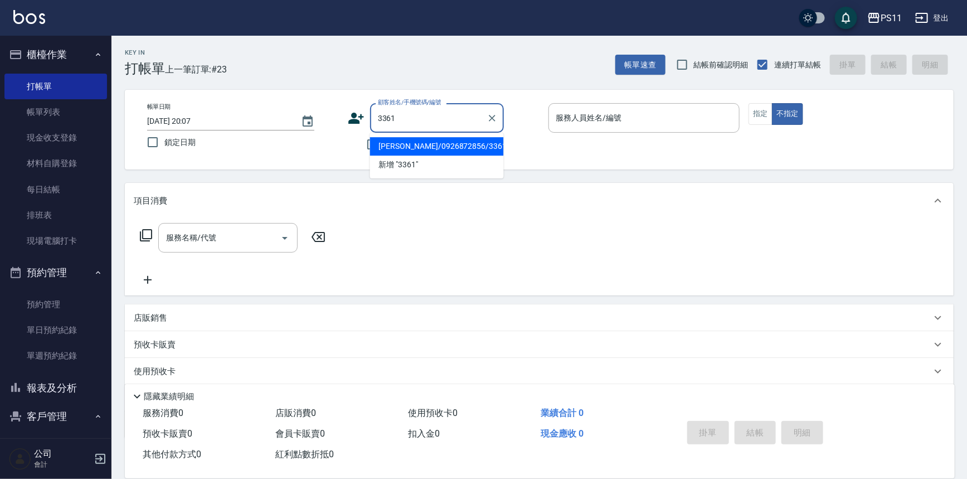
type input "[PERSON_NAME]/0926872856/3361"
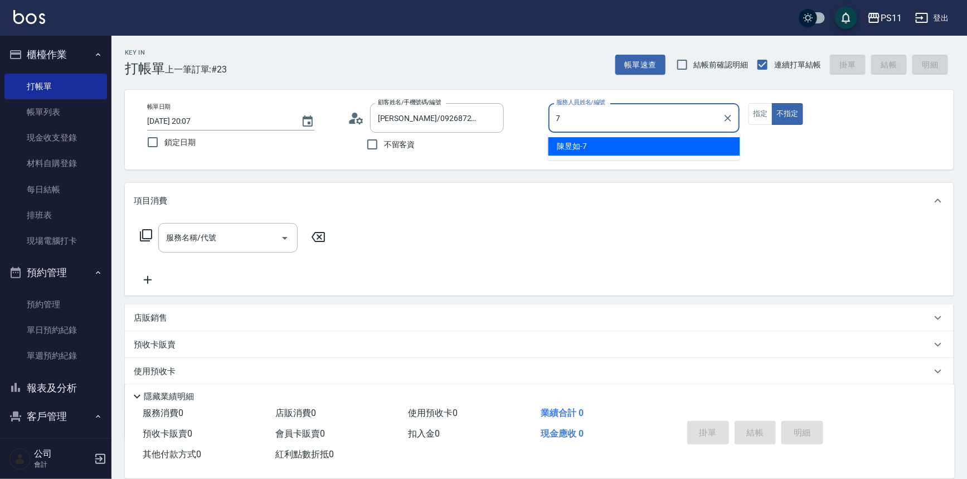
type input "[PERSON_NAME]-7"
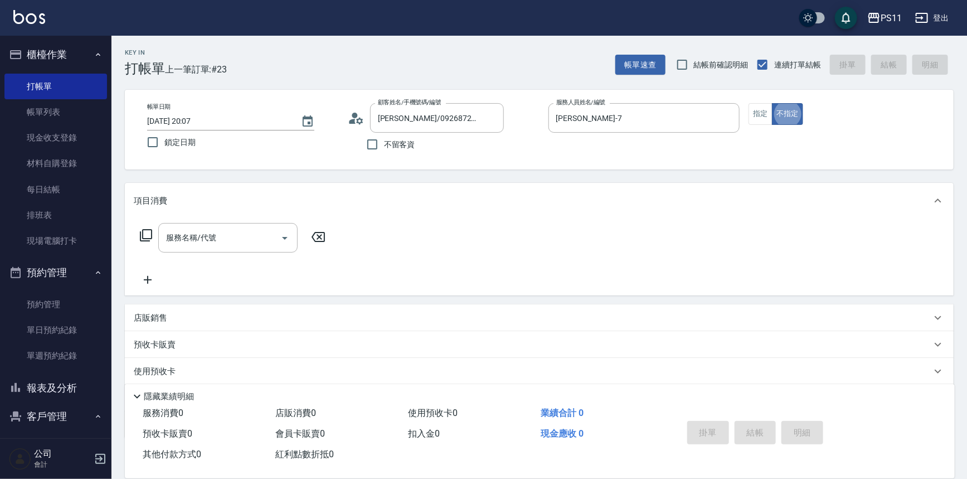
type button "false"
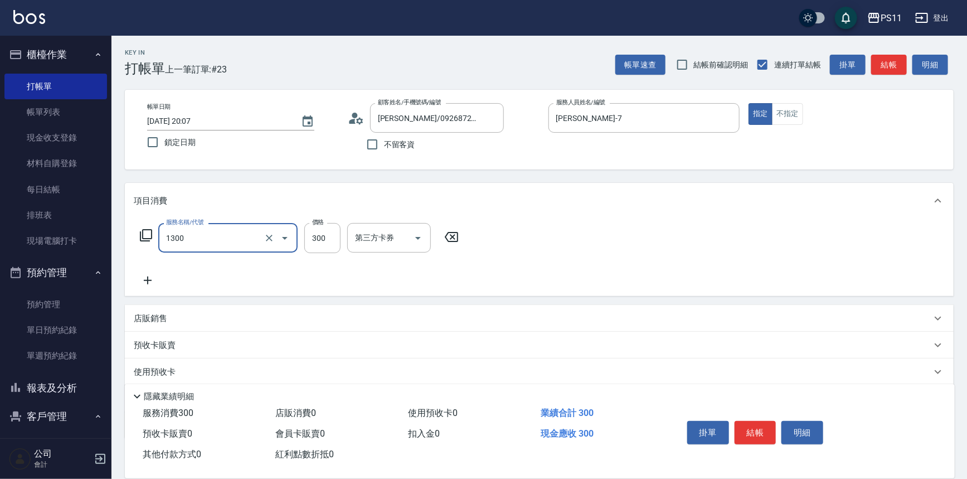
type input "洗髮300(1300)"
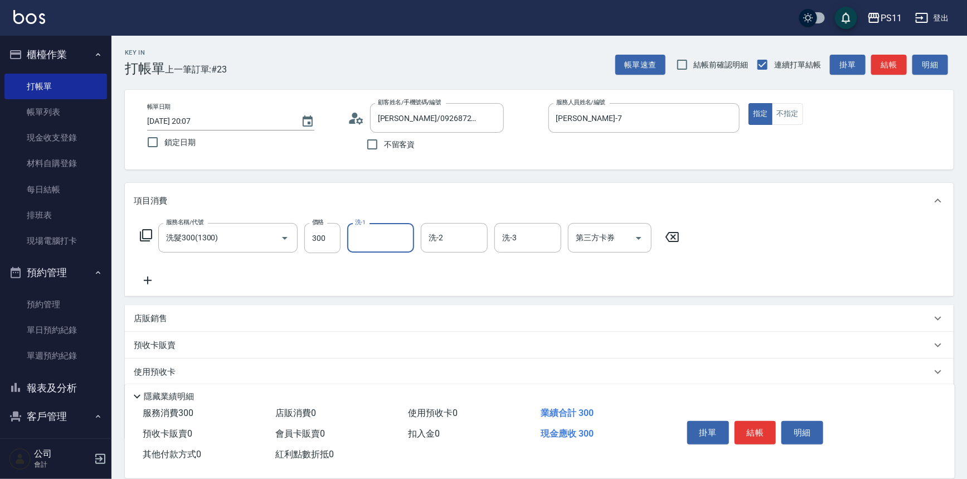
type input "4"
type input "[PERSON_NAME]-7"
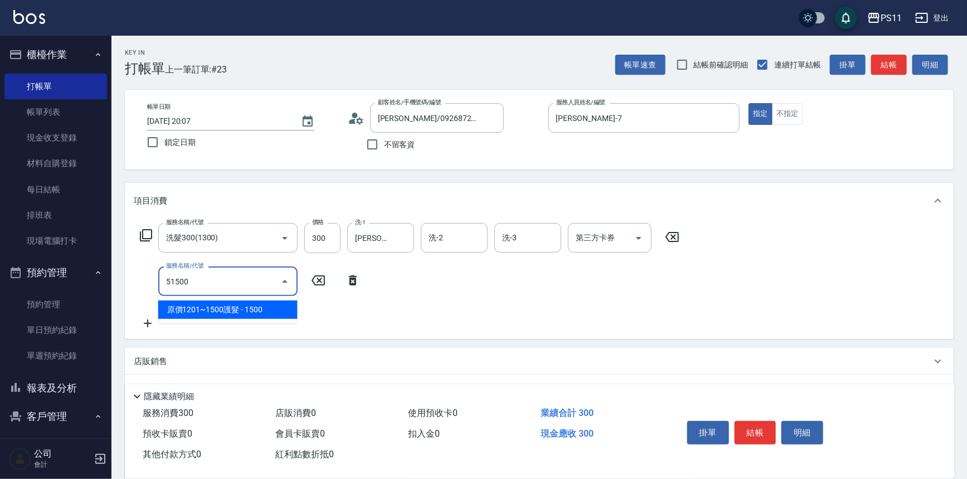
type input "原價1201~1500護髮(51500)"
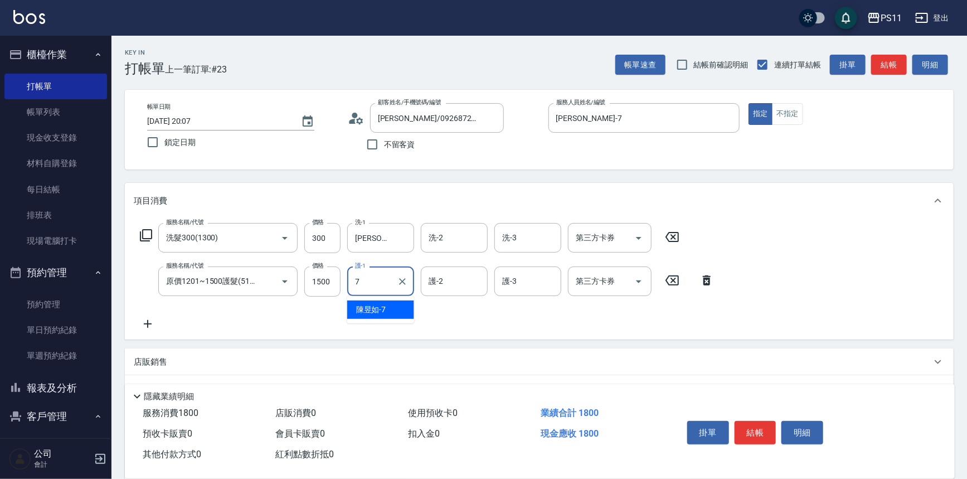
type input "[PERSON_NAME]-7"
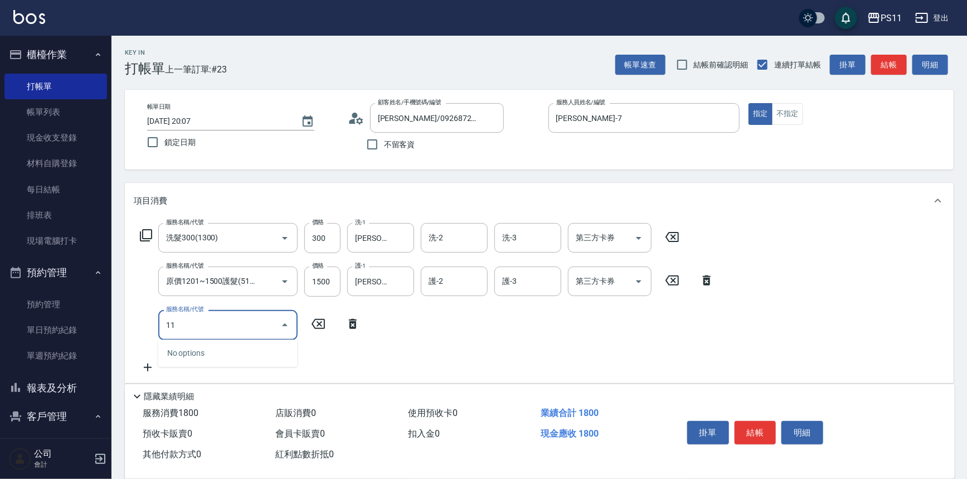
type input "1"
type input "電棒 夾直 玉米鬚(8100)"
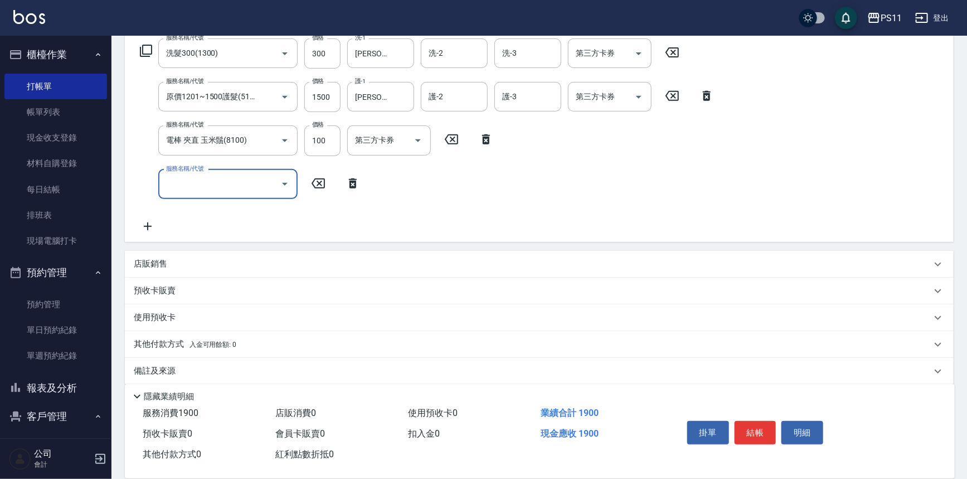
scroll to position [195, 0]
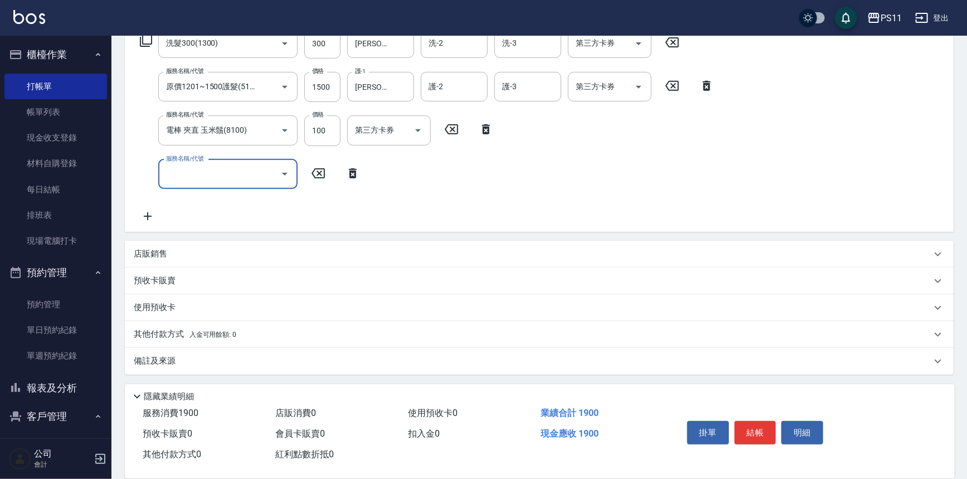
click at [149, 329] on p "其他付款方式 入金可用餘額: 0" at bounding box center [185, 334] width 103 height 12
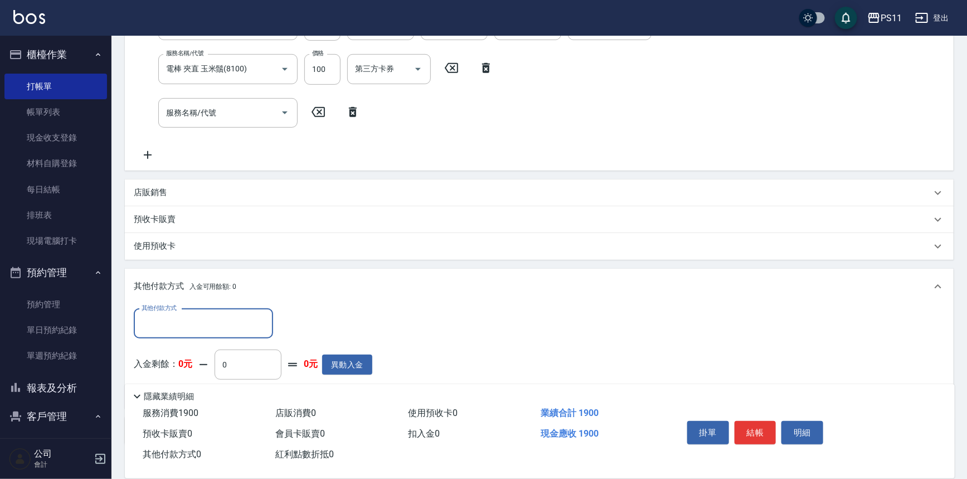
scroll to position [322, 0]
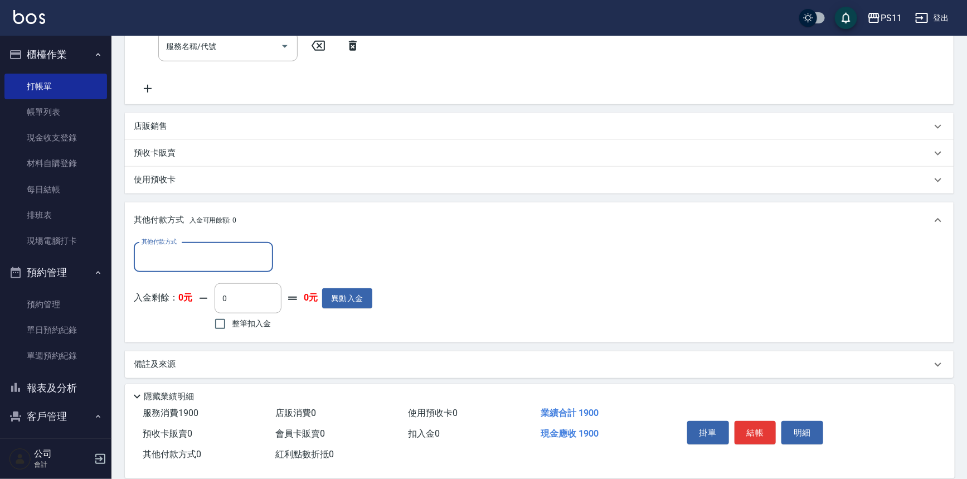
click at [205, 249] on input "其他付款方式" at bounding box center [203, 257] width 129 height 20
click at [223, 324] on span "信用卡" at bounding box center [203, 322] width 139 height 18
type input "信用卡"
drag, startPoint x: 295, startPoint y: 261, endPoint x: 282, endPoint y: 265, distance: 13.9
click at [282, 265] on input "0" at bounding box center [322, 257] width 84 height 30
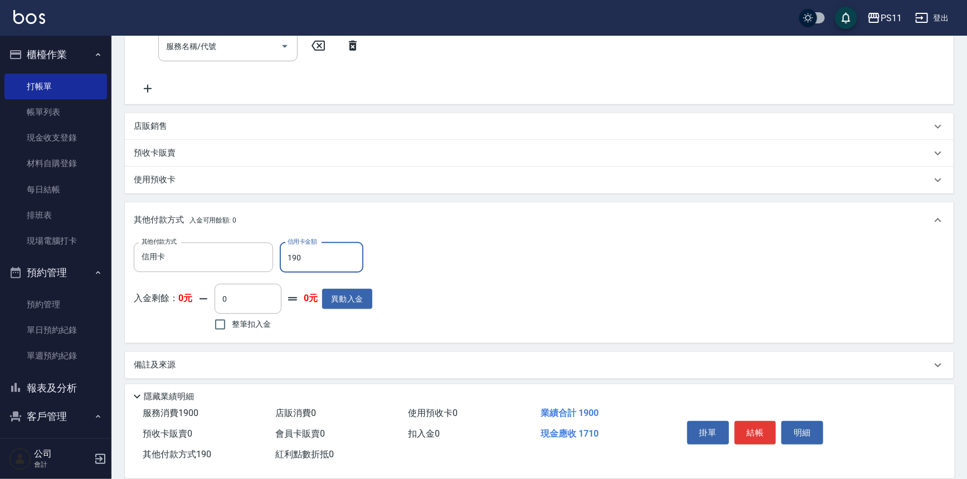
type input "1900"
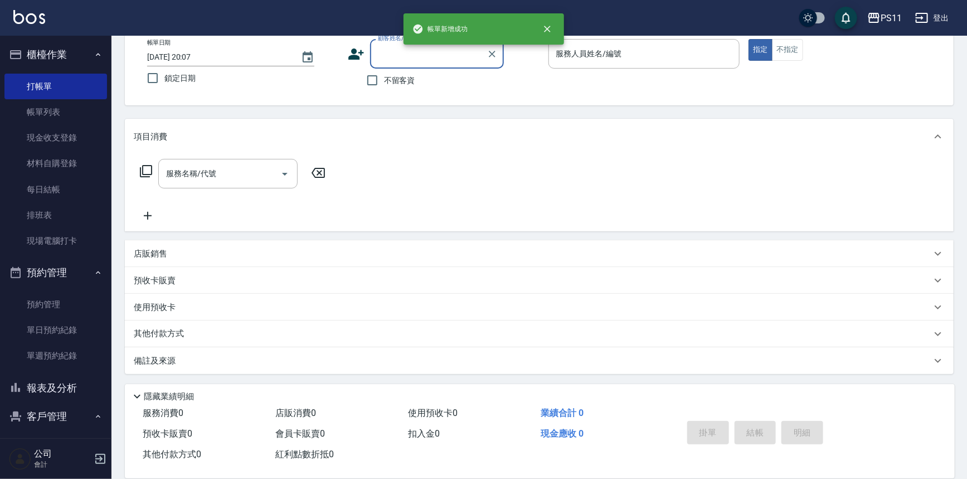
scroll to position [0, 0]
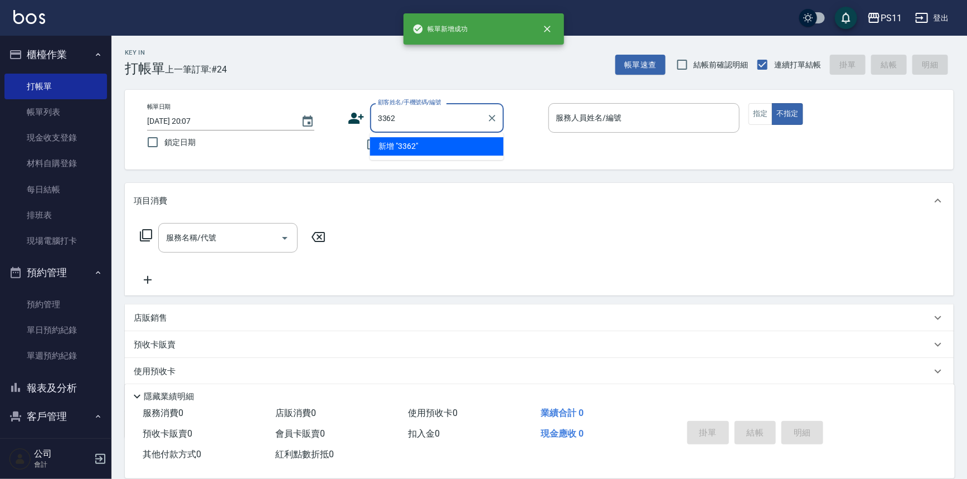
type input "3362"
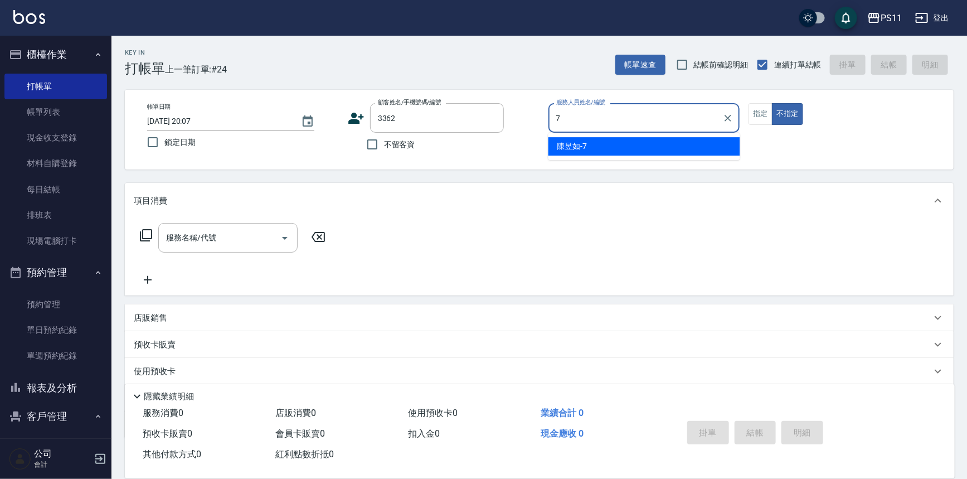
type input "7"
type input "[PERSON_NAME]/0919227743/3362"
type input "[PERSON_NAME]-7"
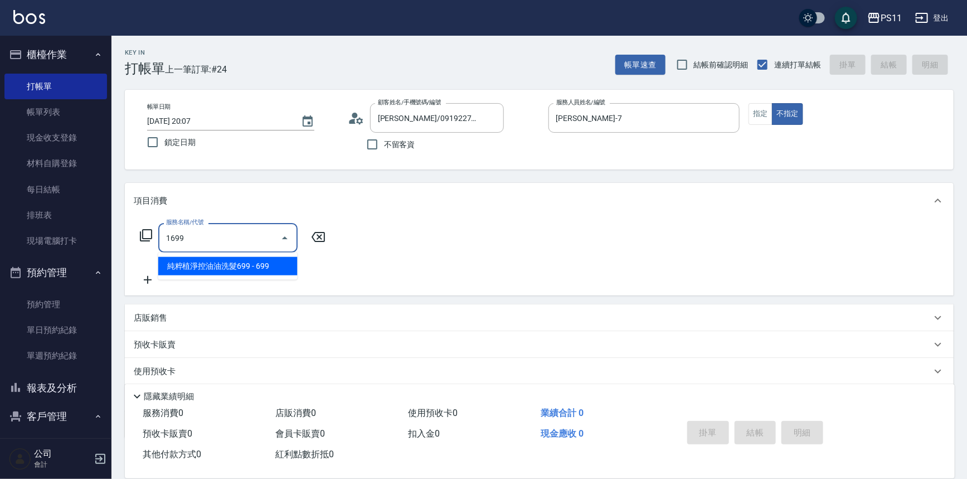
type input "純粹植淨控油油洗髮699(1699)"
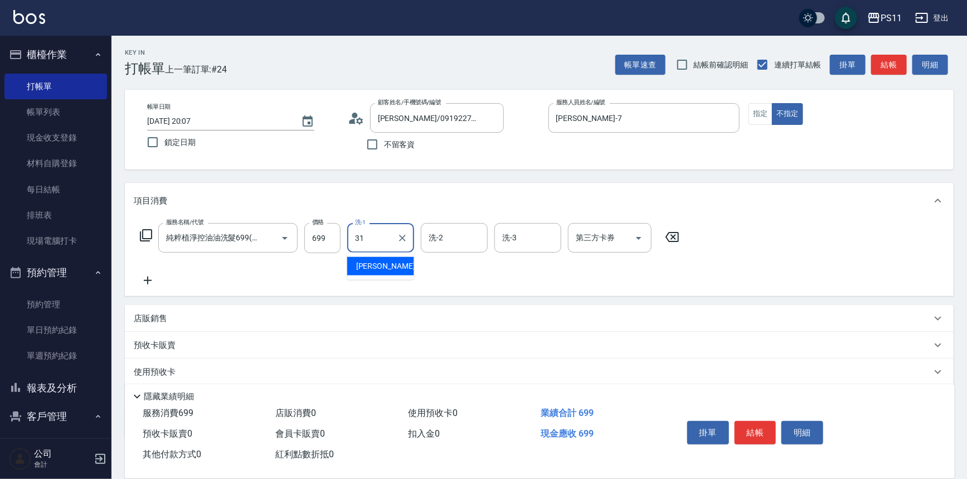
type input "[PERSON_NAME]-31"
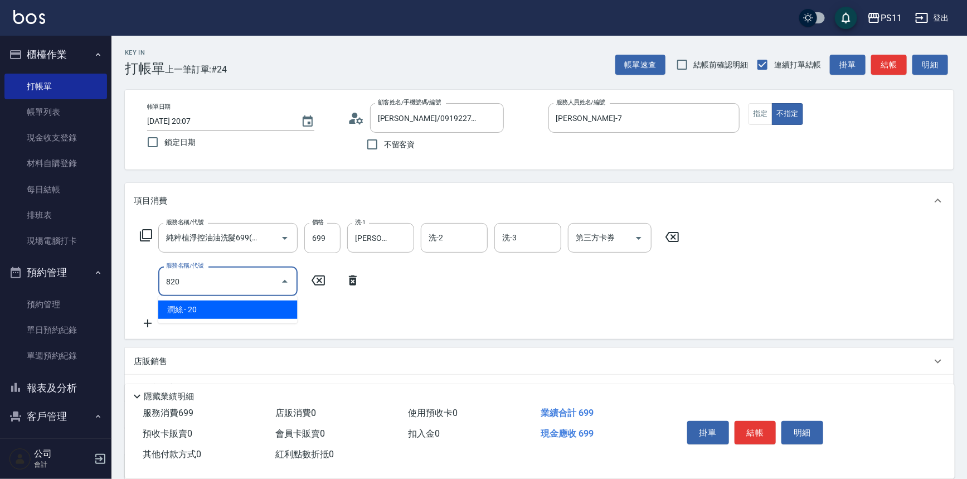
type input "潤絲(820)"
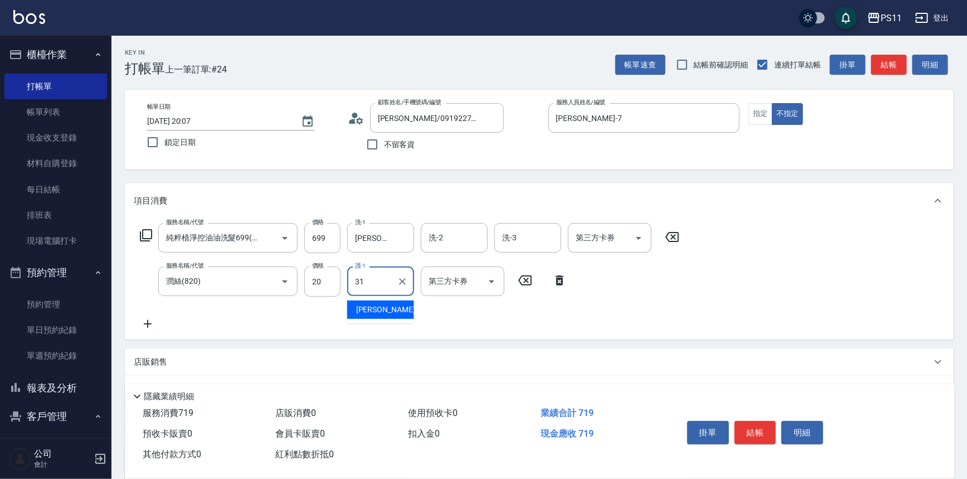
type input "[PERSON_NAME]-31"
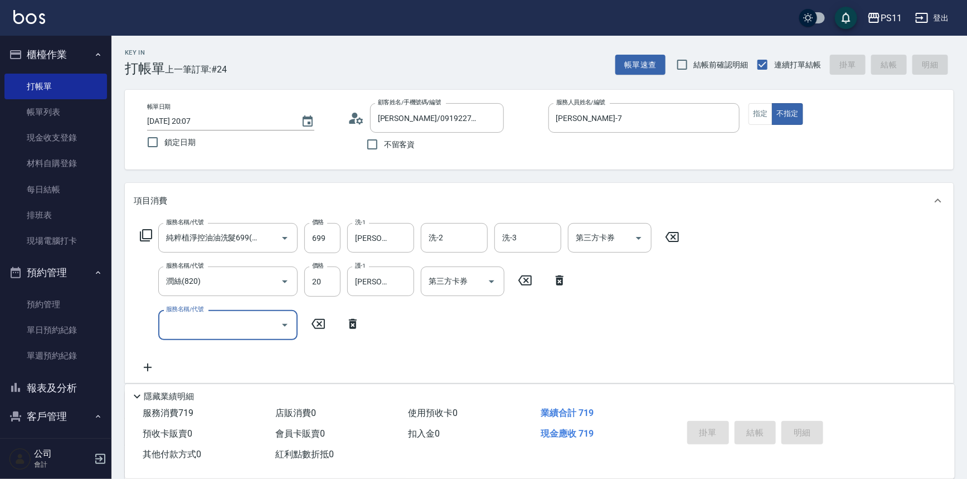
type input "[DATE] 20:08"
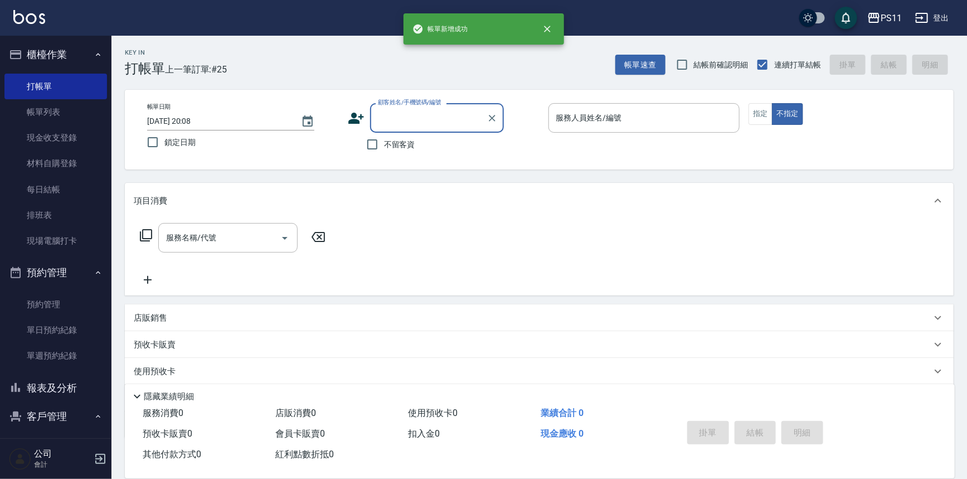
click at [62, 387] on button "報表及分析" at bounding box center [55, 387] width 103 height 29
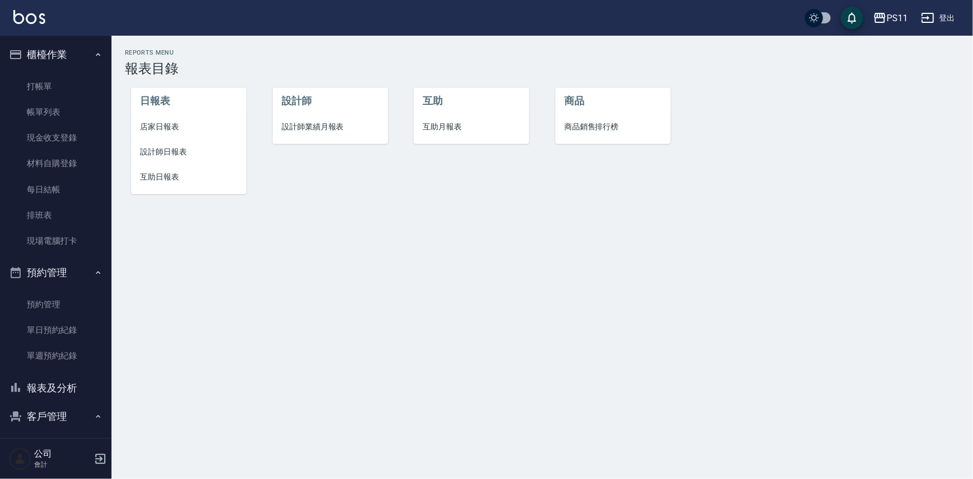
click at [159, 135] on li "店家日報表" at bounding box center [188, 126] width 115 height 25
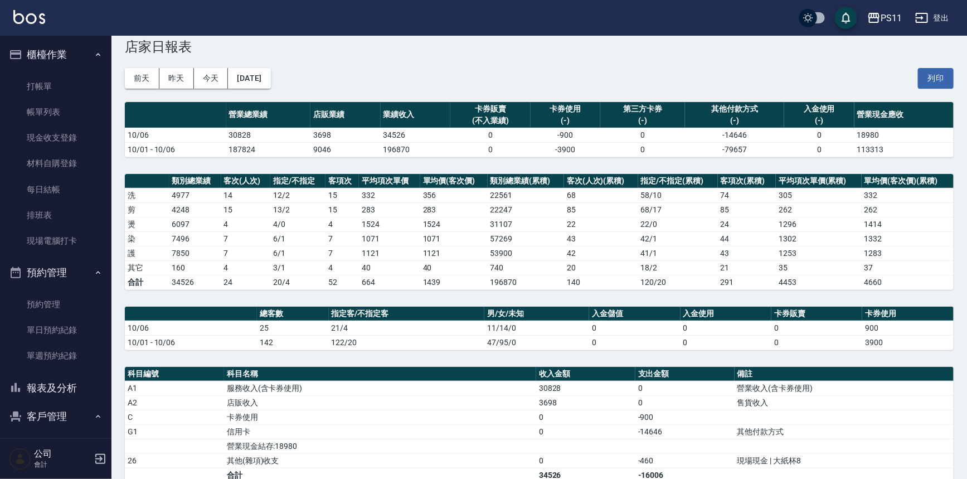
drag, startPoint x: 648, startPoint y: 206, endPoint x: 959, endPoint y: -38, distance: 395.4
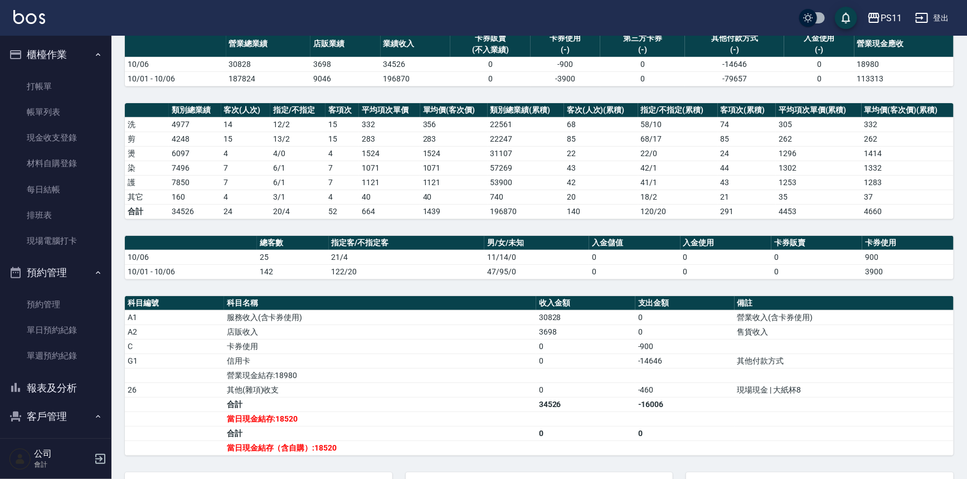
scroll to position [101, 0]
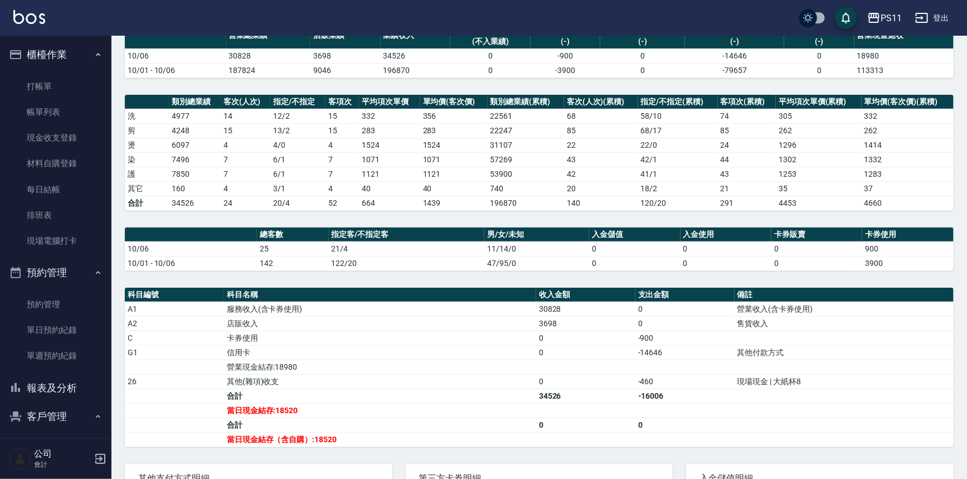
click at [71, 383] on button "報表及分析" at bounding box center [55, 387] width 103 height 29
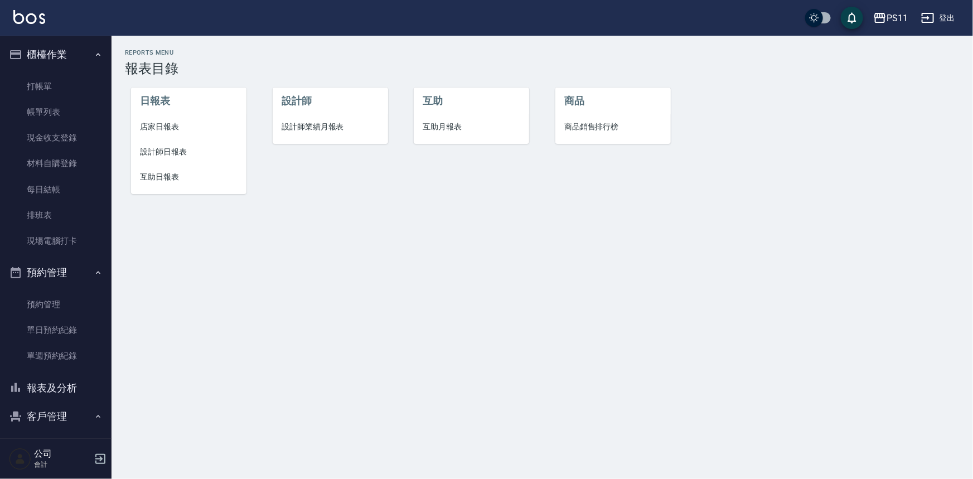
click at [177, 150] on span "設計師日報表" at bounding box center [189, 152] width 98 height 12
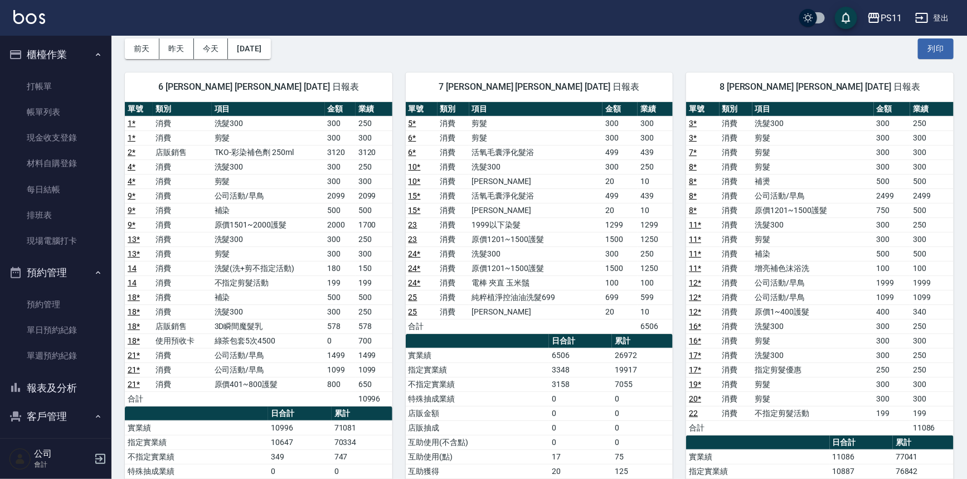
scroll to position [50, 0]
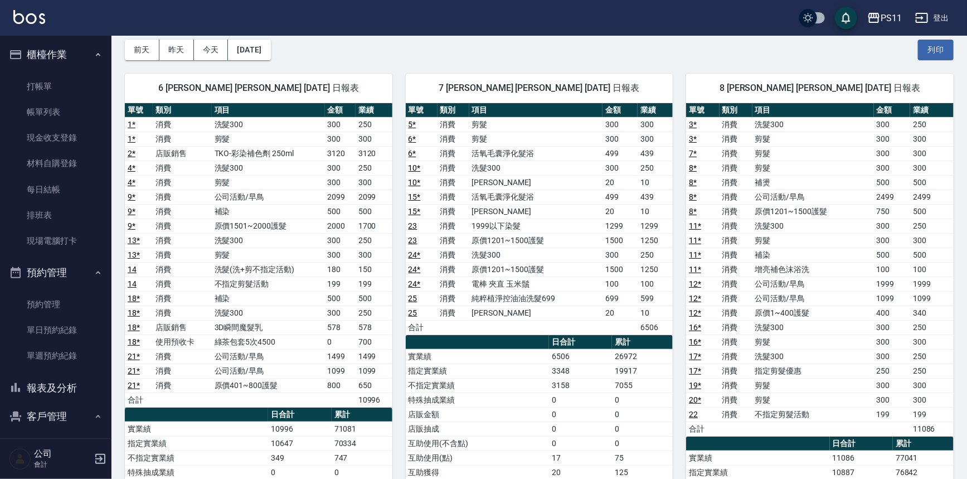
click at [77, 385] on button "報表及分析" at bounding box center [55, 387] width 103 height 29
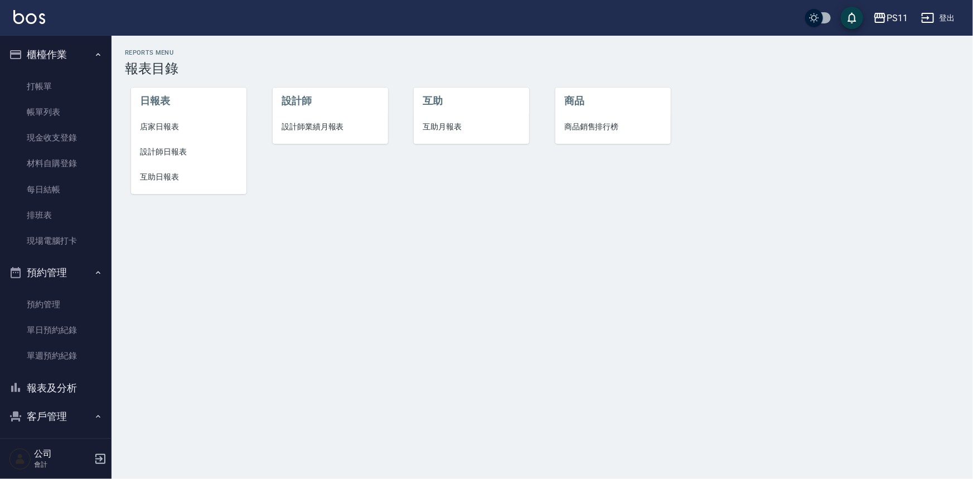
click at [150, 128] on span "店家日報表" at bounding box center [189, 127] width 98 height 12
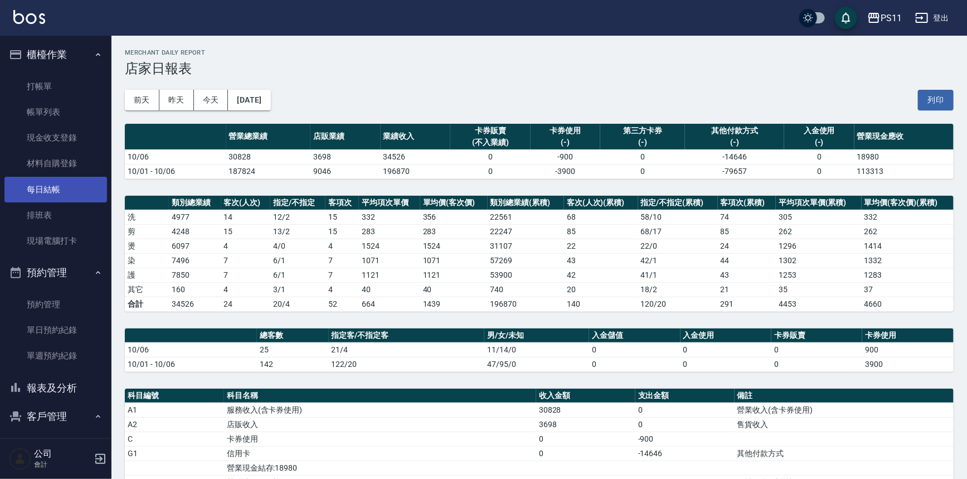
click at [65, 178] on link "每日結帳" at bounding box center [55, 190] width 103 height 26
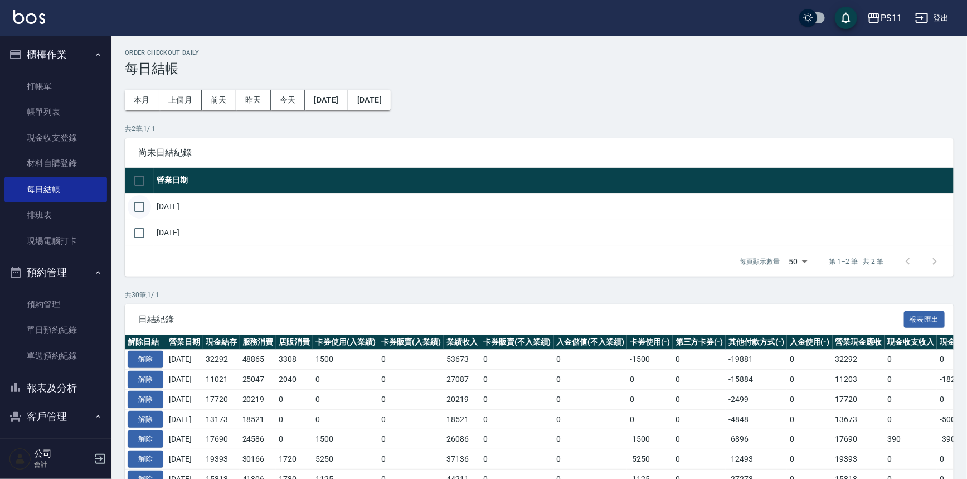
click at [139, 209] on input "checkbox" at bounding box center [139, 206] width 23 height 23
checkbox input "true"
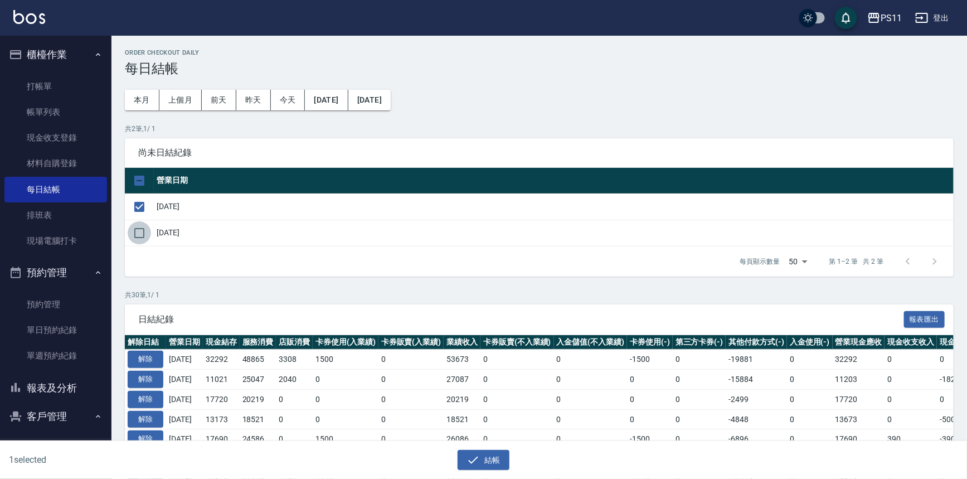
click at [139, 229] on input "checkbox" at bounding box center [139, 232] width 23 height 23
checkbox input "true"
click at [493, 461] on button "結帳" at bounding box center [484, 460] width 52 height 21
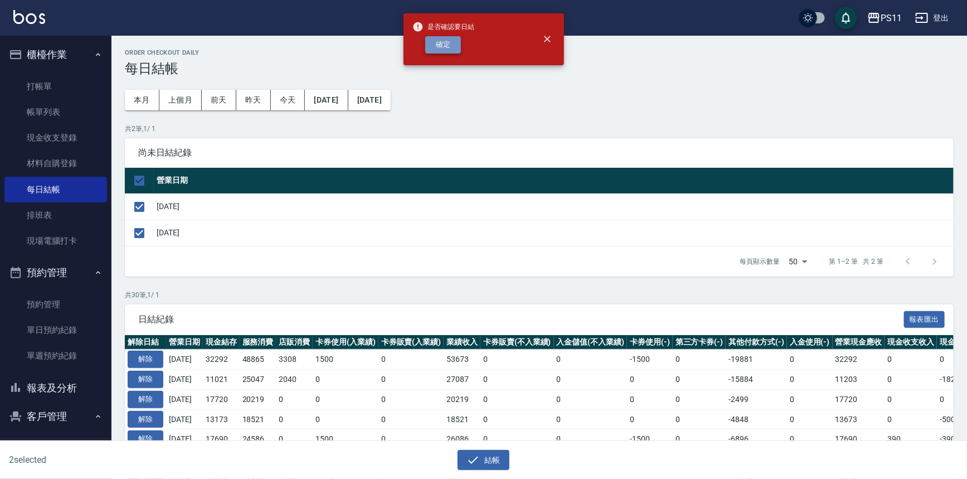
click at [451, 49] on button "確定" at bounding box center [443, 44] width 36 height 17
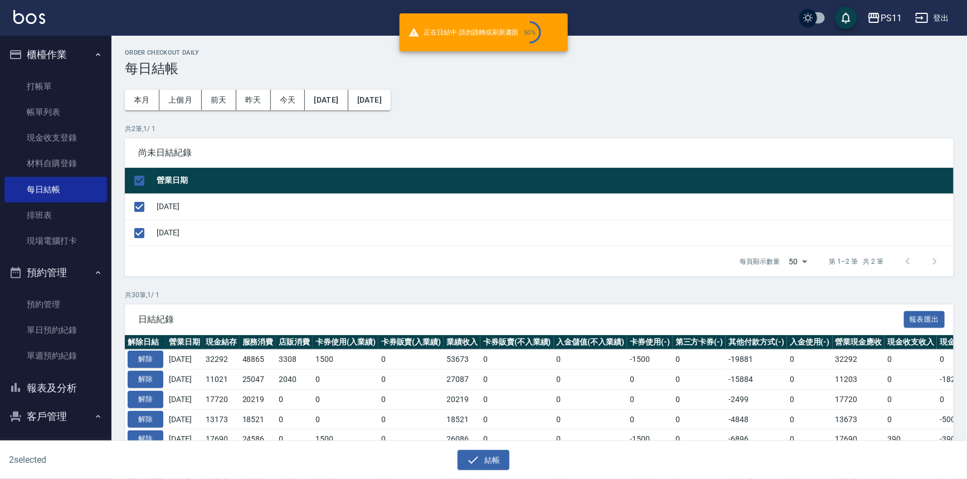
checkbox input "false"
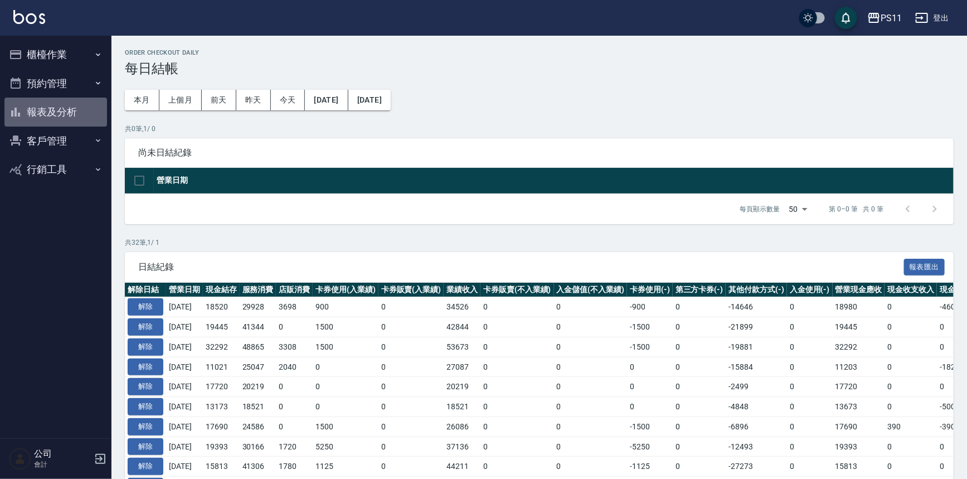
click at [86, 109] on button "報表及分析" at bounding box center [55, 112] width 103 height 29
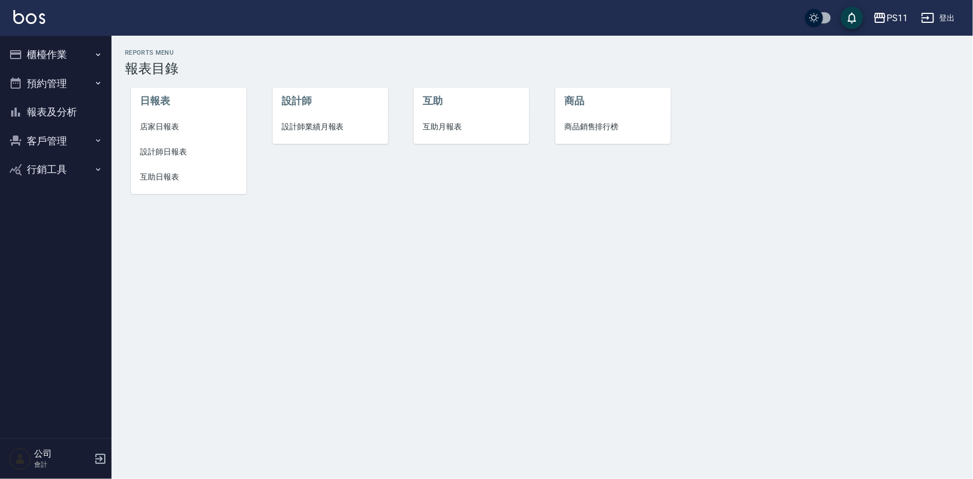
click at [169, 155] on span "設計師日報表" at bounding box center [189, 152] width 98 height 12
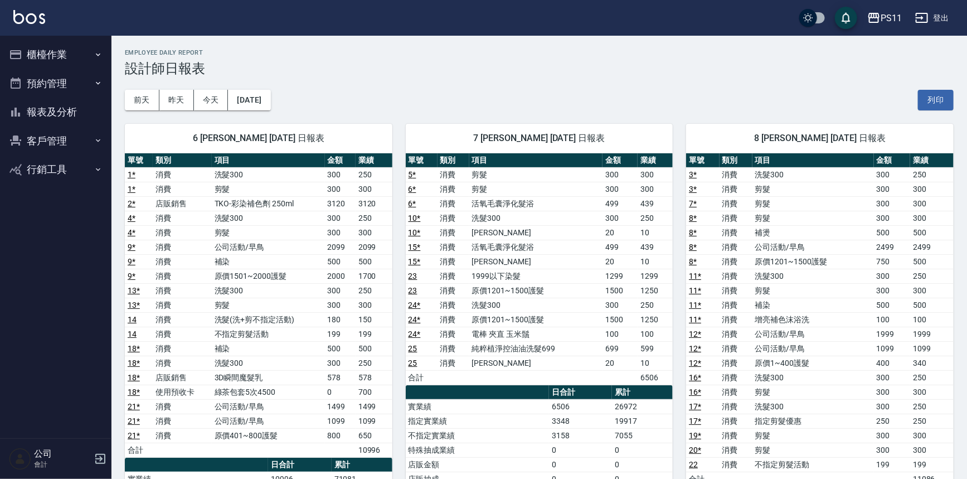
click at [667, 285] on td "1250" at bounding box center [655, 290] width 35 height 14
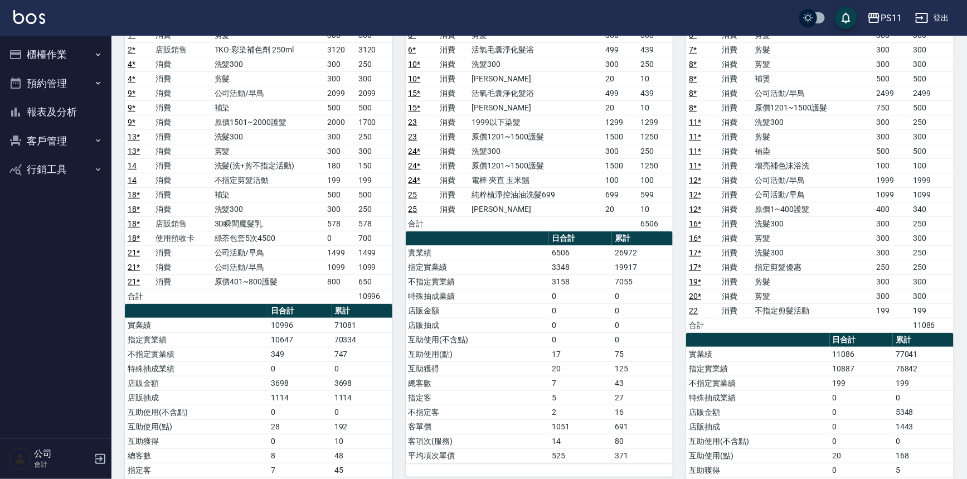
scroll to position [253, 0]
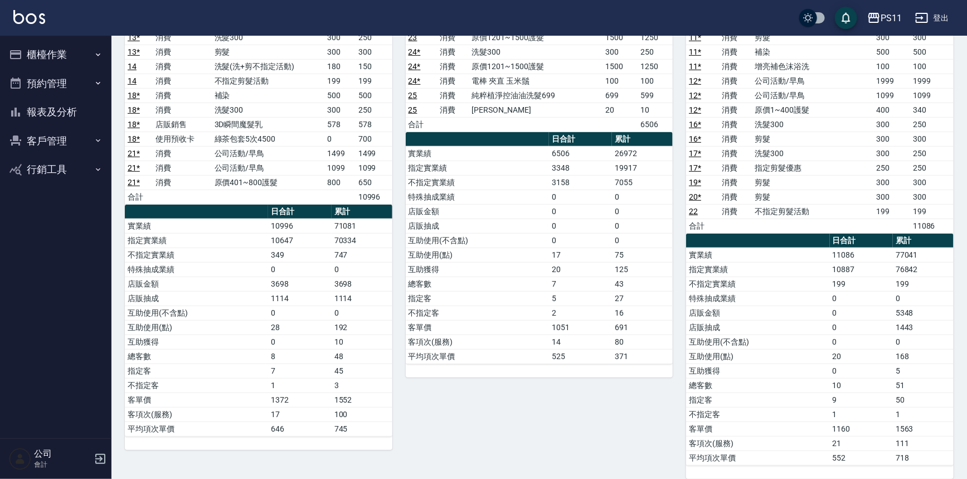
click at [518, 315] on td "不指定客" at bounding box center [477, 312] width 143 height 14
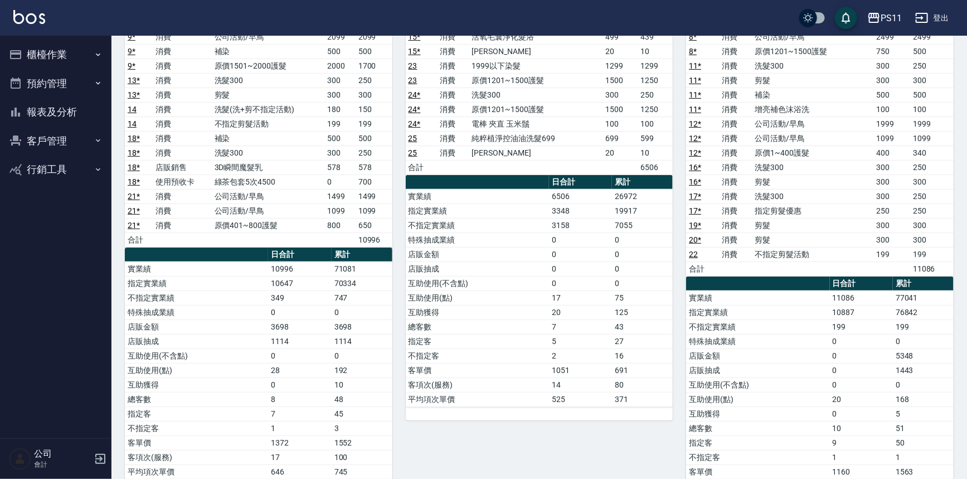
scroll to position [152, 0]
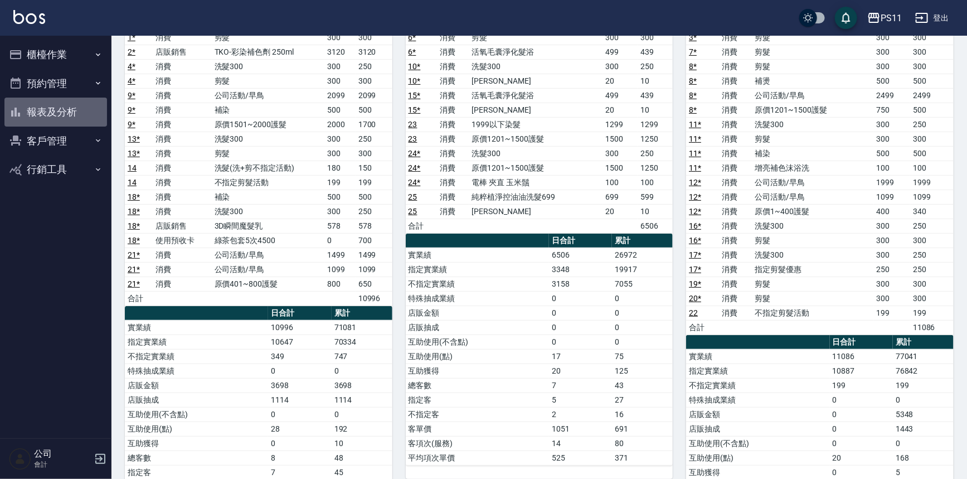
click at [46, 118] on button "報表及分析" at bounding box center [55, 112] width 103 height 29
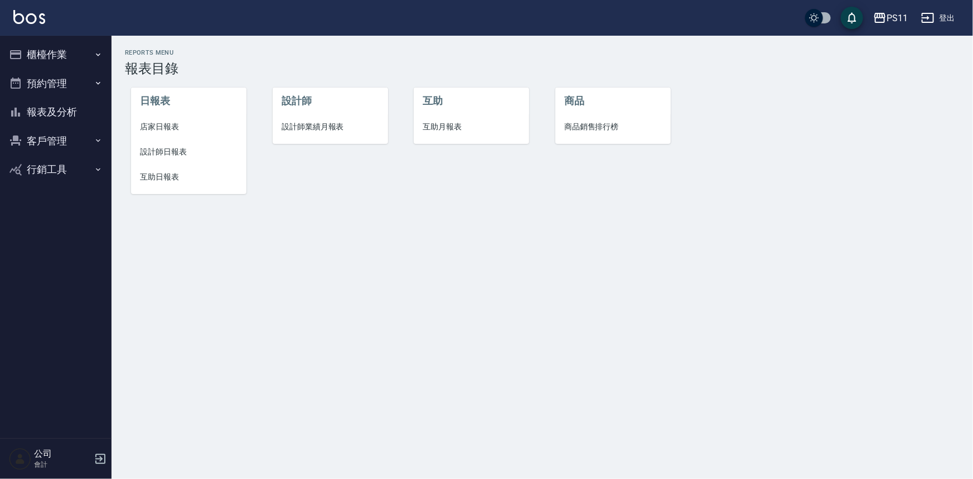
click at [173, 124] on span "店家日報表" at bounding box center [189, 127] width 98 height 12
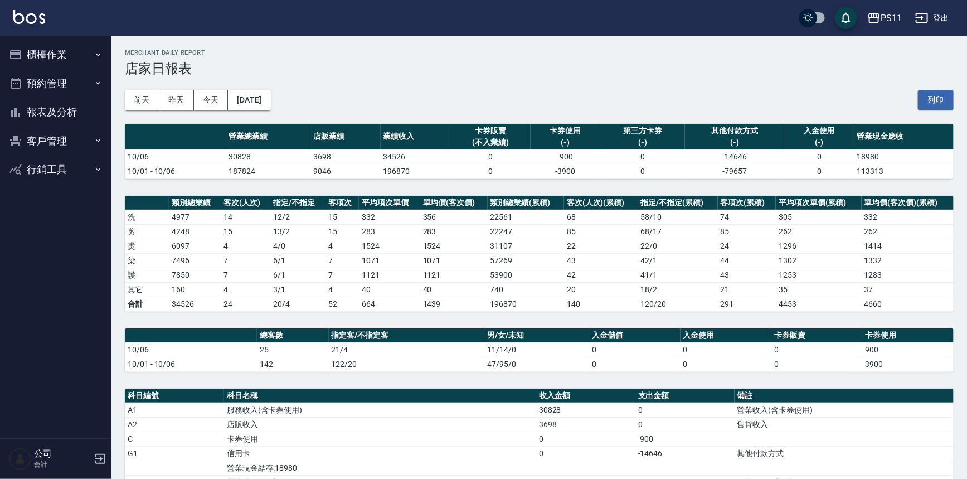
click at [548, 310] on td "196870" at bounding box center [526, 303] width 76 height 14
click at [72, 110] on button "報表及分析" at bounding box center [55, 112] width 103 height 29
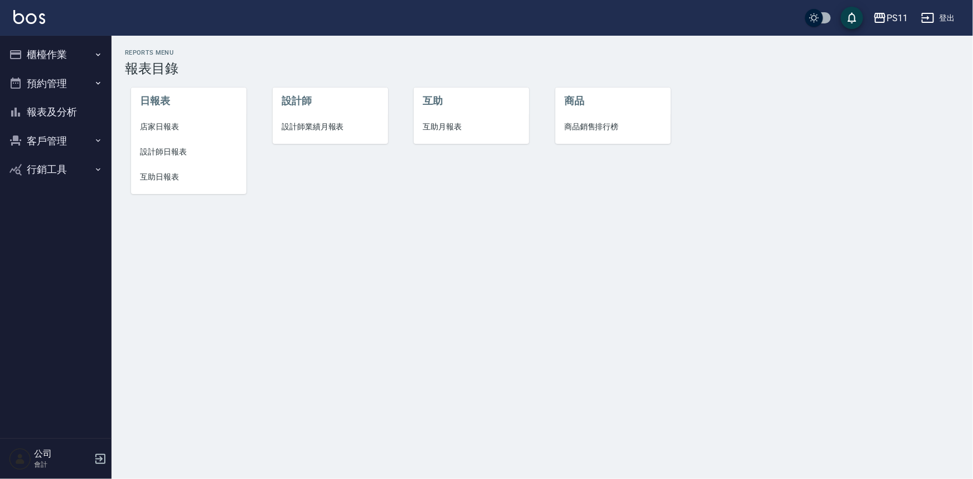
click at [184, 152] on span "設計師日報表" at bounding box center [189, 152] width 98 height 12
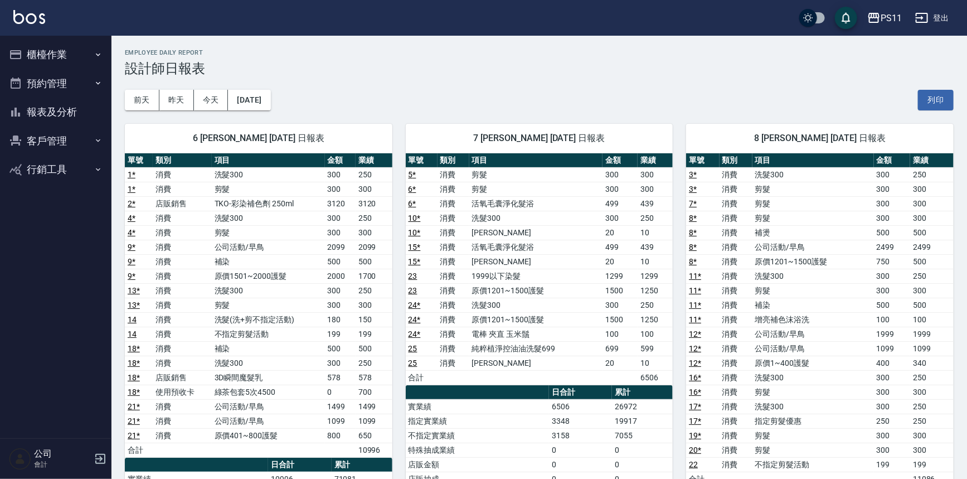
click at [420, 240] on td "15 *" at bounding box center [422, 247] width 32 height 14
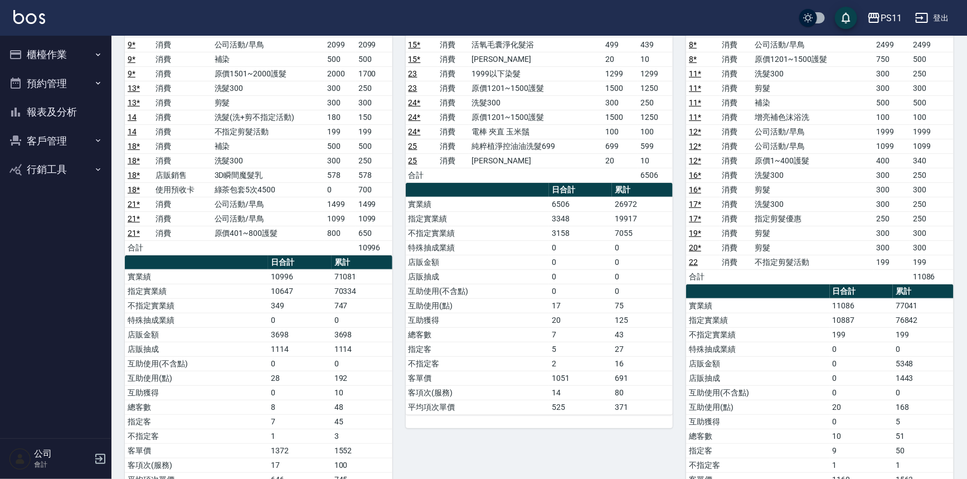
click at [59, 103] on button "報表及分析" at bounding box center [55, 112] width 103 height 29
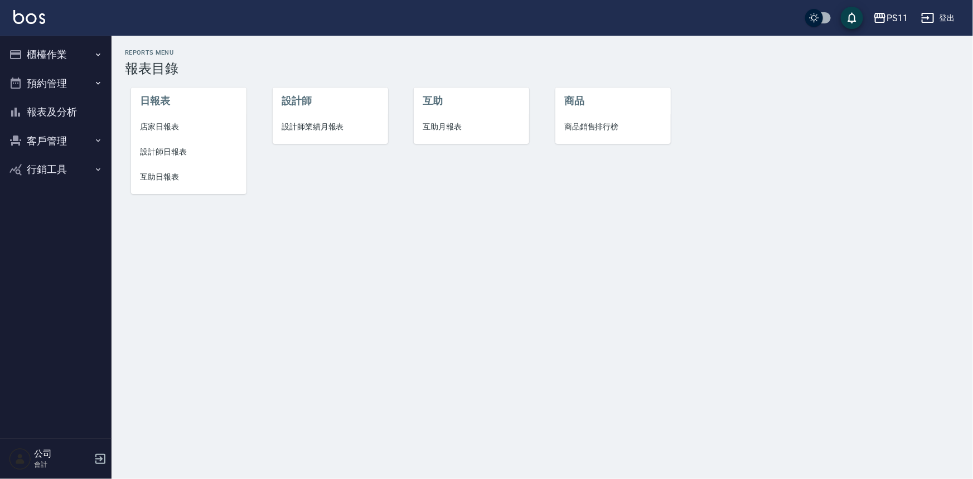
click at [77, 61] on button "櫃檯作業" at bounding box center [55, 54] width 103 height 29
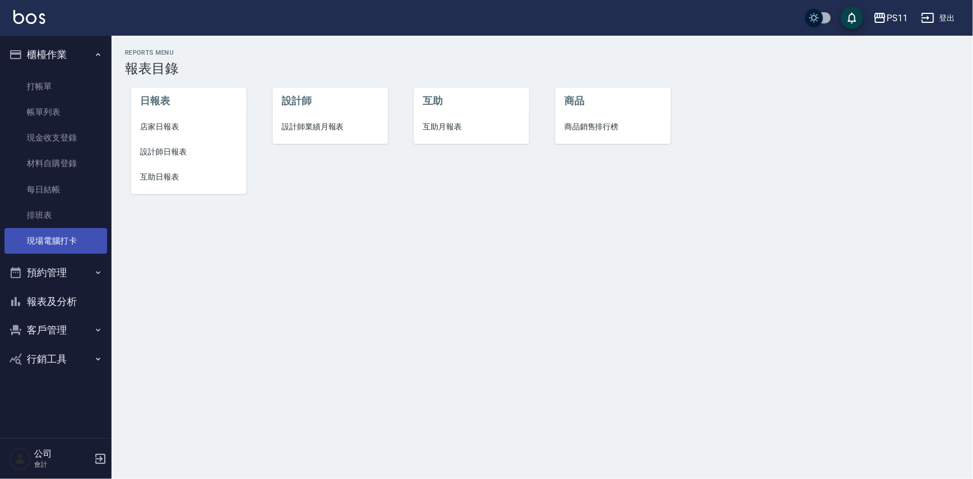
click at [85, 239] on link "現場電腦打卡" at bounding box center [55, 241] width 103 height 26
